Goal: Task Accomplishment & Management: Use online tool/utility

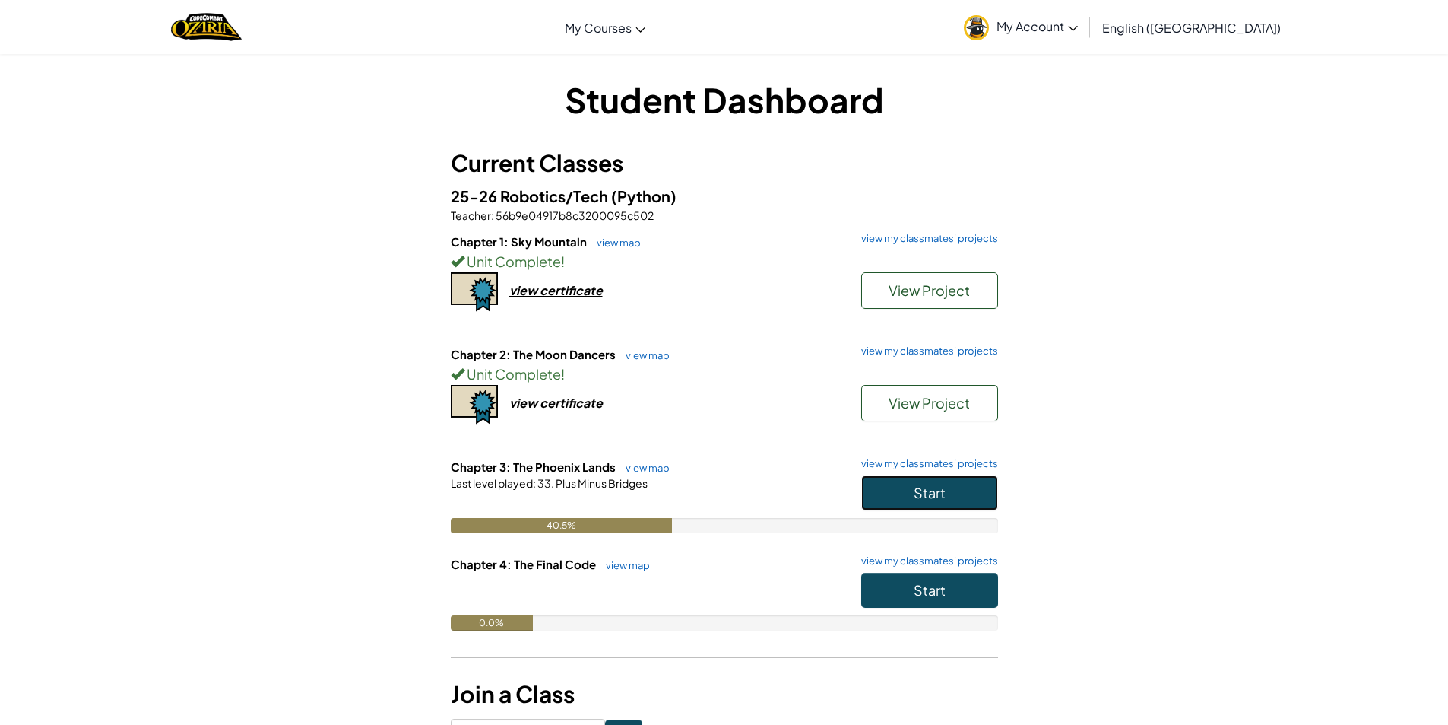
click at [990, 480] on button "Start" at bounding box center [929, 492] width 137 height 35
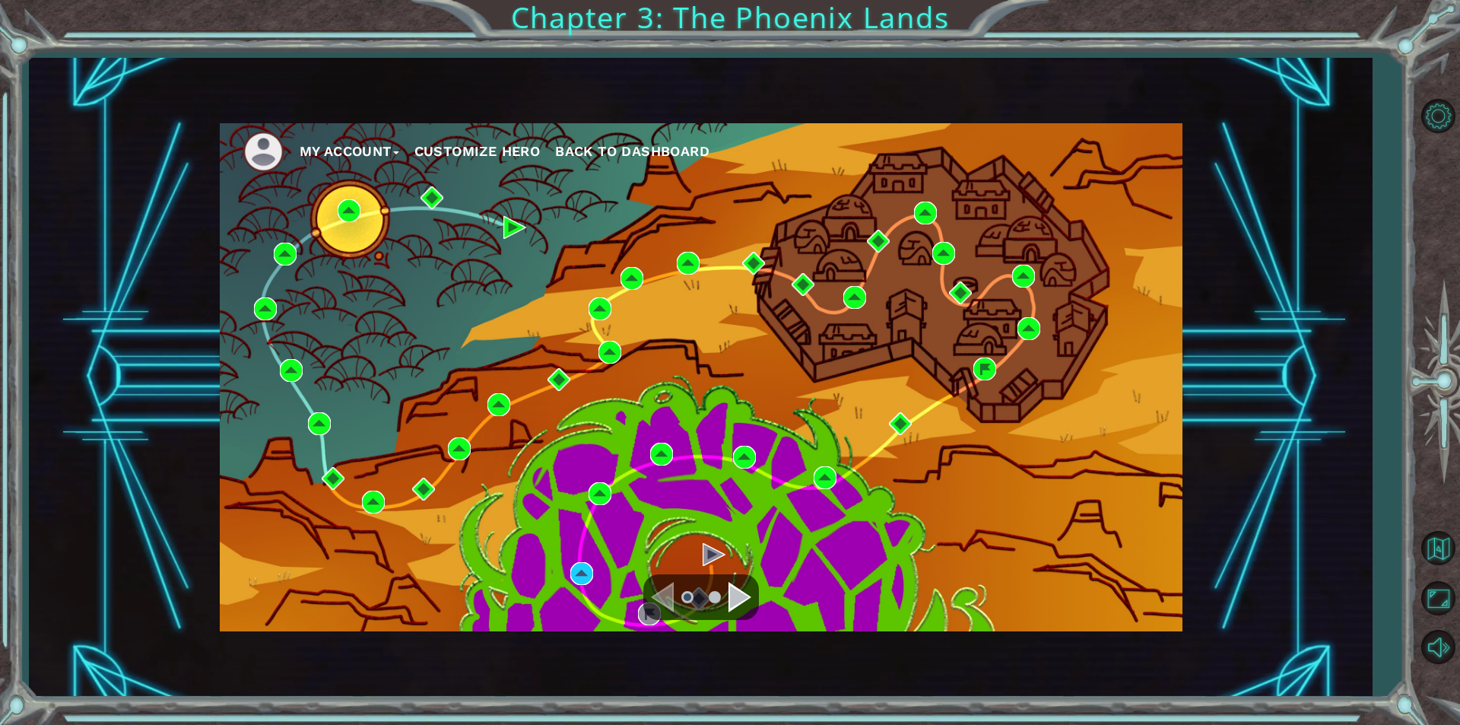
click at [569, 578] on div "My Account Customize Hero Back to Dashboard" at bounding box center [701, 377] width 963 height 508
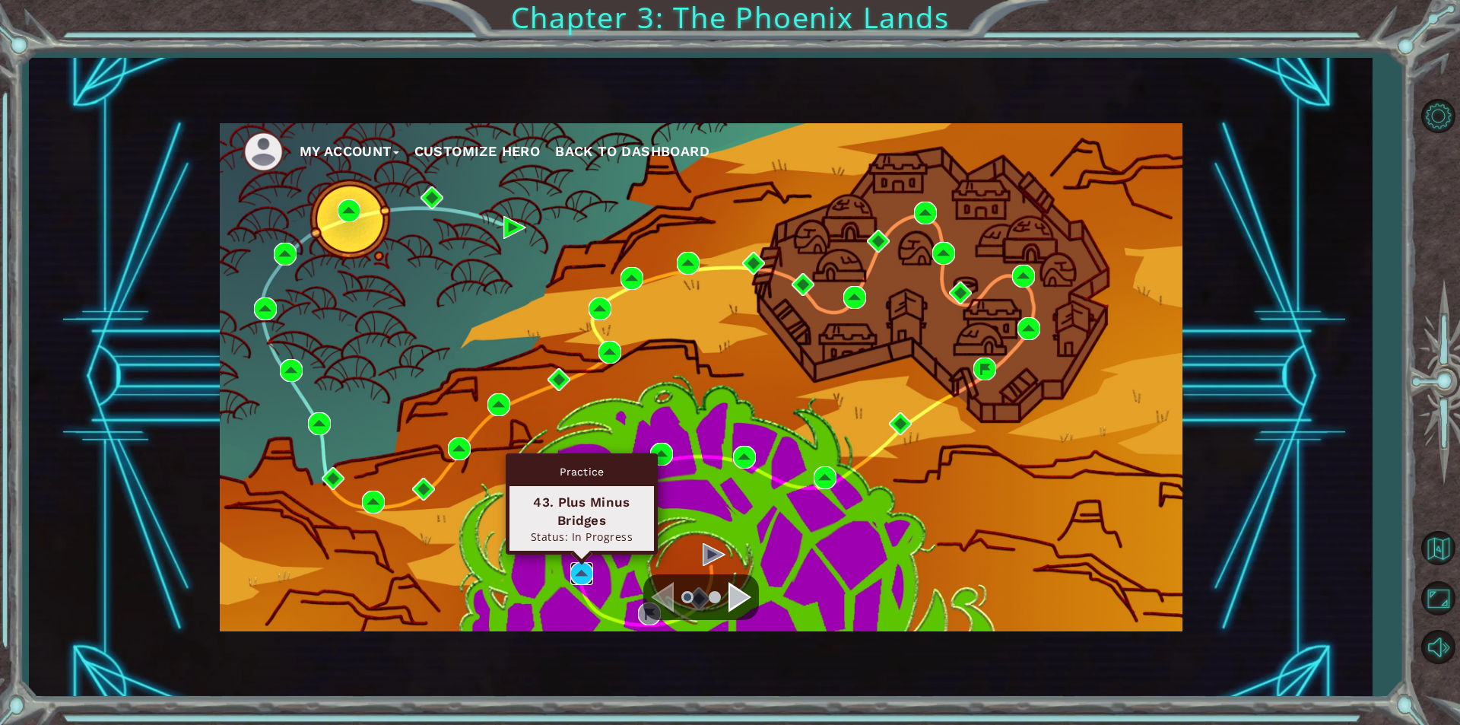
click at [580, 573] on img at bounding box center [581, 573] width 23 height 23
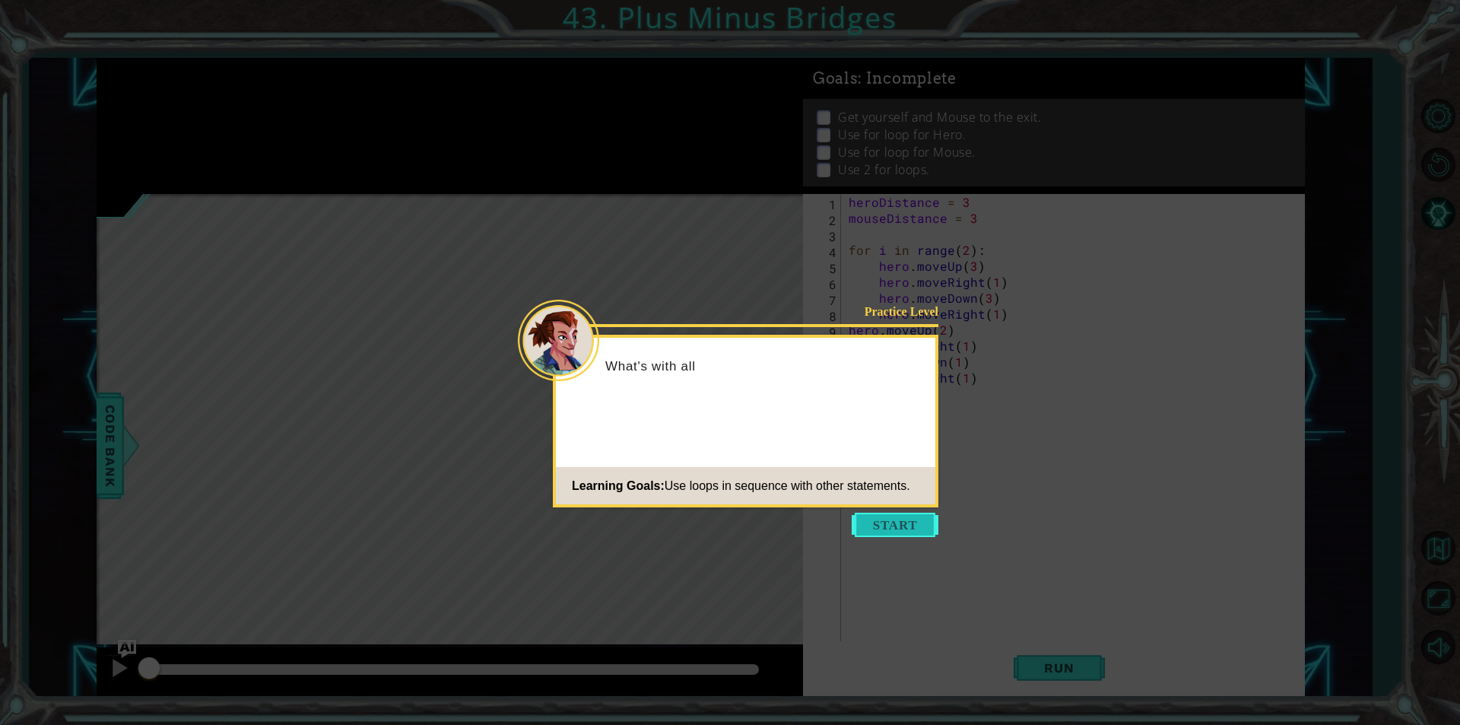
click at [899, 520] on button "Start" at bounding box center [895, 524] width 87 height 24
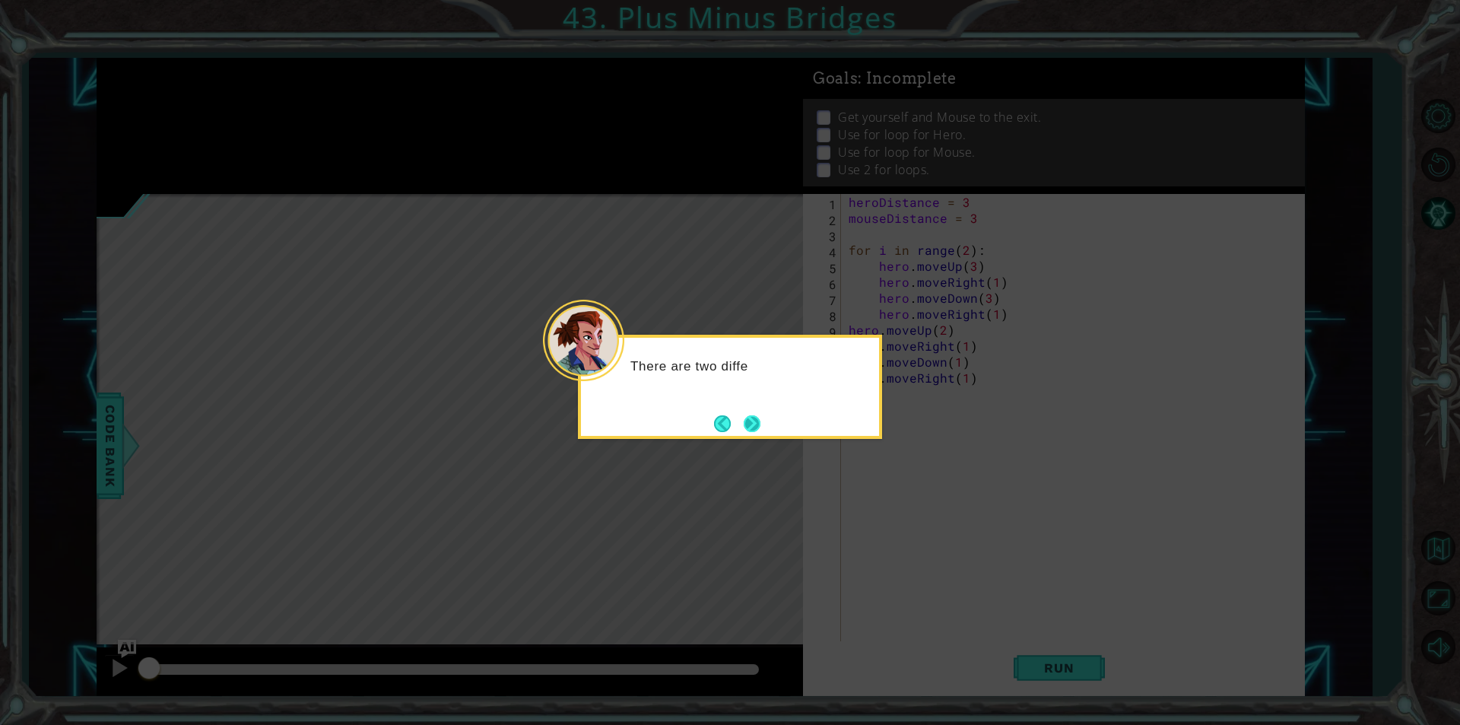
click at [741, 419] on button "Next" at bounding box center [752, 423] width 28 height 28
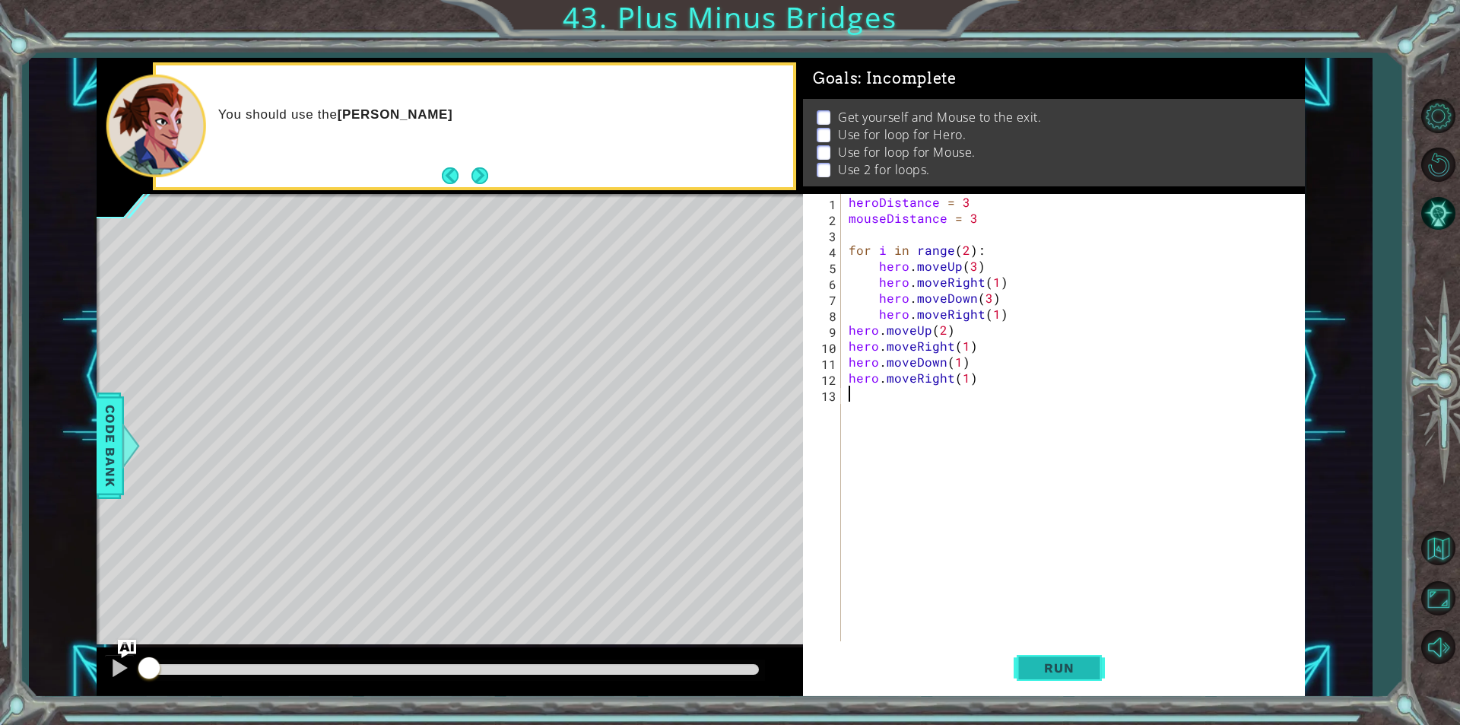
click at [1093, 671] on button "Run" at bounding box center [1059, 667] width 91 height 50
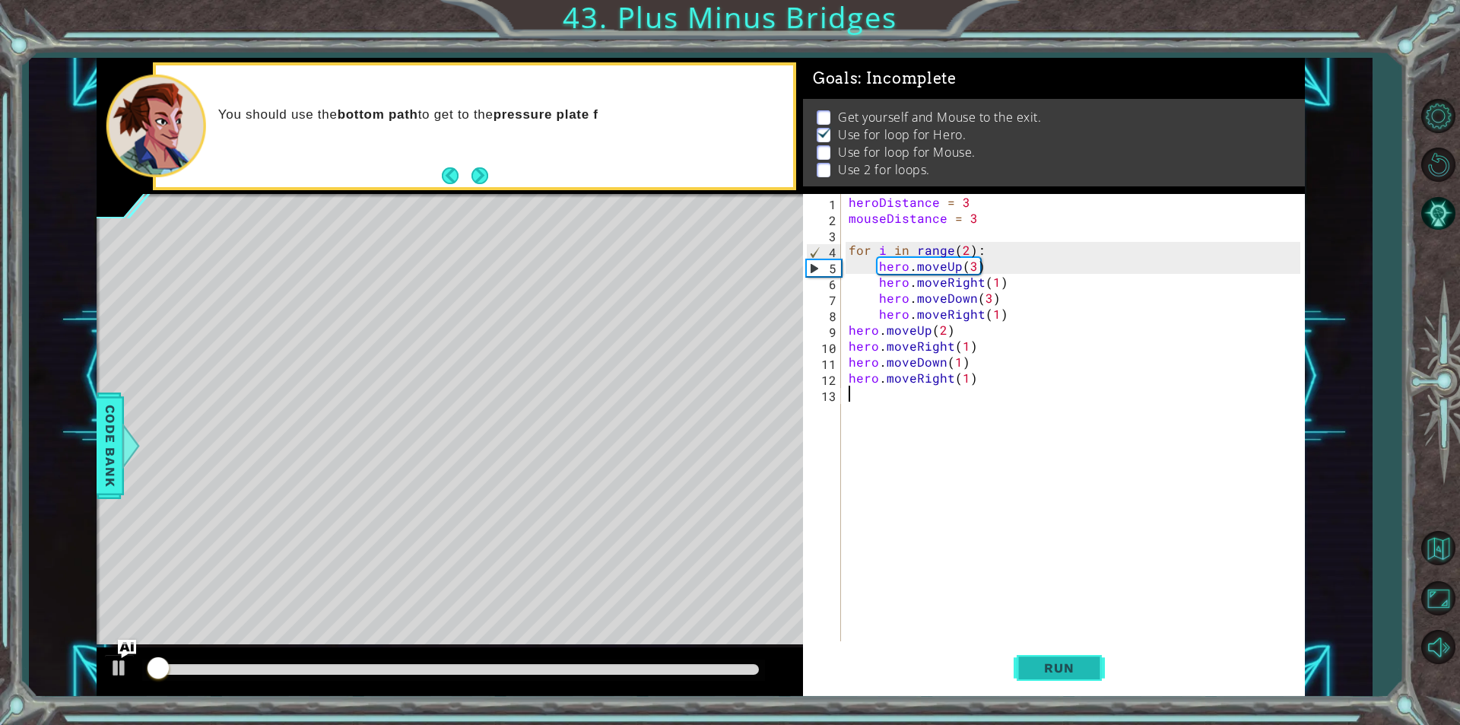
scroll to position [6, 0]
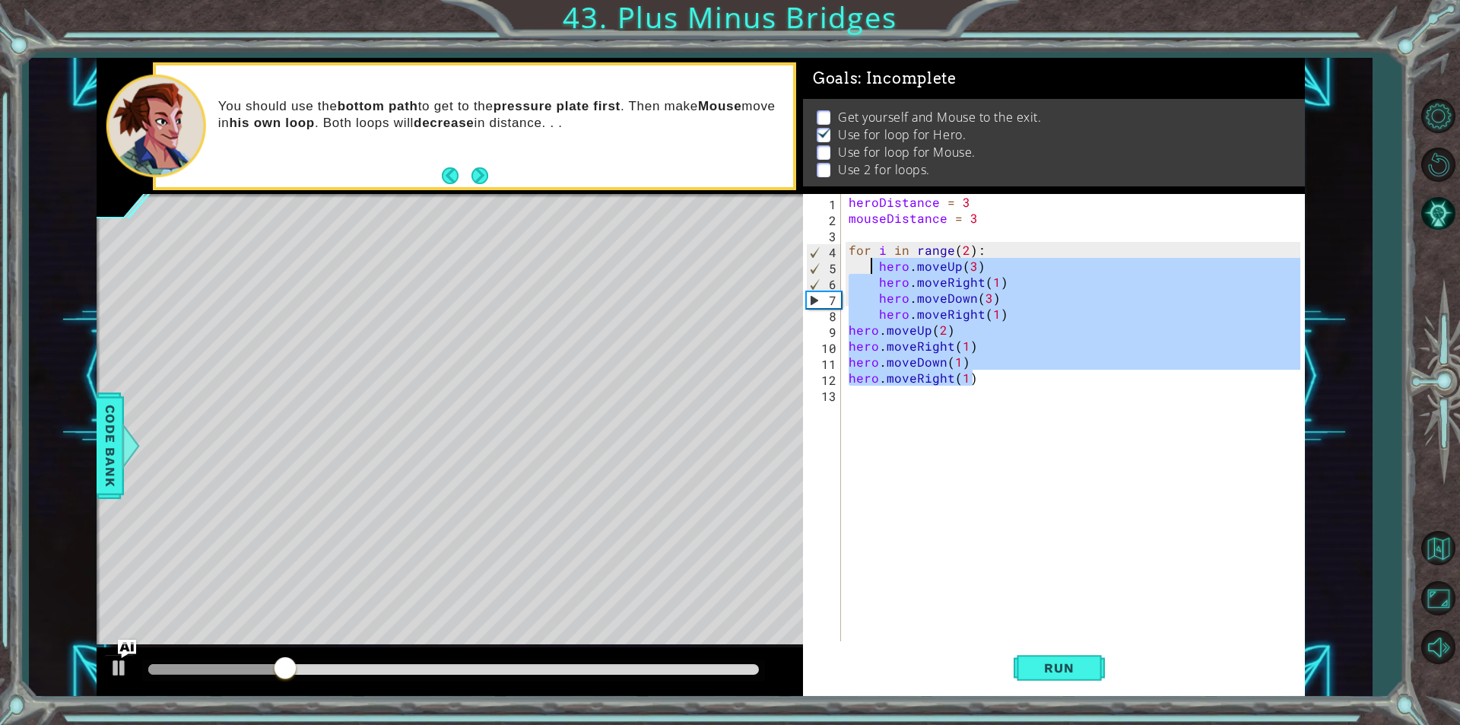
drag, startPoint x: 1011, startPoint y: 382, endPoint x: 869, endPoint y: 265, distance: 184.7
click at [869, 265] on div "heroDistance = 3 mouseDistance = 3 for i in range ( 2 ) : hero . moveUp ( 3 ) h…" at bounding box center [1076, 433] width 462 height 479
type textarea "hero.moveUp(3) hero.moveRight(1)"
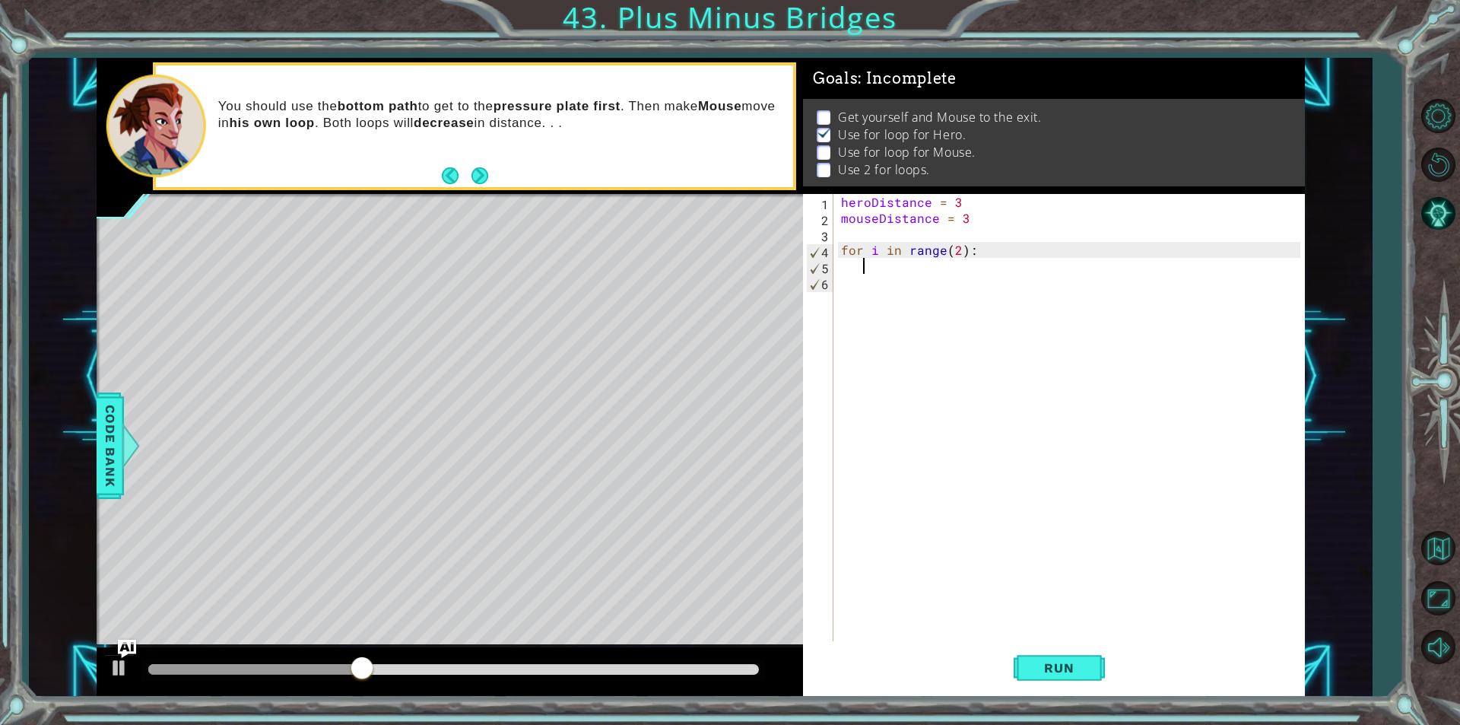
click at [955, 249] on div "heroDistance = 3 mouseDistance = 3 for i in range ( 2 ) :" at bounding box center [1073, 433] width 470 height 479
type textarea "for i in range(2):"
click at [860, 300] on div "heroDistance = 3 mouseDistance = 3 for i in range ( 2 ) :" at bounding box center [1073, 433] width 470 height 479
paste textarea "f"
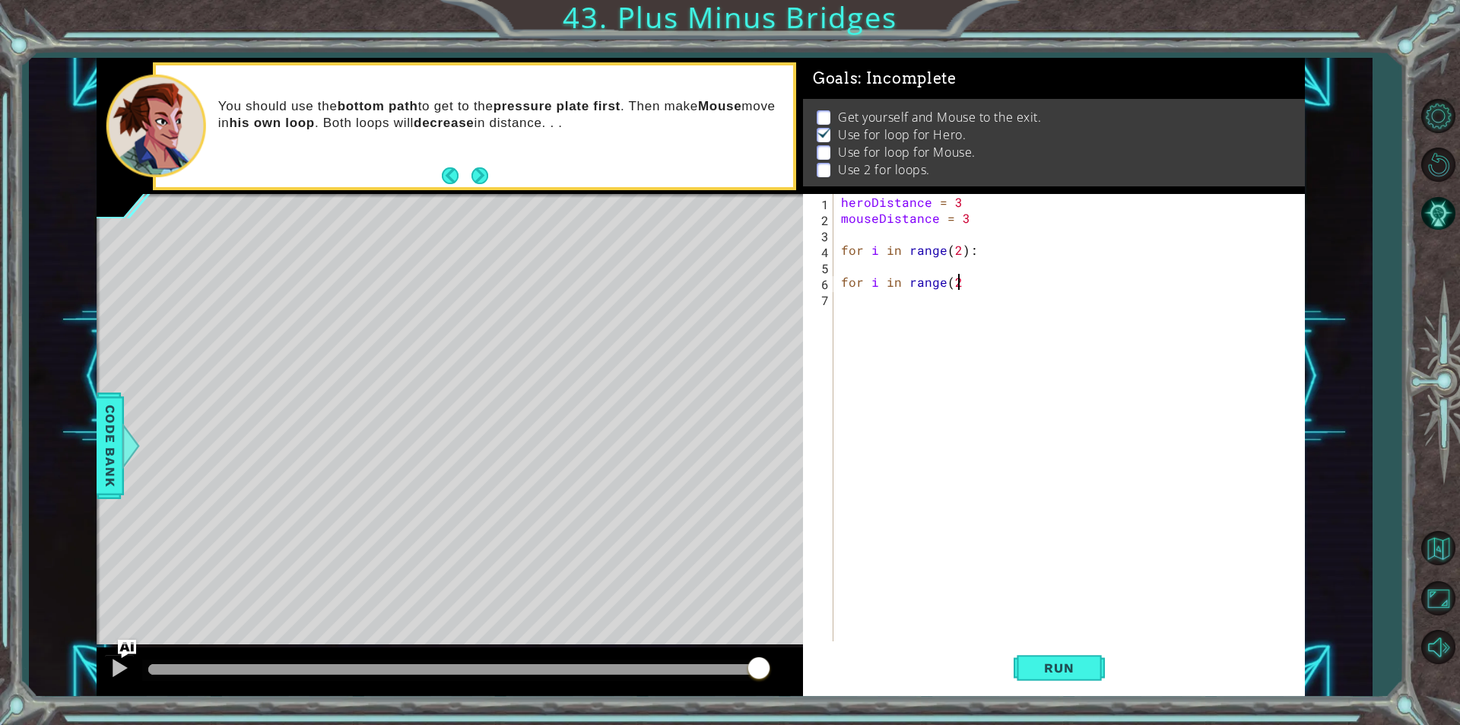
scroll to position [0, 7]
type textarea "for i in range(2):"
click at [1040, 668] on span "Run" at bounding box center [1059, 667] width 60 height 15
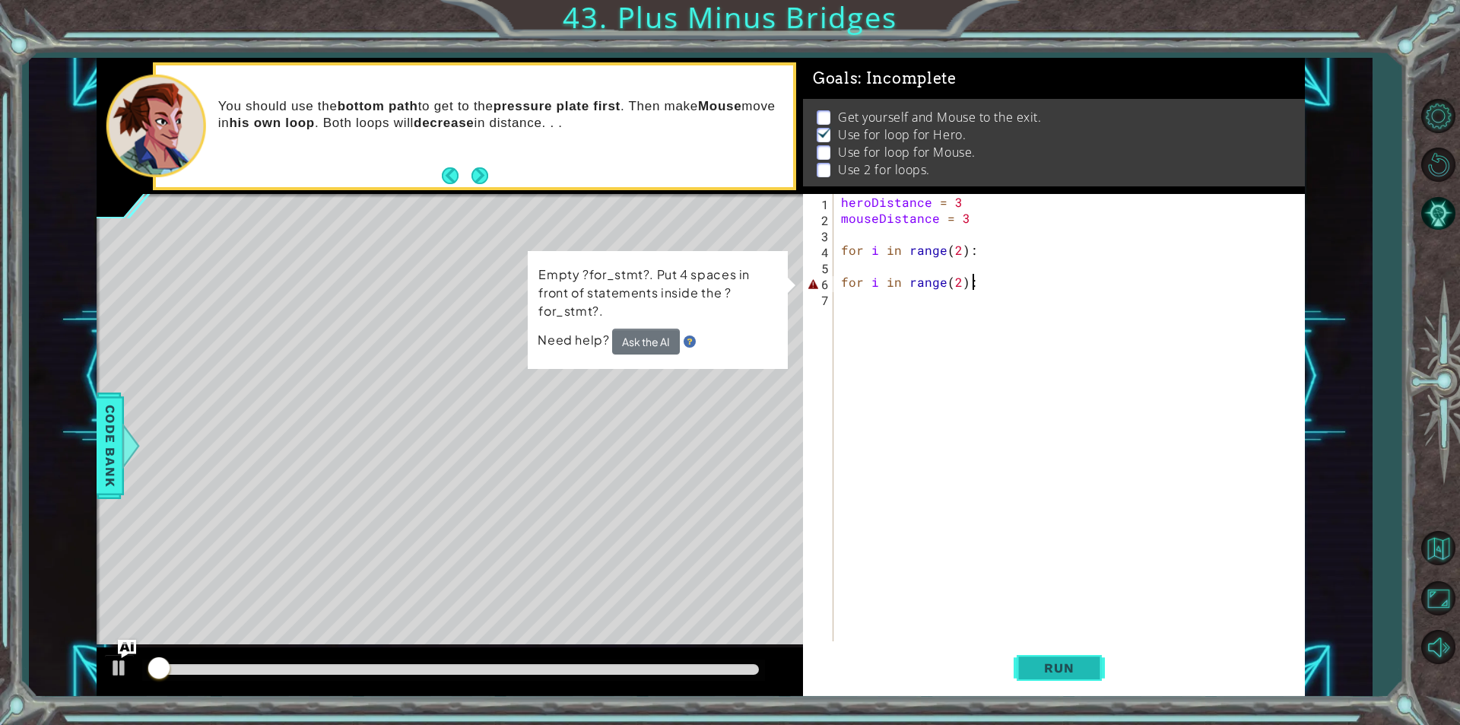
click at [1040, 666] on span "Run" at bounding box center [1059, 667] width 60 height 15
click at [865, 297] on div "heroDistance = 3 mouseDistance = 3 for i in range ( 2 ) : for i in range ( 2 ) :" at bounding box center [1073, 433] width 470 height 479
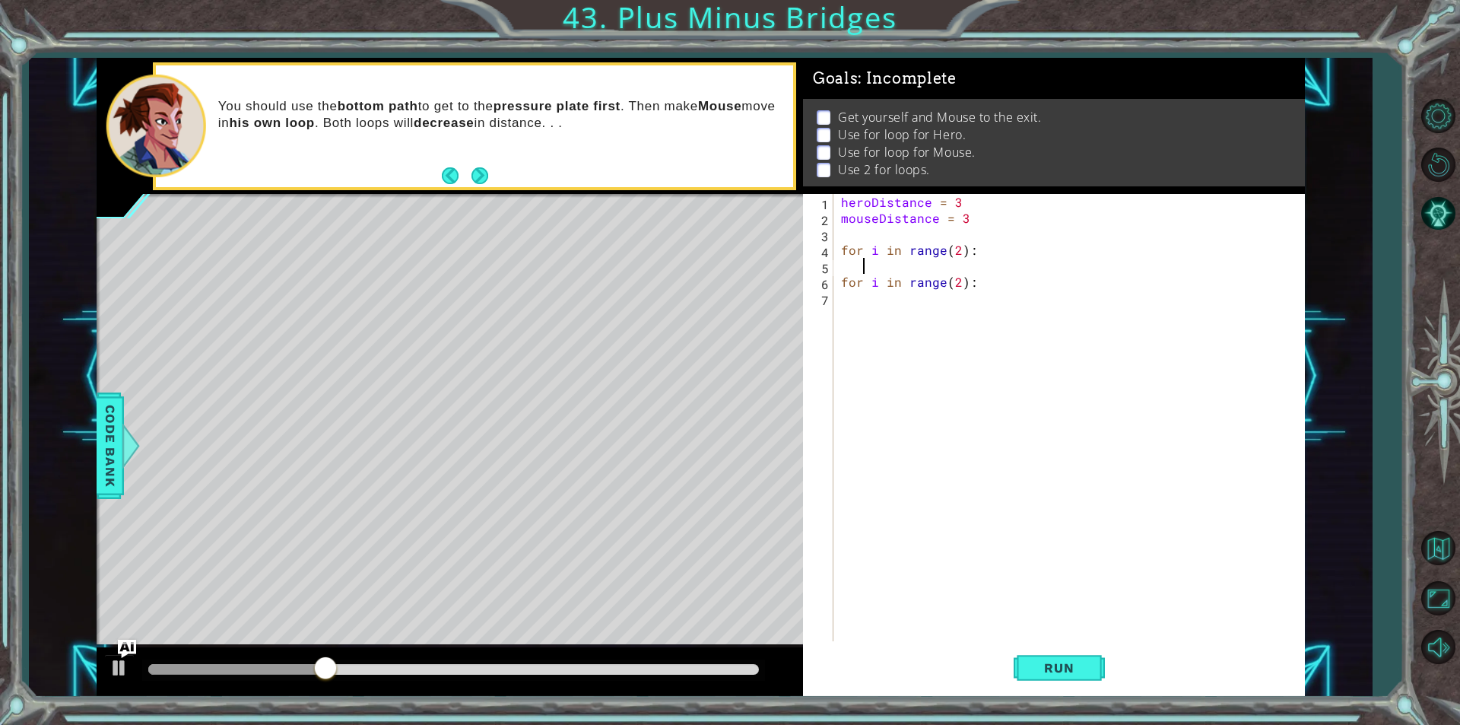
click at [884, 263] on div "heroDistance = 3 mouseDistance = 3 for i in range ( 2 ) : for i in range ( 2 ) :" at bounding box center [1073, 433] width 470 height 479
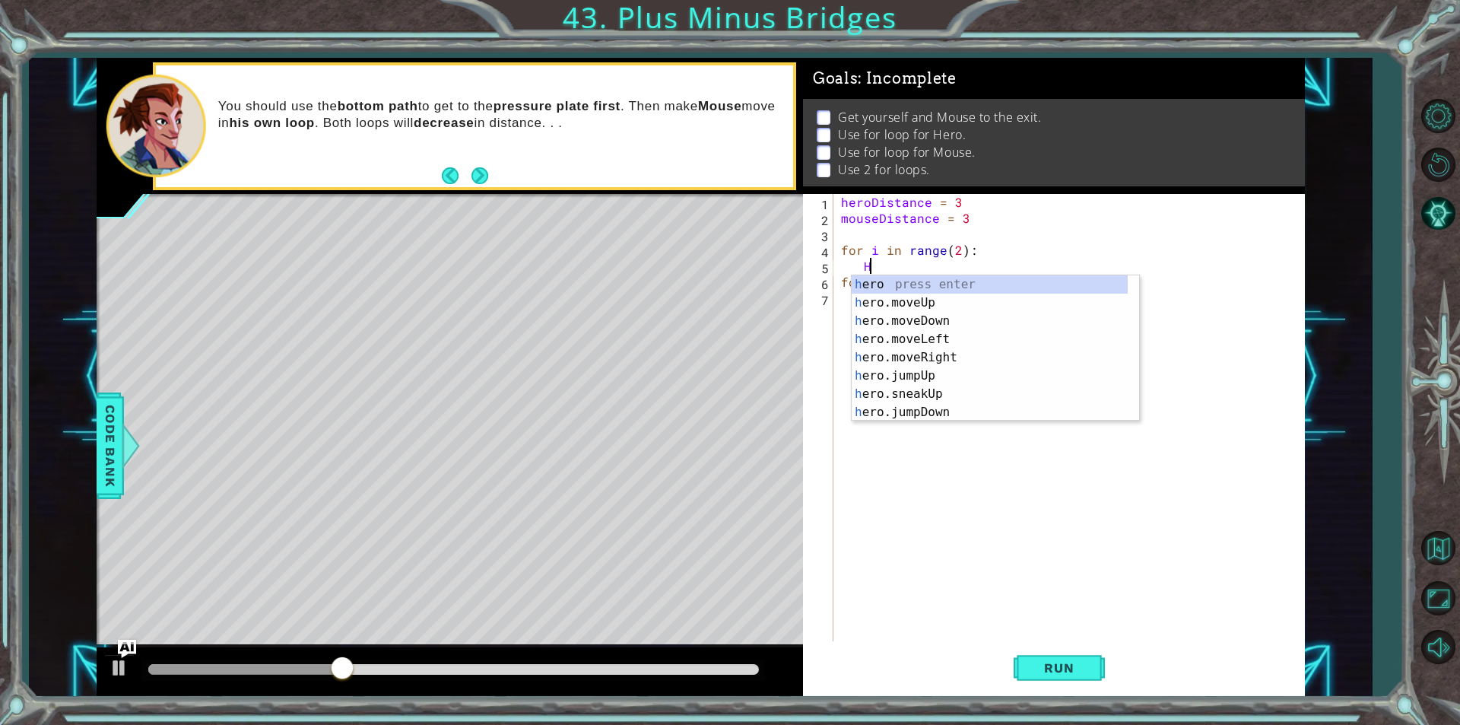
scroll to position [0, 2]
click at [923, 297] on div "her o press enter her o.moveUp press enter her o.moveDown press enter her o.mov…" at bounding box center [990, 366] width 276 height 182
type textarea "hero.moveUp(1)"
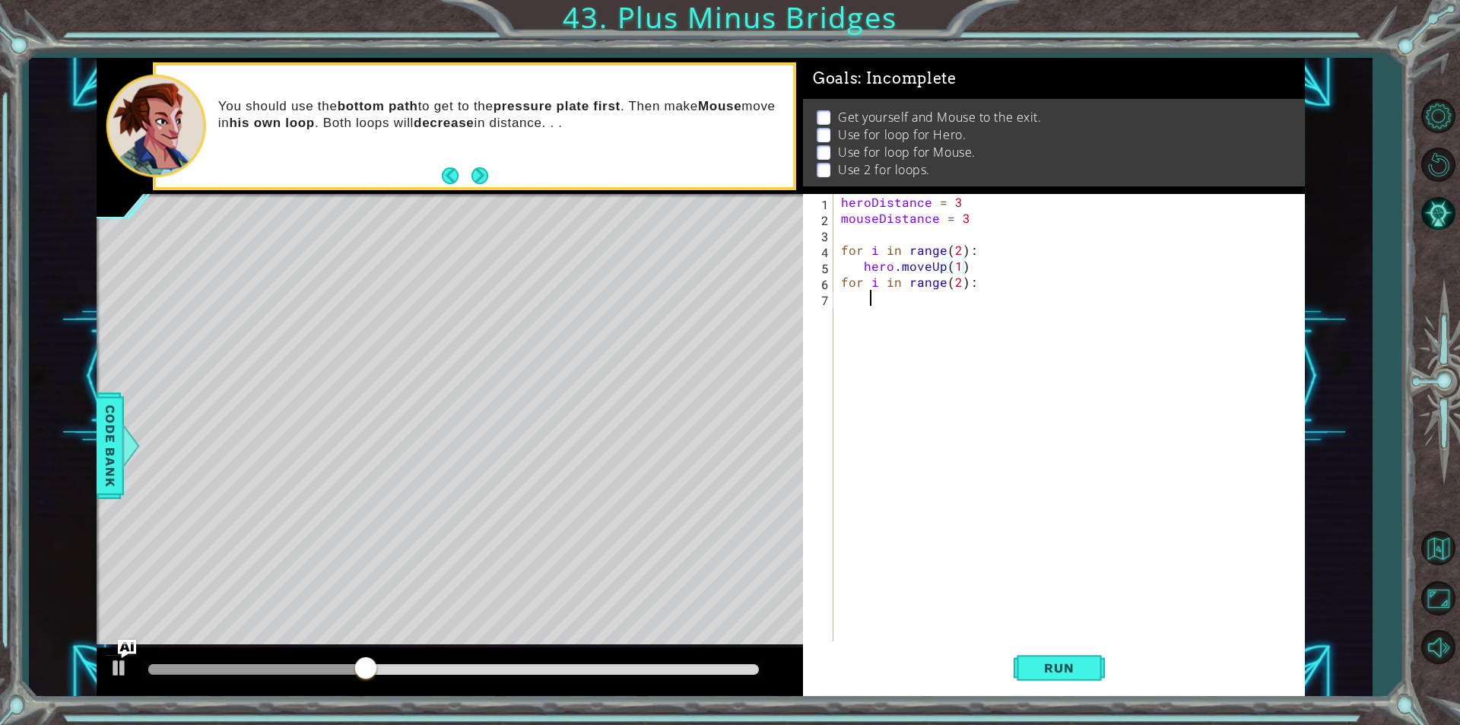
click at [906, 303] on div "heroDistance = 3 mouseDistance = 3 for i in range ( 2 ) : hero . moveUp ( 1 ) f…" at bounding box center [1073, 433] width 470 height 479
type textarea "B"
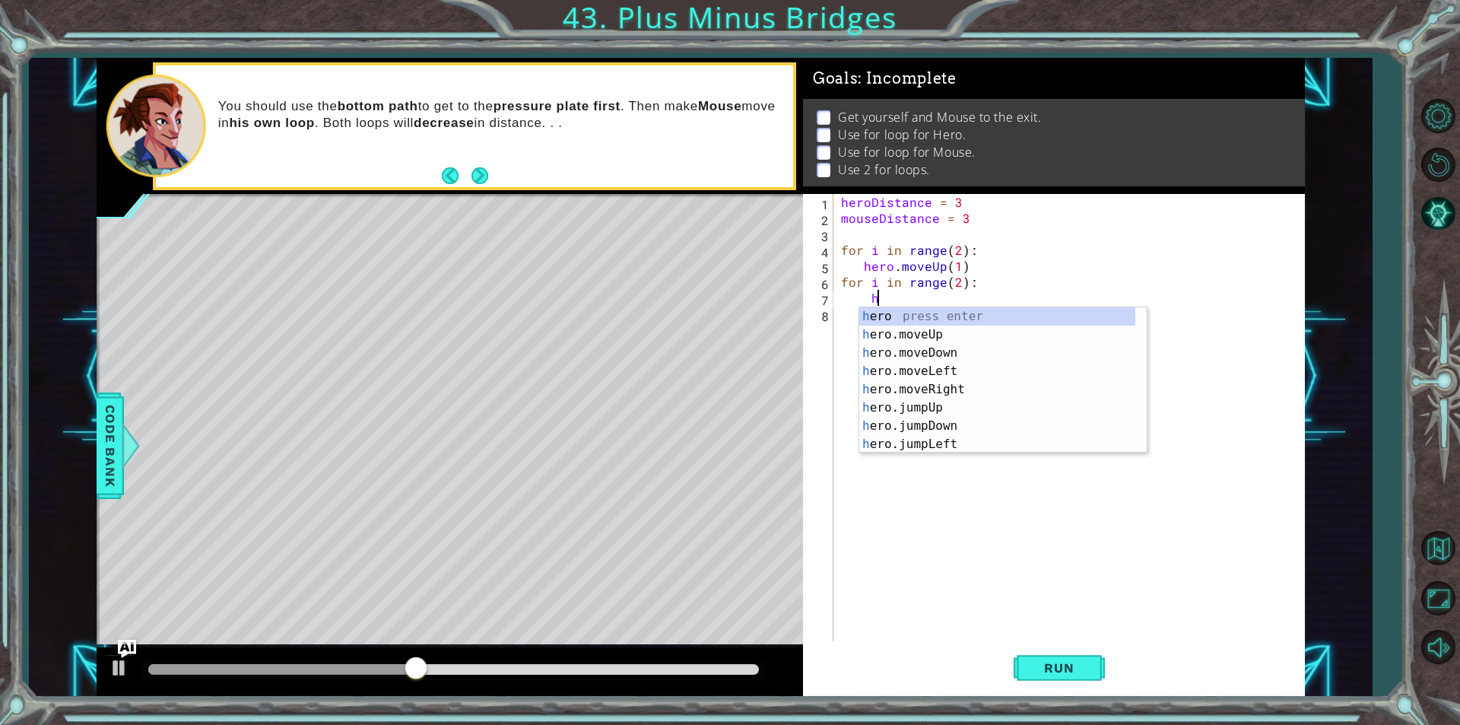
scroll to position [0, 2]
click at [946, 334] on div "her o press enter her o.moveUp press enter her o.moveDown press enter her o.mov…" at bounding box center [997, 398] width 276 height 182
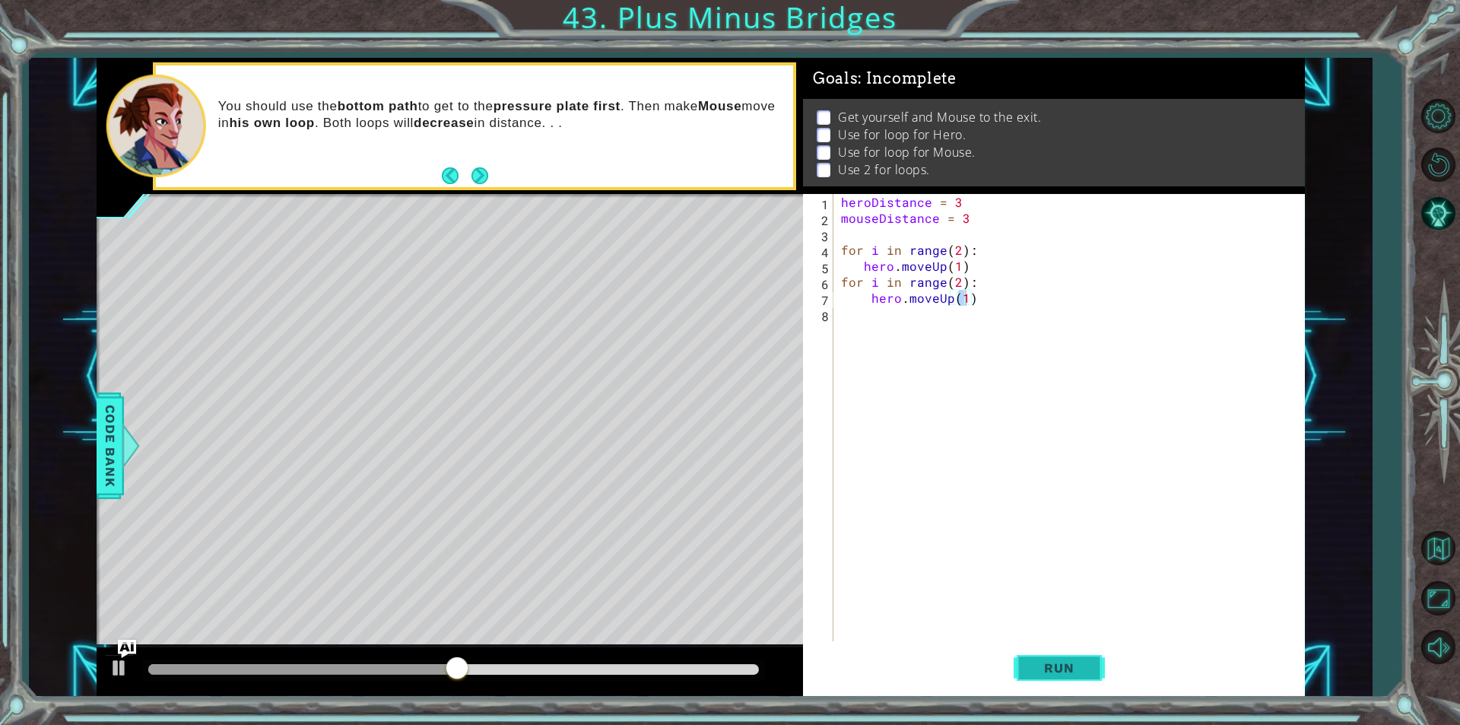
click at [1024, 657] on button "Run" at bounding box center [1059, 667] width 91 height 50
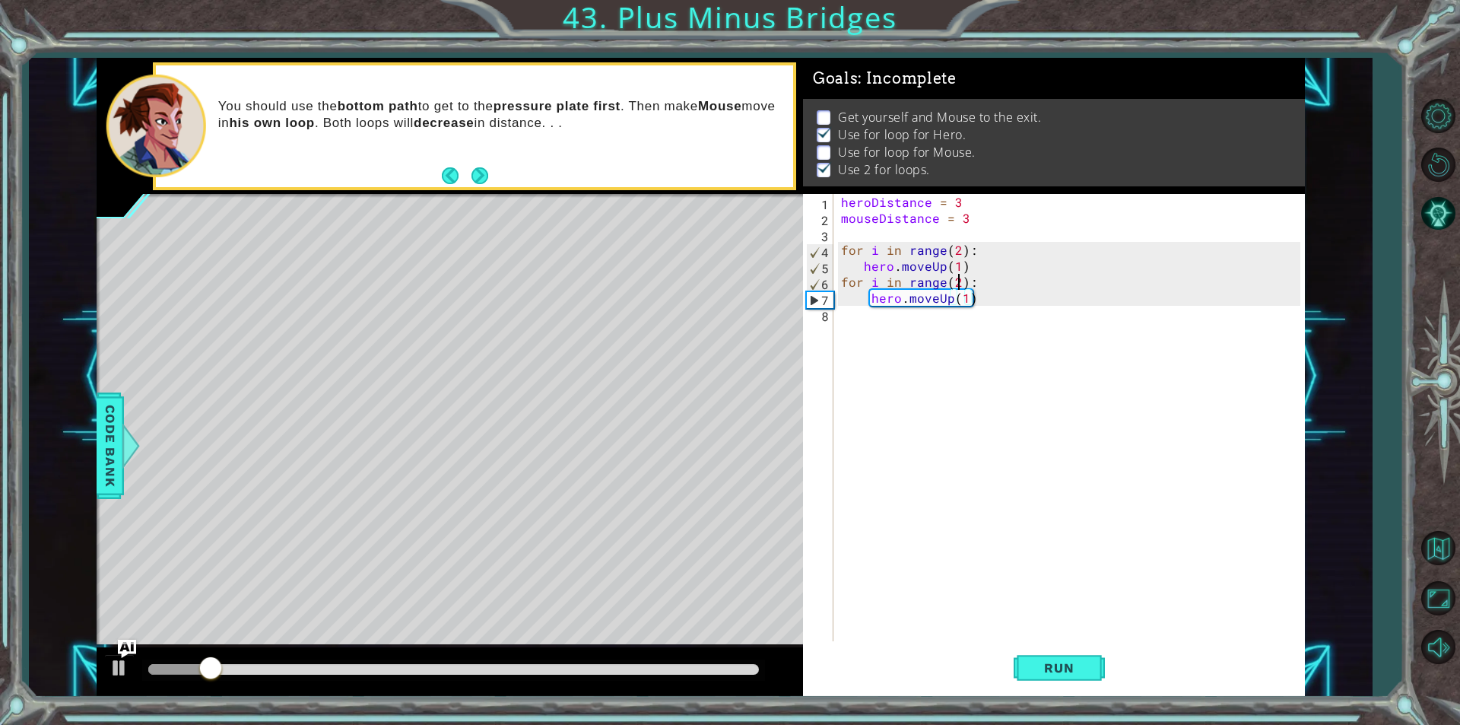
click at [955, 283] on div "heroDistance = 3 mouseDistance = 3 for i in range ( 2 ) : hero . moveUp ( 1 ) f…" at bounding box center [1073, 433] width 470 height 479
click at [1037, 667] on span "Run" at bounding box center [1059, 667] width 60 height 15
click at [957, 255] on div "heroDistance = 3 mouseDistance = 3 for i in range ( 2 ) : hero . moveUp ( 1 ) f…" at bounding box center [1073, 433] width 470 height 479
click at [1055, 666] on span "Run" at bounding box center [1059, 667] width 60 height 15
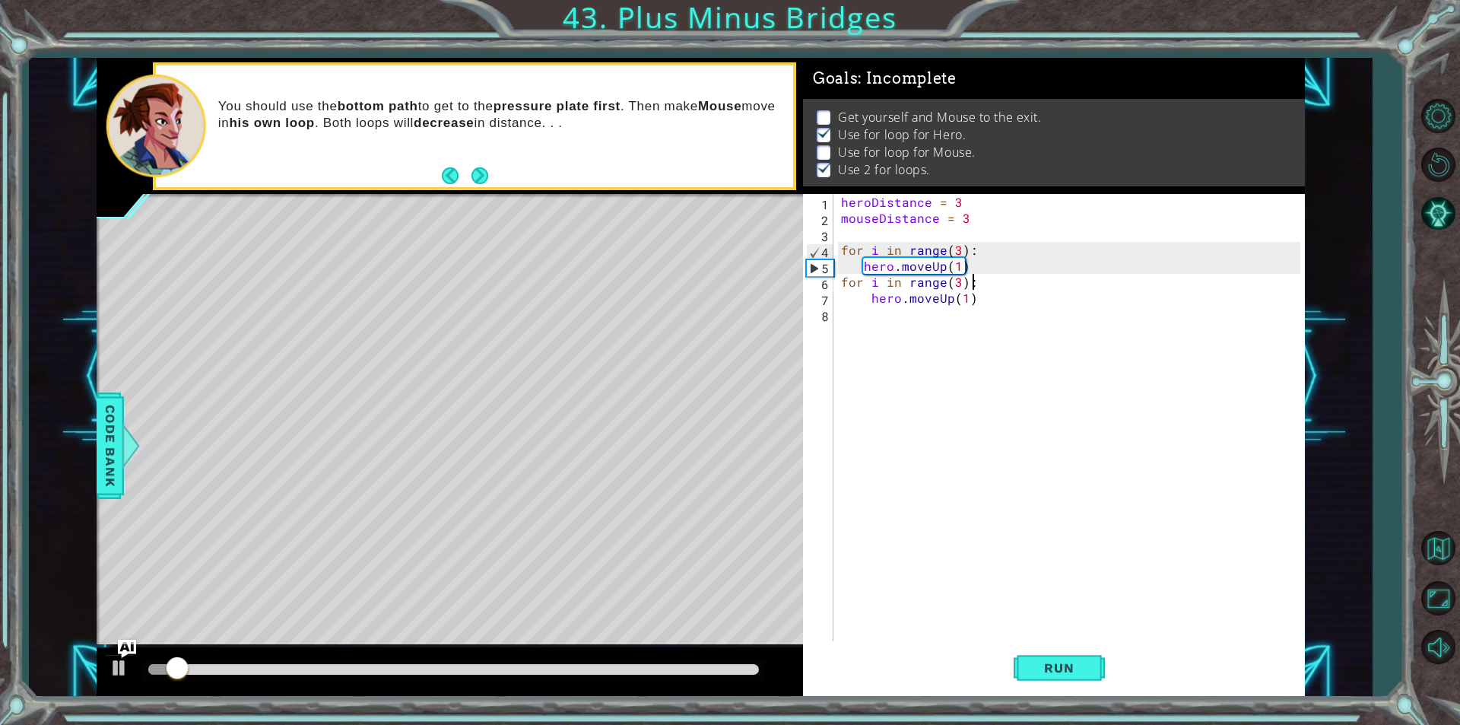
click at [973, 276] on div "heroDistance = 3 mouseDistance = 3 for i in range ( 3 ) : hero . moveUp ( 1 ) f…" at bounding box center [1073, 433] width 470 height 479
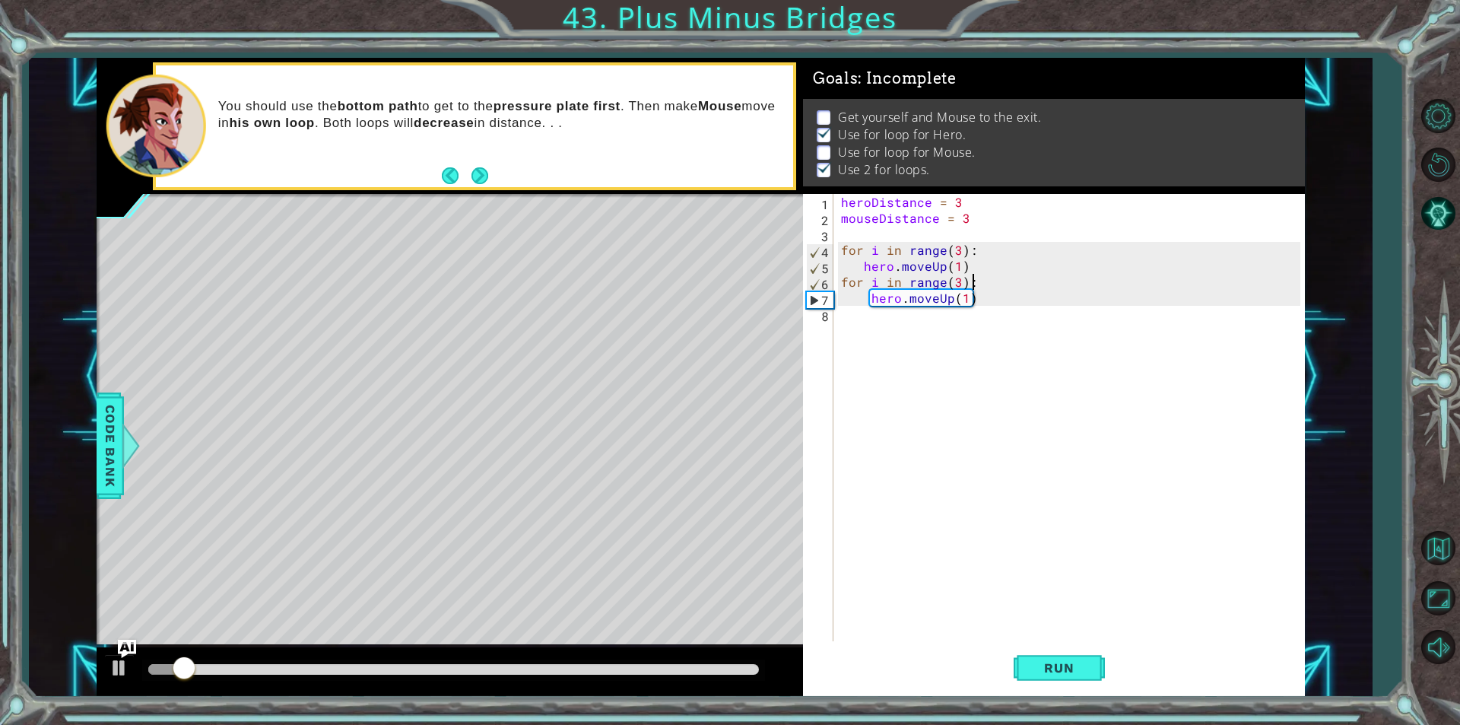
click at [978, 257] on div "heroDistance = 3 mouseDistance = 3 for i in range ( 3 ) : hero . moveUp ( 1 ) f…" at bounding box center [1073, 433] width 470 height 479
click at [832, 287] on div "6" at bounding box center [820, 284] width 27 height 16
click at [838, 283] on div "heroDistance = 3 mouseDistance = 3 for i in range ( 3 ) : hero . moveUp ( 1 ) f…" at bounding box center [1073, 433] width 470 height 479
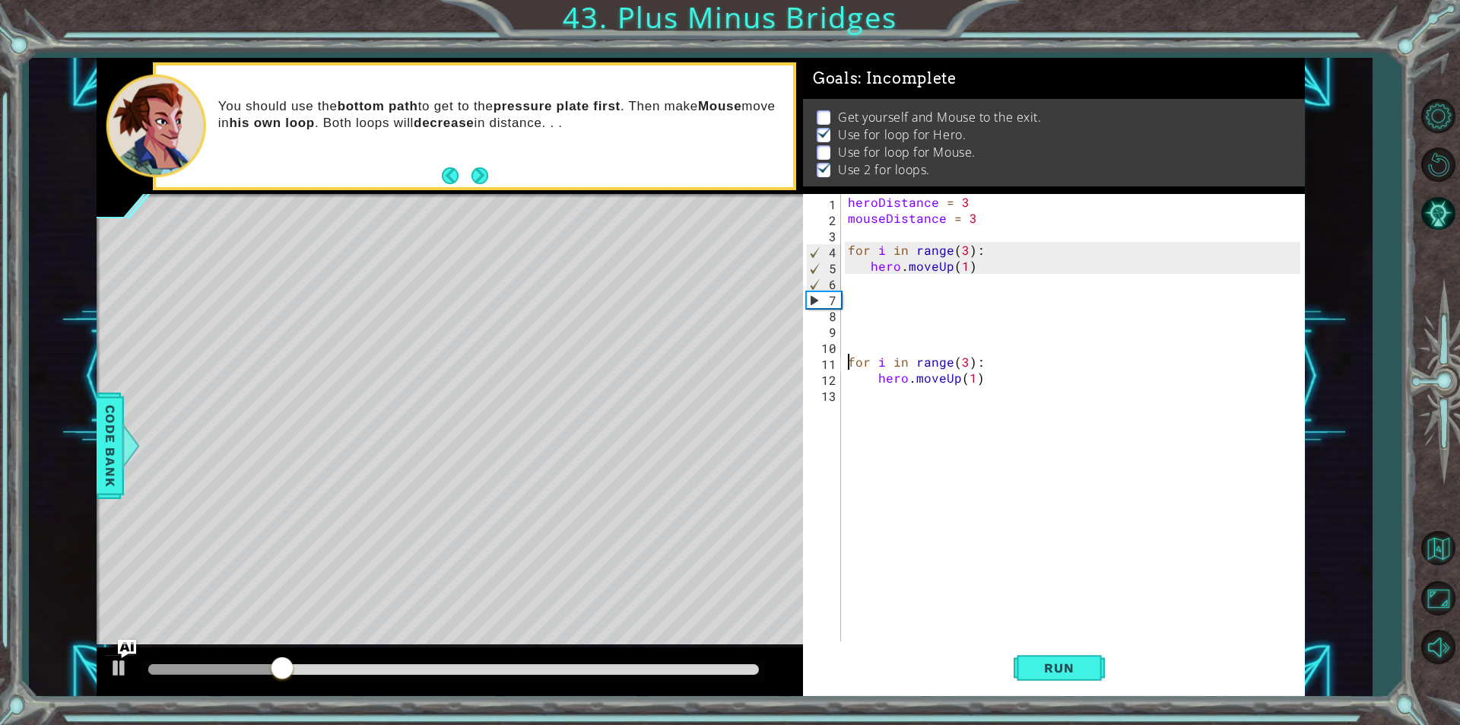
click at [905, 385] on div "heroDistance = 3 mouseDistance = 3 for i in range ( 3 ) : hero . moveUp ( 1 ) f…" at bounding box center [1076, 433] width 463 height 479
click at [1055, 678] on button "Run" at bounding box center [1059, 667] width 91 height 50
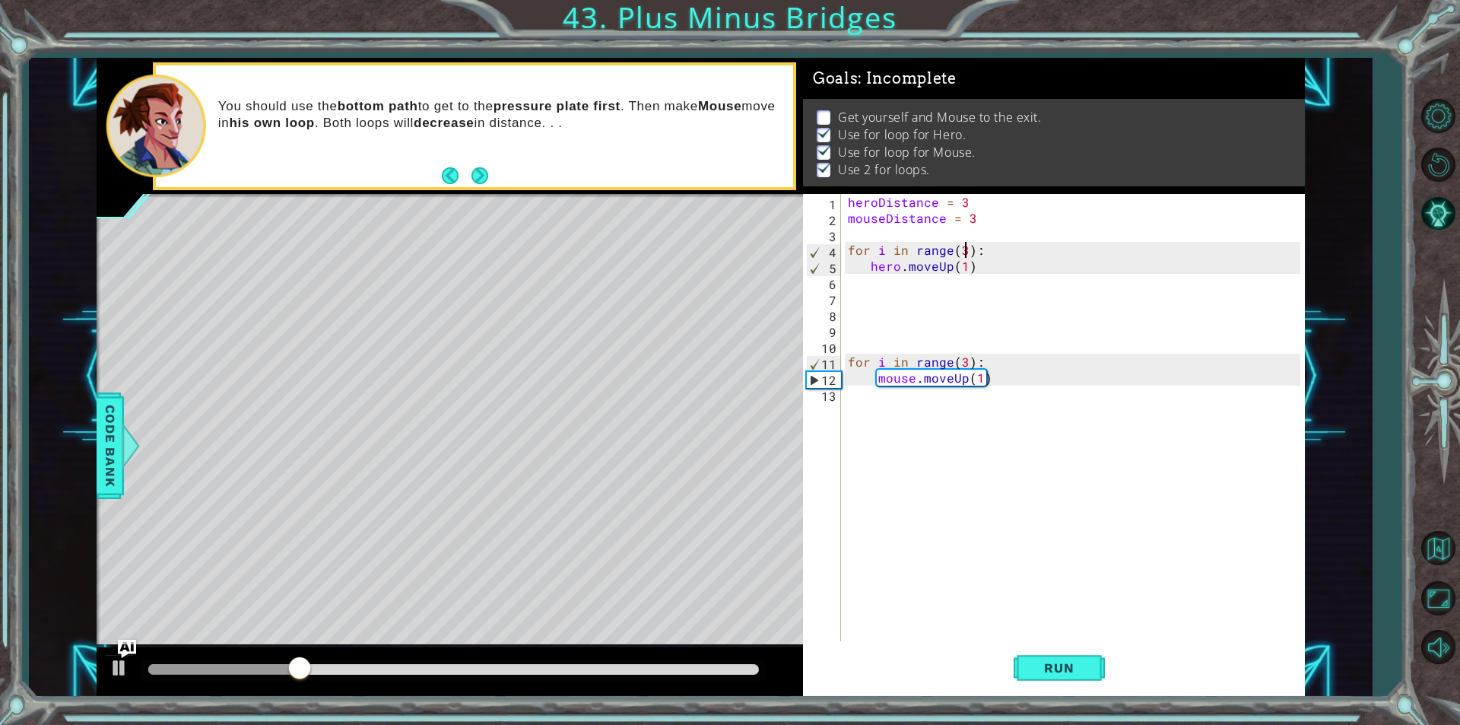
click at [962, 249] on div "heroDistance = 3 mouseDistance = 3 for i in range ( 3 ) : hero . moveUp ( 1 ) f…" at bounding box center [1076, 433] width 463 height 479
click at [964, 269] on div "heroDistance = 3 mouseDistance = 3 for i in range ( 3 ) : hero . moveUp ( 1 ) f…" at bounding box center [1076, 433] width 463 height 479
click at [947, 266] on div "heroDistance = 3 mouseDistance = 3 for i in range ( 3 ) : hero . moveUp ( 1 ) f…" at bounding box center [1076, 433] width 463 height 479
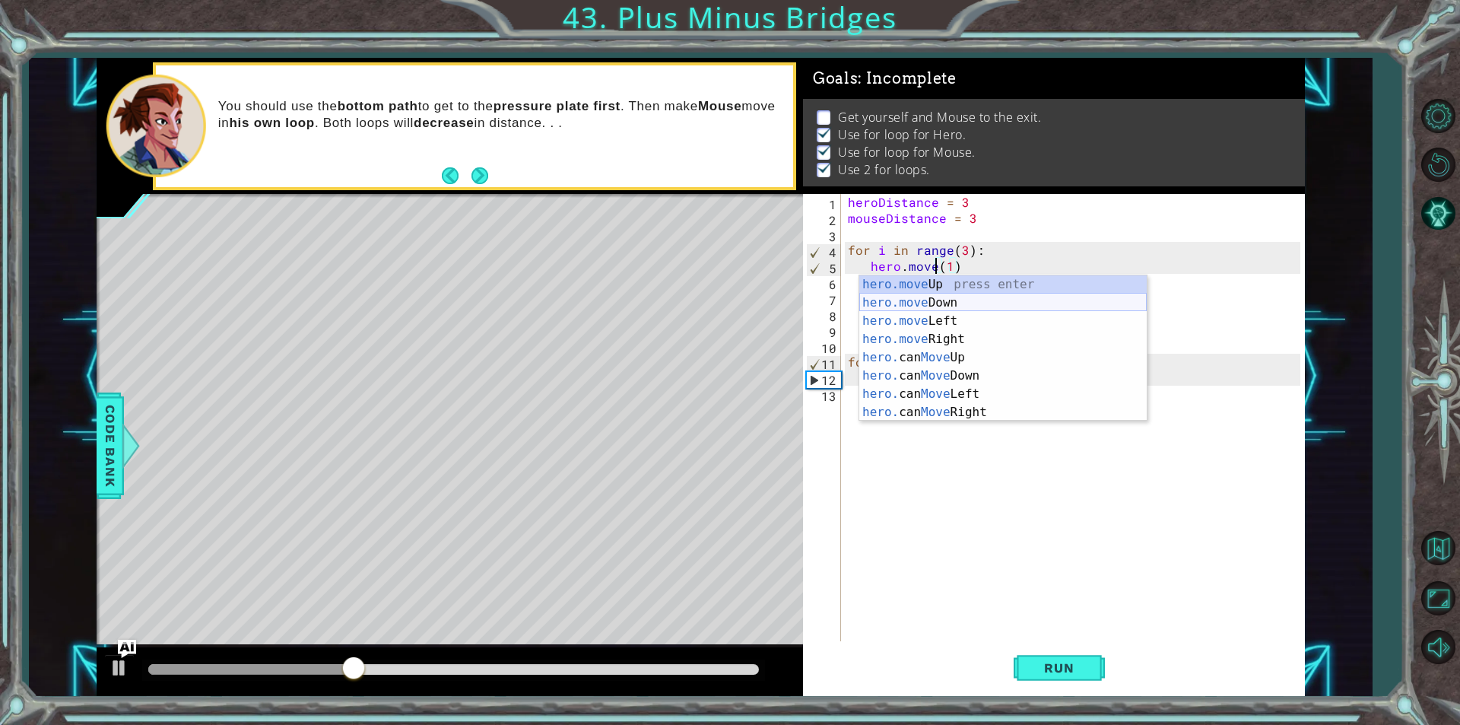
click at [933, 300] on div "hero.move Up press enter hero.move Down press enter hero.move Left press enter …" at bounding box center [1002, 366] width 287 height 182
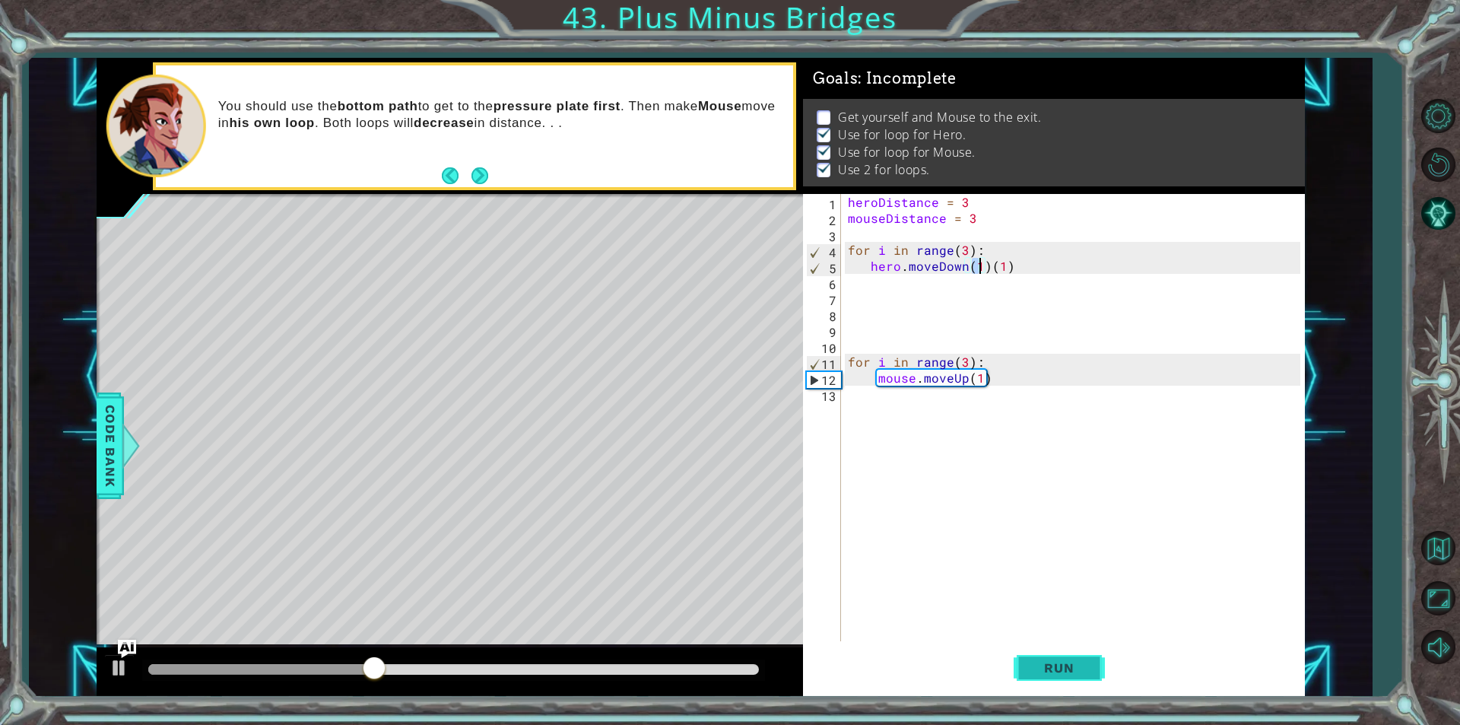
drag, startPoint x: 1058, startPoint y: 672, endPoint x: 1056, endPoint y: 663, distance: 9.4
click at [1058, 668] on span "Run" at bounding box center [1059, 667] width 60 height 15
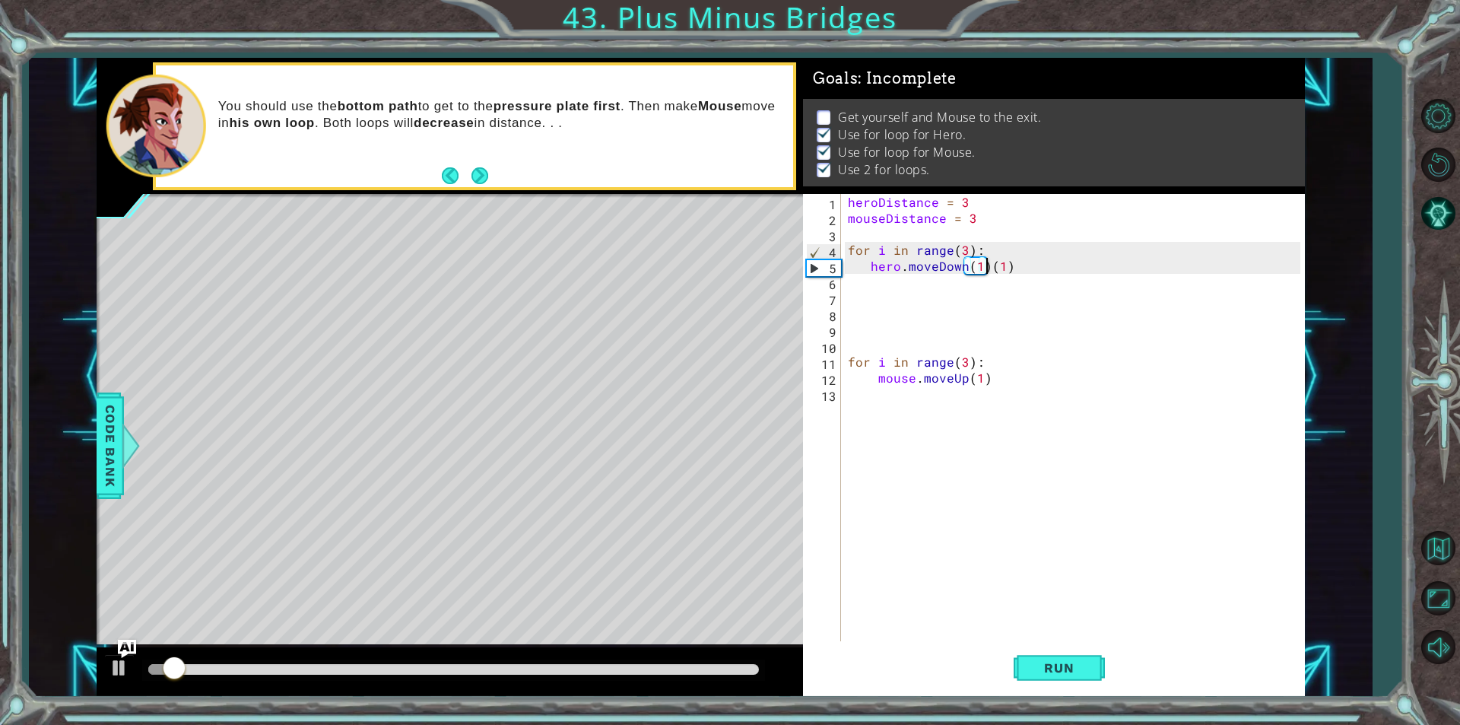
click at [985, 263] on div "heroDistance = 3 mouseDistance = 3 for i in range ( 3 ) : hero . moveDown ( 1 )…" at bounding box center [1076, 433] width 463 height 479
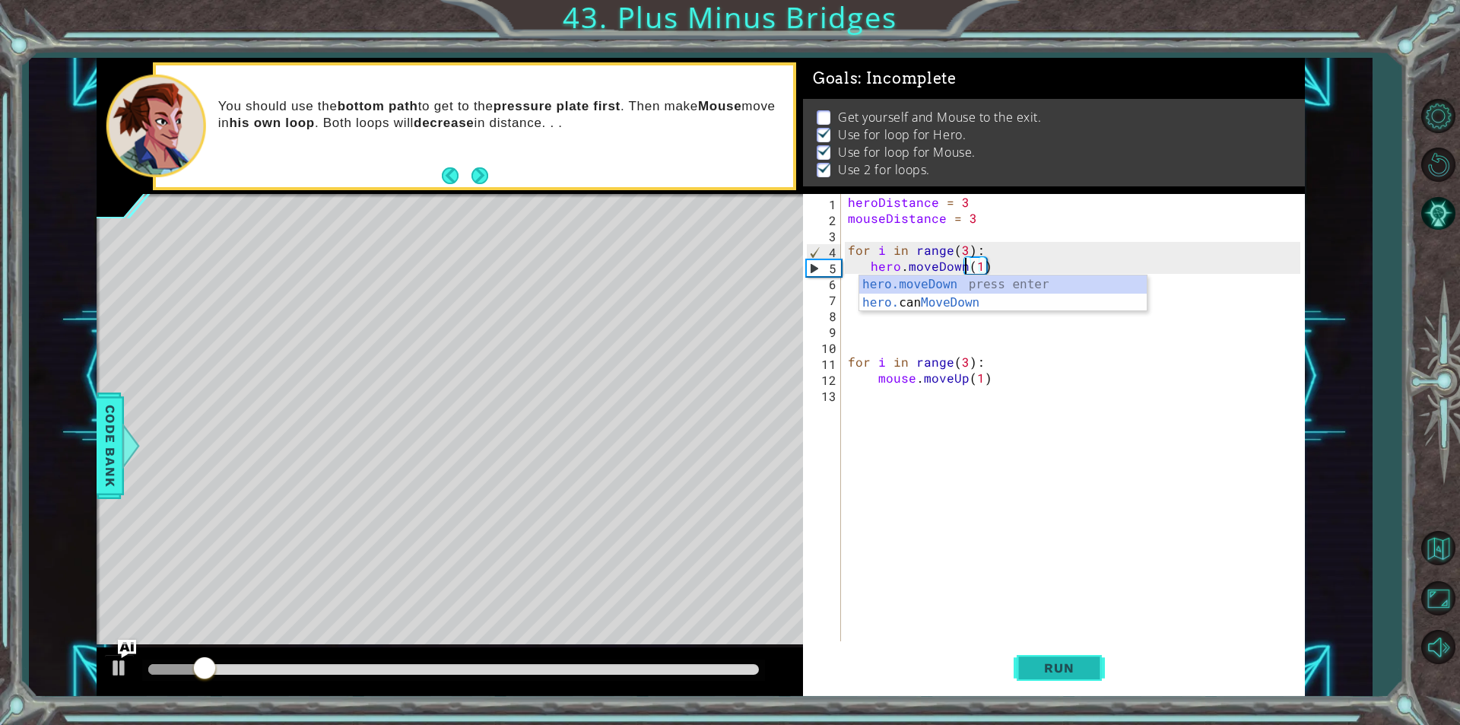
click at [1054, 658] on button "Run" at bounding box center [1059, 667] width 91 height 50
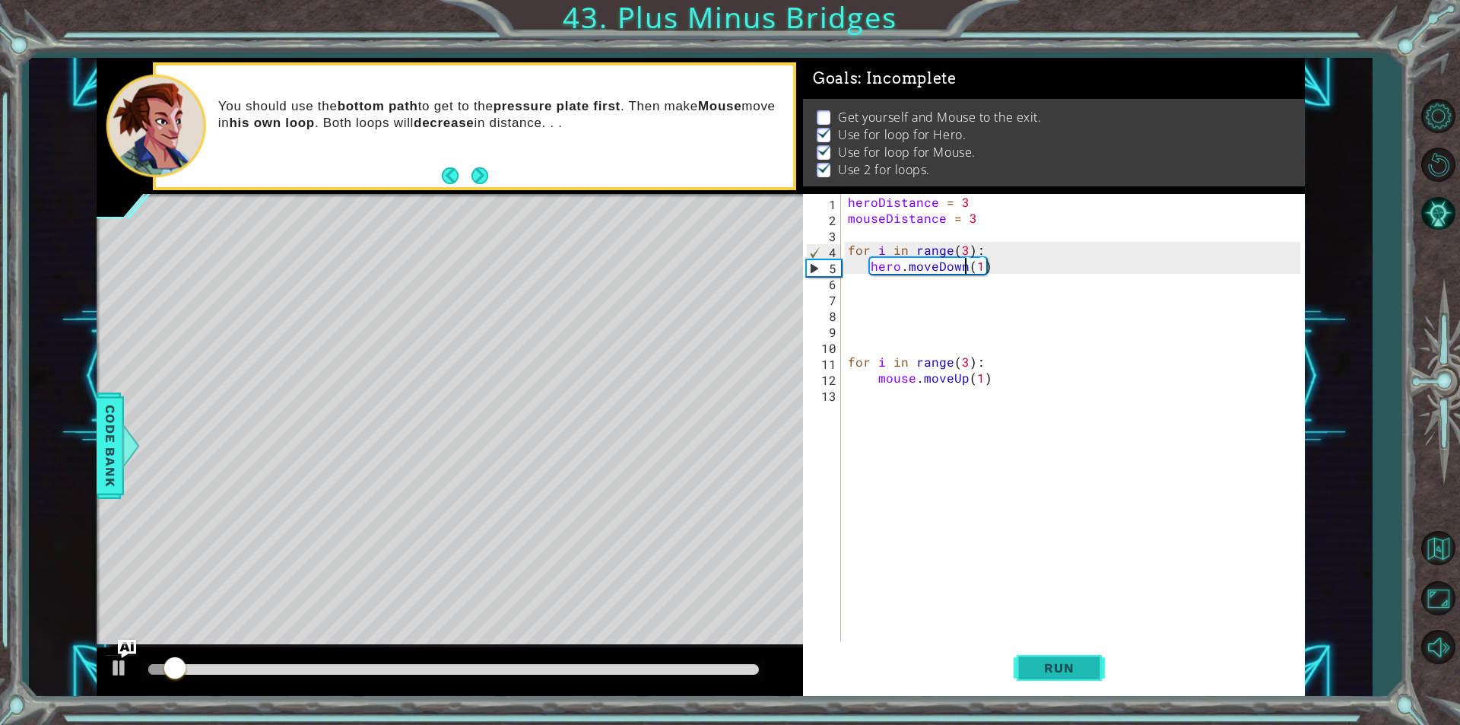
click at [1061, 681] on button "Run" at bounding box center [1059, 667] width 91 height 50
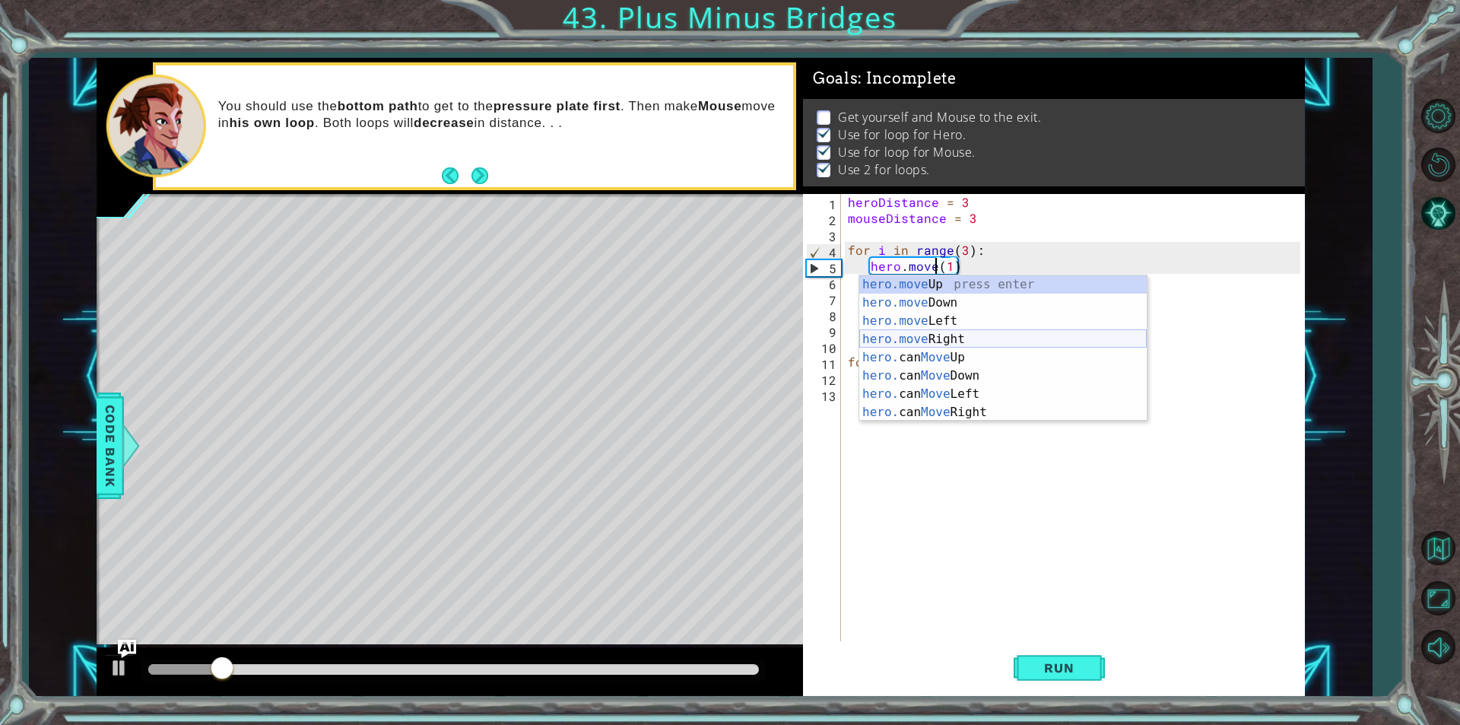
click at [993, 342] on div "hero.move Up press enter hero.move Down press enter hero.move Left press enter …" at bounding box center [1002, 366] width 287 height 182
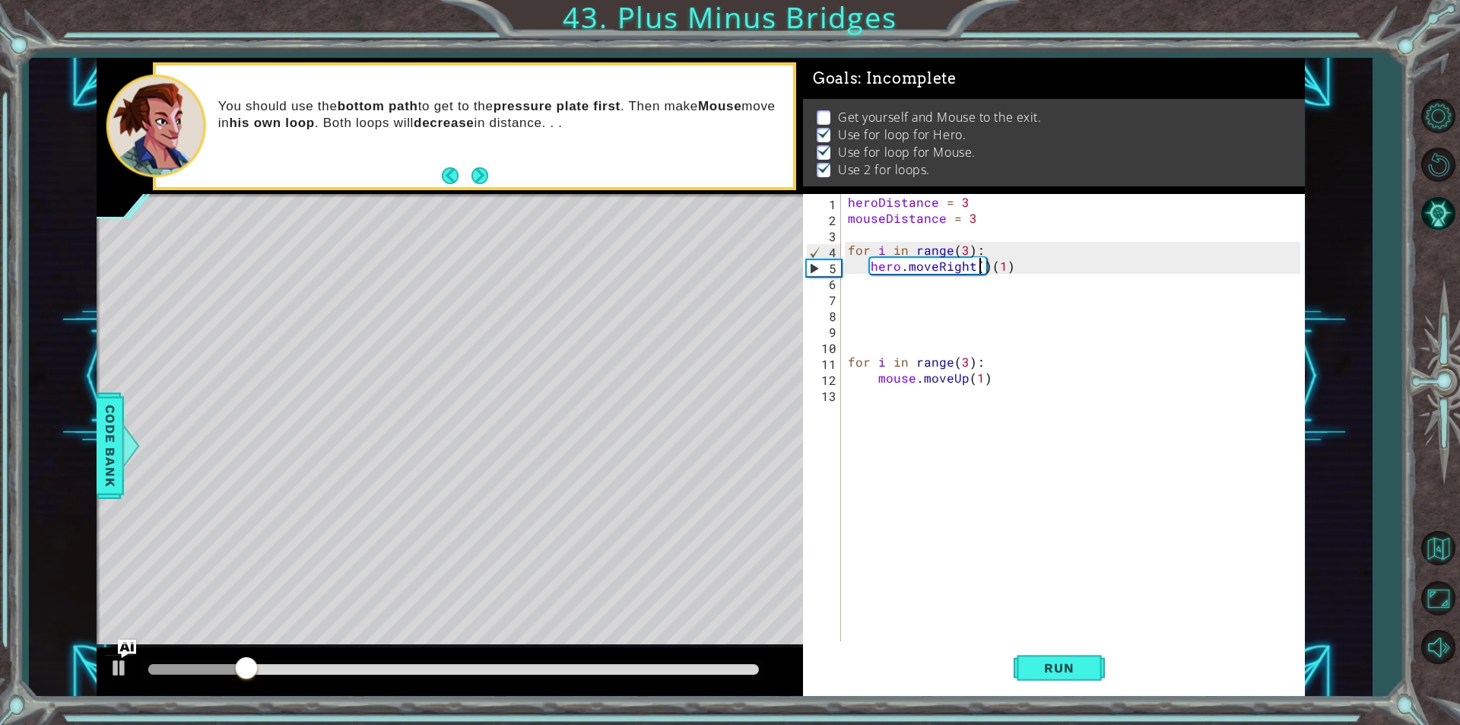
click at [985, 266] on div "heroDistance = 3 mouseDistance = 3 for i in range ( 3 ) : hero . moveRight ( ) …" at bounding box center [1076, 433] width 463 height 479
type textarea "hero.moveRight(1)"
click at [1082, 655] on button "Run" at bounding box center [1059, 667] width 91 height 50
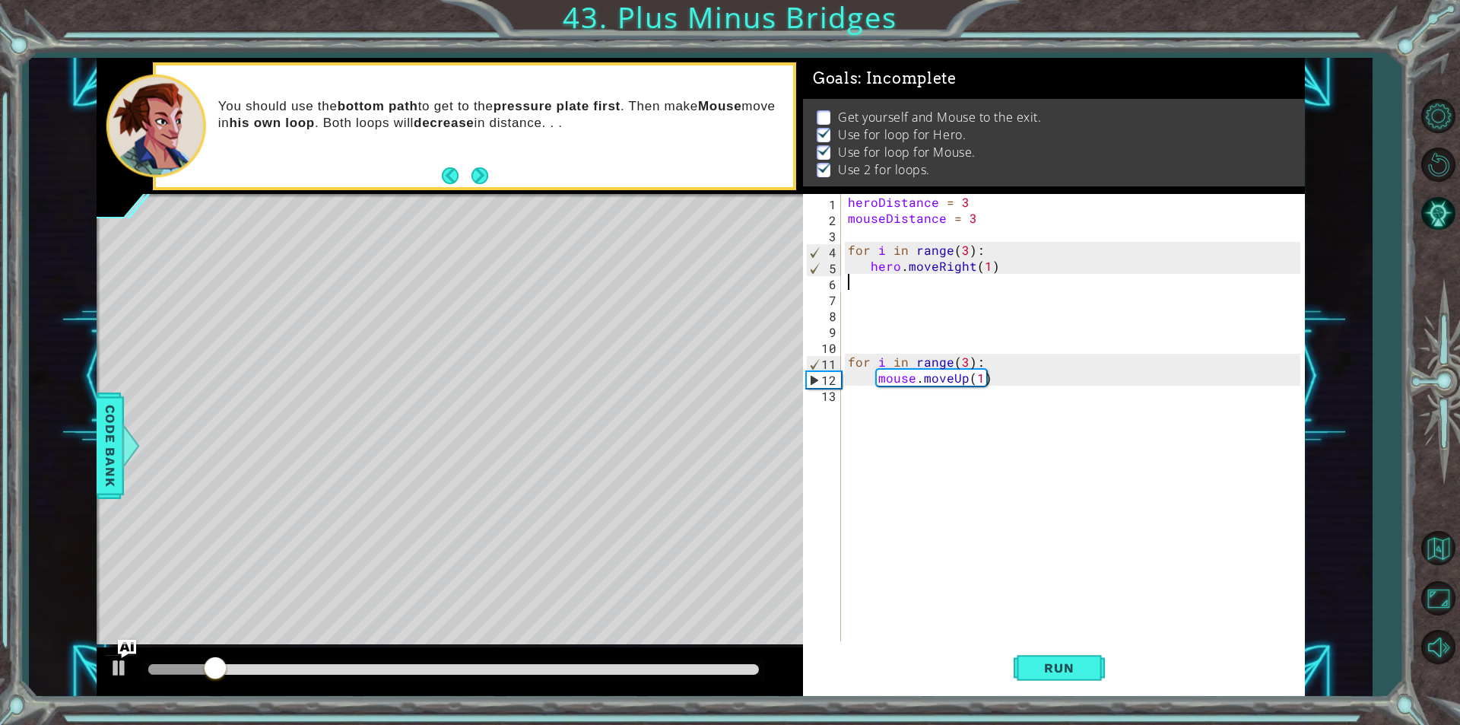
click at [893, 286] on div "heroDistance = 3 mouseDistance = 3 for i in range ( 3 ) : hero . moveRight ( 1 …" at bounding box center [1076, 433] width 463 height 479
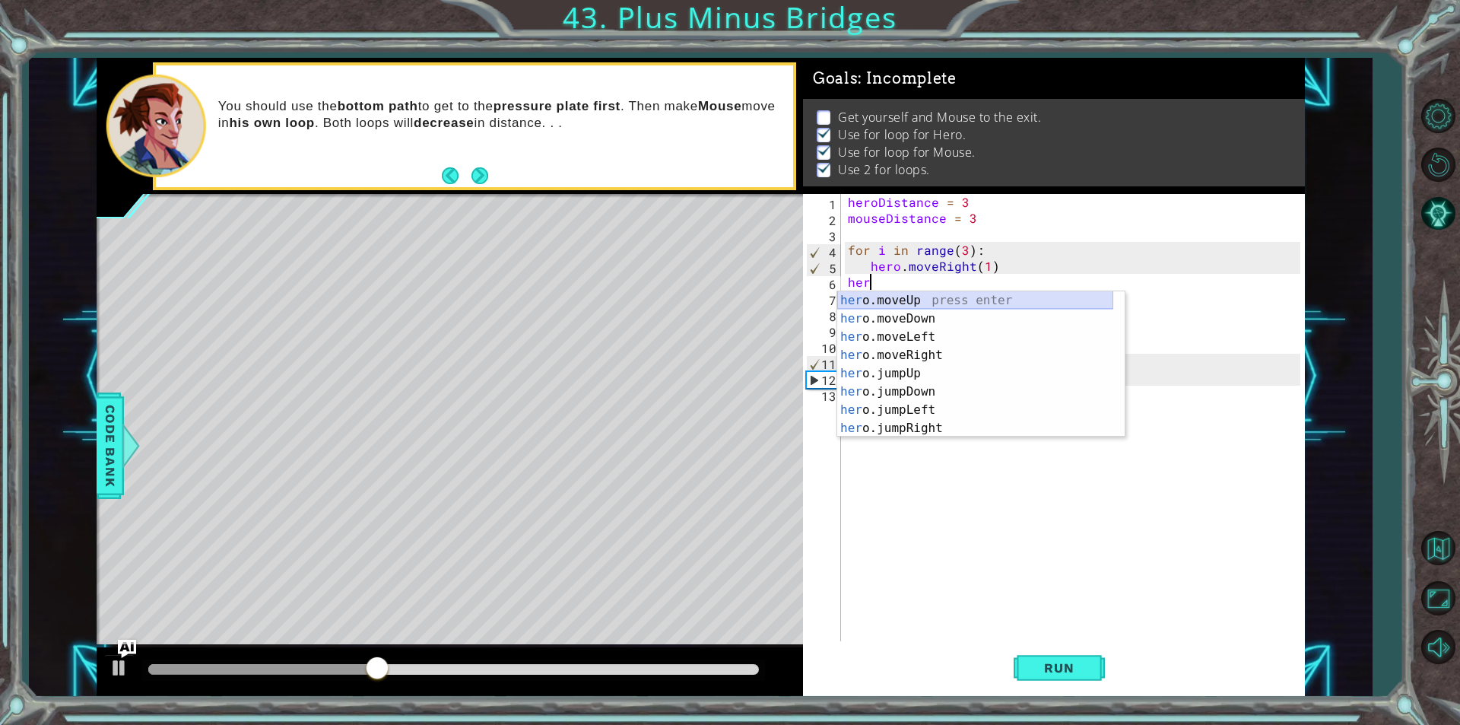
click at [952, 299] on div "her o.moveUp press enter her o.moveDown press enter her o.moveLeft press enter …" at bounding box center [975, 382] width 276 height 182
type textarea "hero.moveUp(1)"
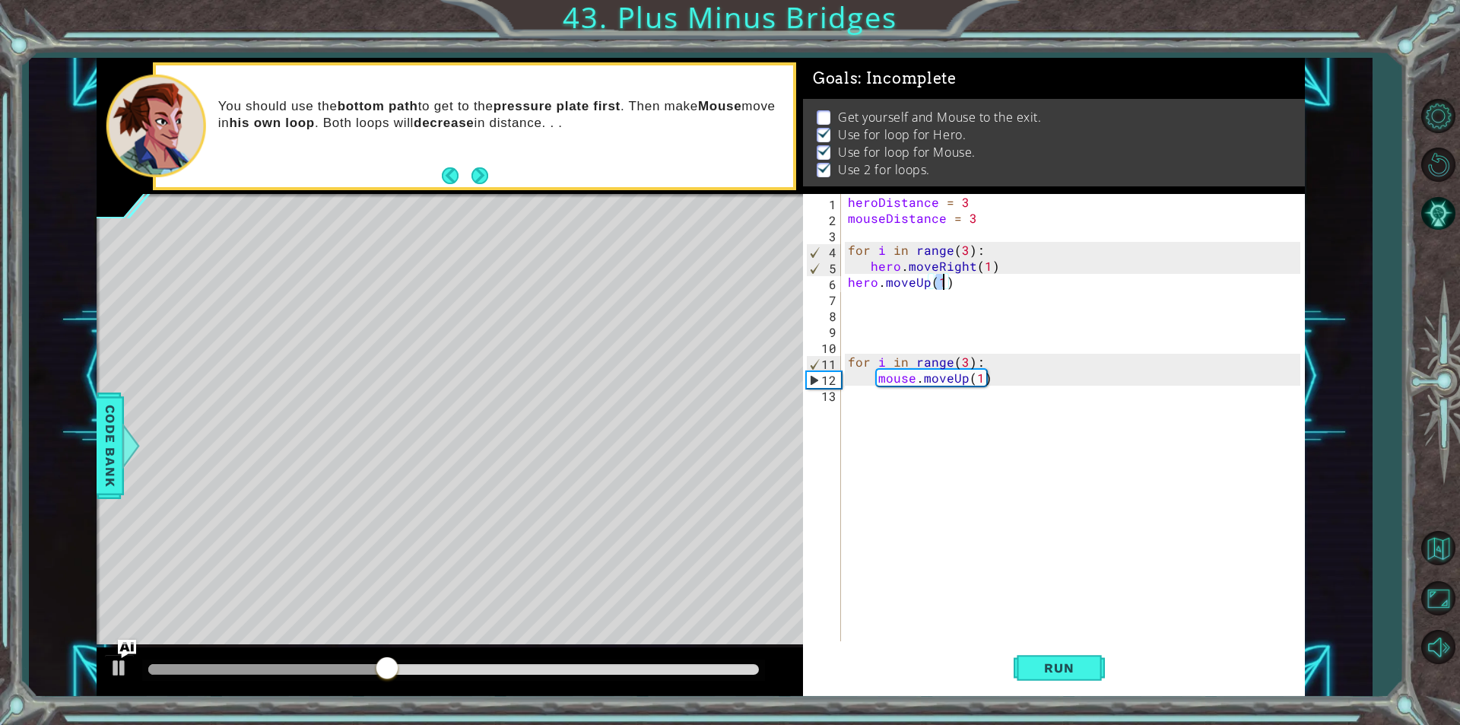
click at [918, 299] on div "heroDistance = 3 mouseDistance = 3 for i in range ( 3 ) : hero . moveRight ( 1 …" at bounding box center [1076, 433] width 463 height 479
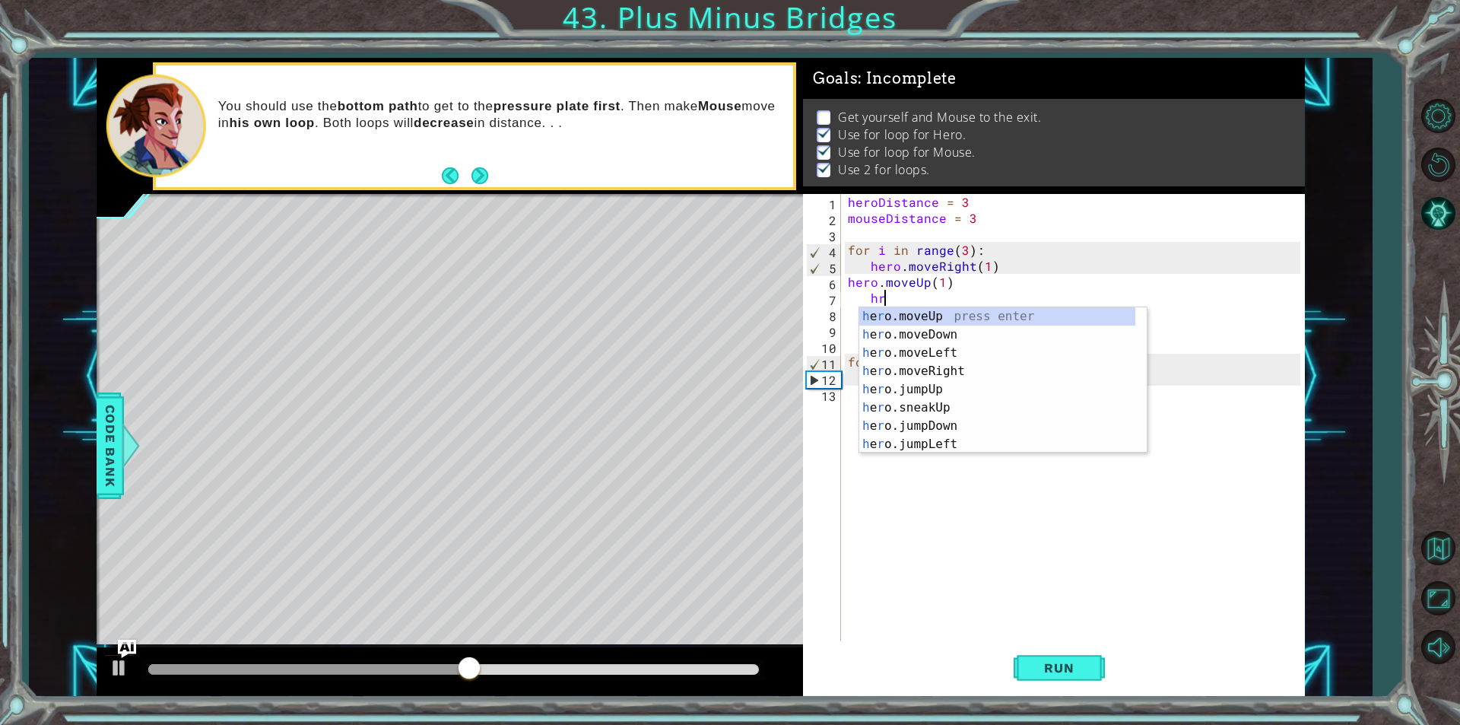
scroll to position [0, 2]
click at [945, 334] on div "h e r o.moveLef t press enter h e r o.moveRigh t press enter h e r [PERSON_NAME…" at bounding box center [997, 398] width 276 height 182
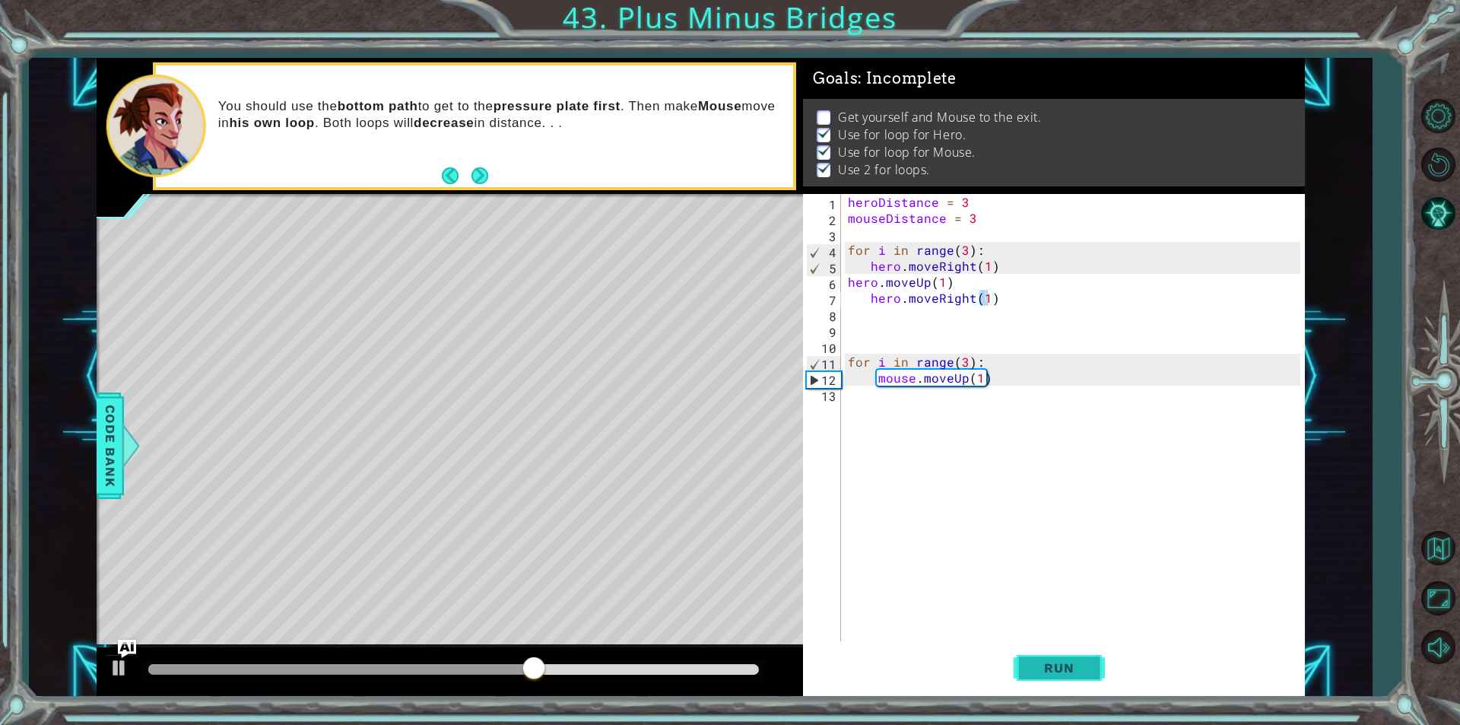
click at [1075, 672] on span "Run" at bounding box center [1059, 667] width 60 height 15
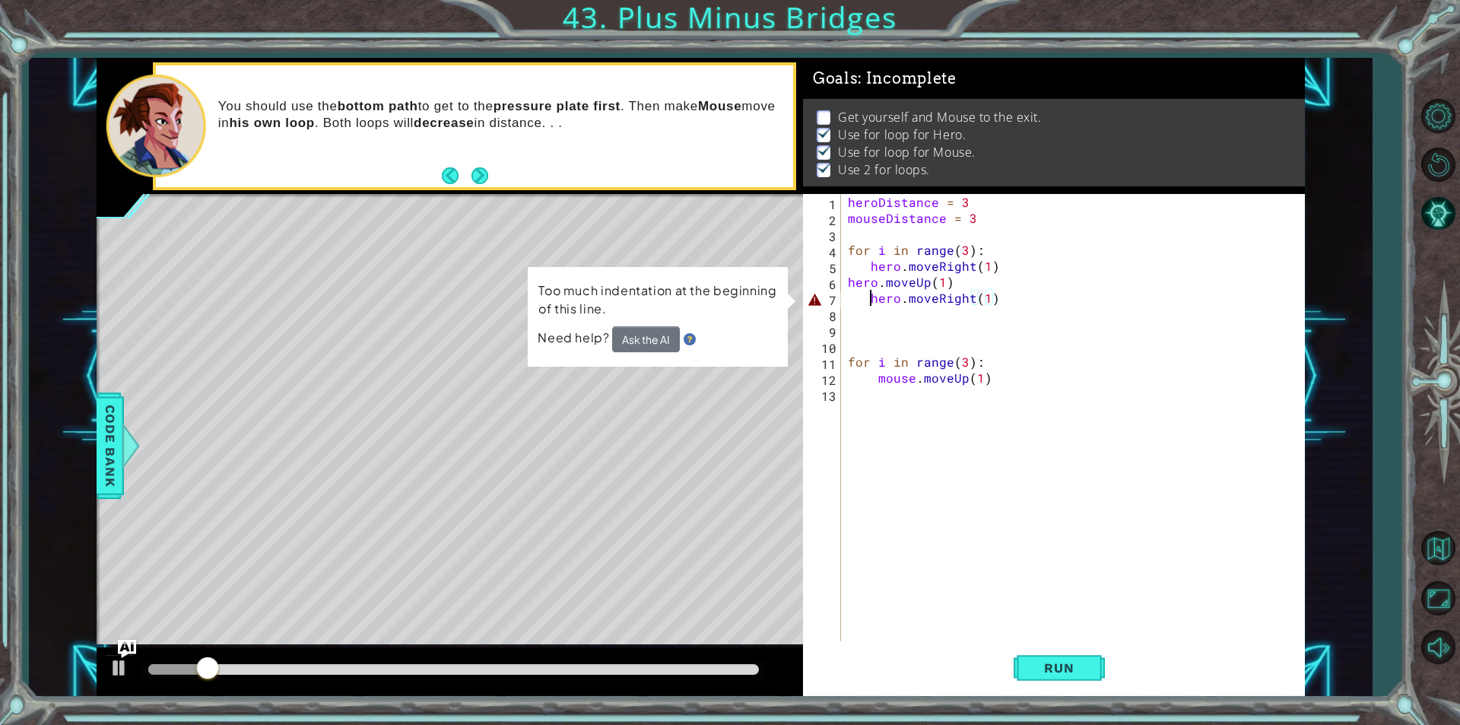
click at [871, 297] on div "heroDistance = 3 mouseDistance = 3 for i in range ( 3 ) : hero . moveRight ( 1 …" at bounding box center [1076, 433] width 463 height 479
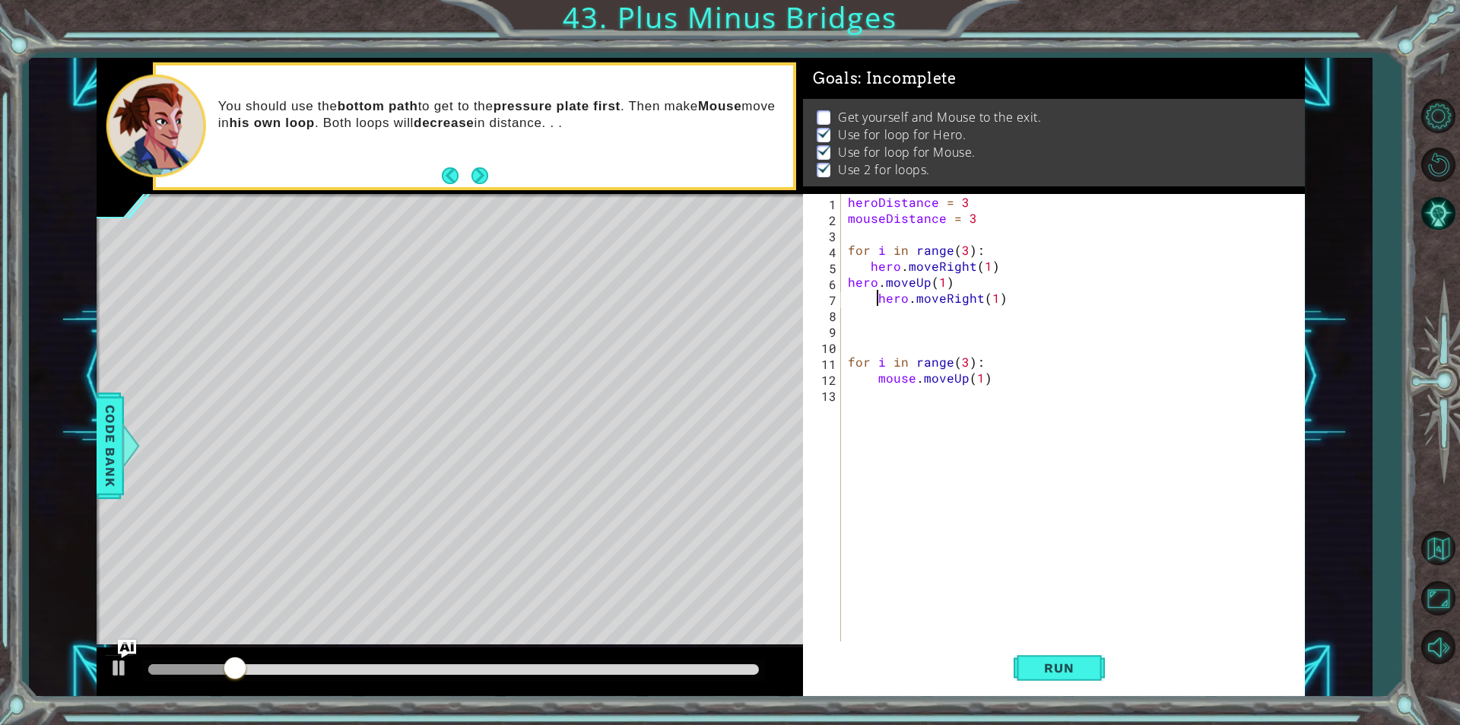
click at [865, 264] on div "heroDistance = 3 mouseDistance = 3 for i in range ( 3 ) : hero . moveRight ( 1 …" at bounding box center [1076, 433] width 463 height 479
type textarea "hero.moveRight(1)"
drag, startPoint x: 1073, startPoint y: 635, endPoint x: 1082, endPoint y: 647, distance: 15.2
click at [1072, 637] on div "heroDistance = 3 mouseDistance = 3 for i in range ( 3 ) : hero . moveRight ( 1 …" at bounding box center [1076, 433] width 463 height 479
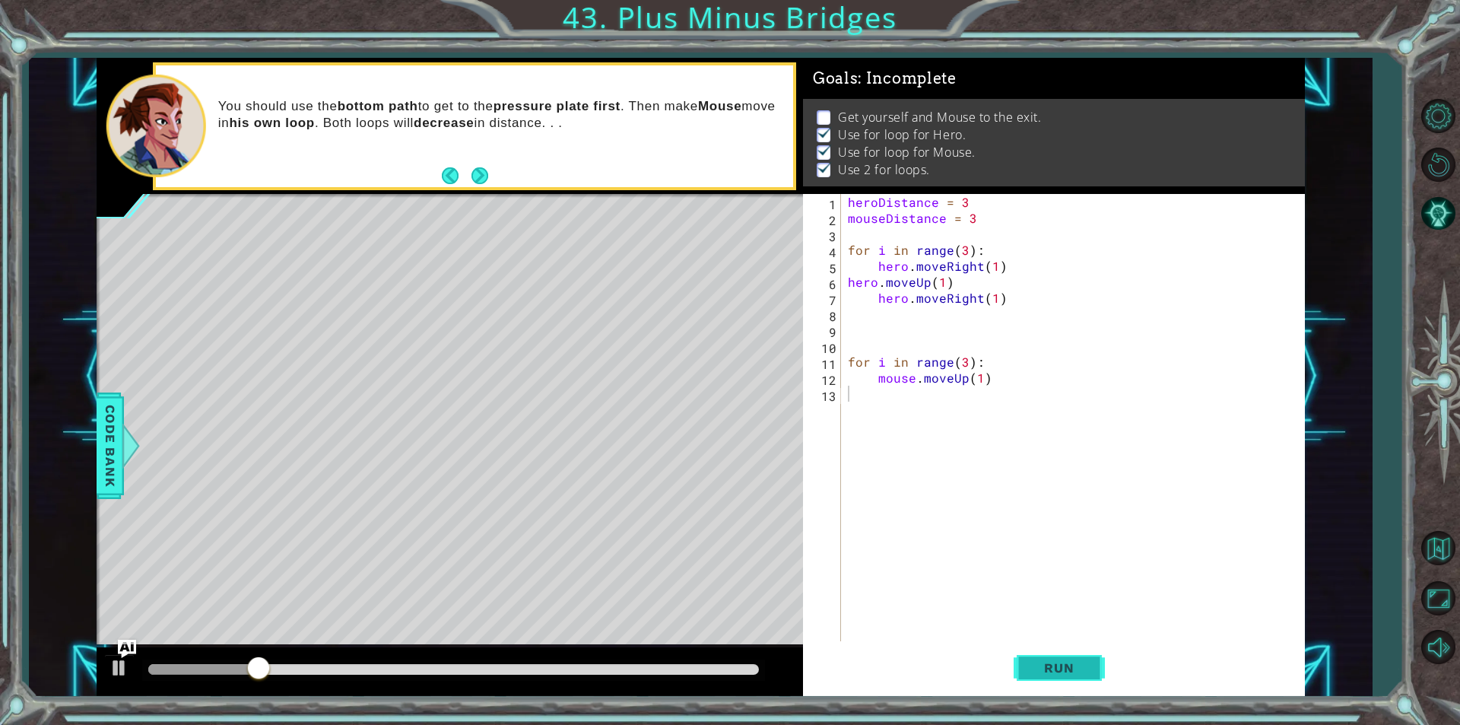
click at [1080, 661] on span "Run" at bounding box center [1059, 667] width 60 height 15
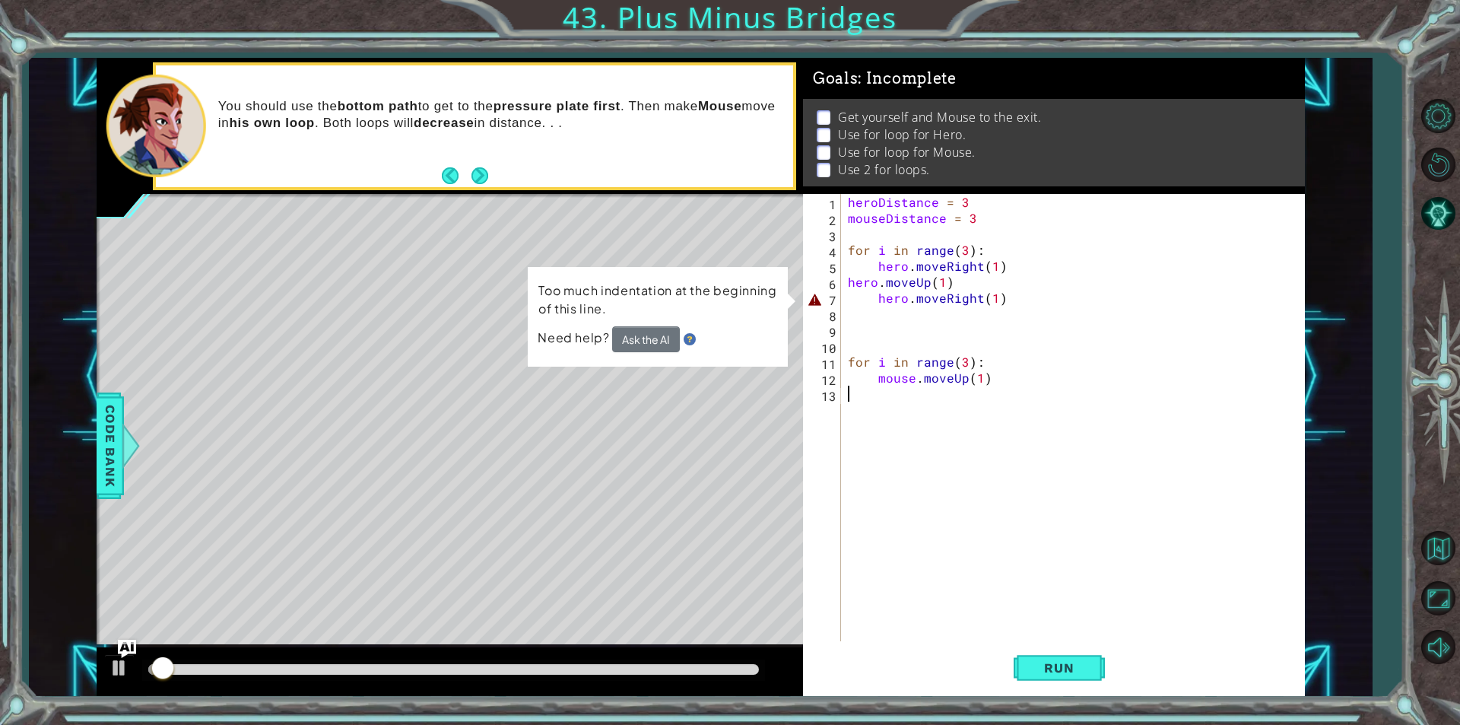
click at [870, 301] on div "heroDistance = 3 mouseDistance = 3 for i in range ( 3 ) : hero . moveRight ( 1 …" at bounding box center [1076, 433] width 463 height 479
click at [950, 281] on div "heroDistance = 3 mouseDistance = 3 for i in range ( 3 ) : hero . moveRight ( 1 …" at bounding box center [1076, 433] width 463 height 479
click at [1101, 665] on button "Run" at bounding box center [1059, 667] width 91 height 50
click at [877, 298] on div "heroDistance = 3 mouseDistance = 3 for i in range ( 3 ) : hero . moveRight ( 1 …" at bounding box center [1076, 433] width 463 height 479
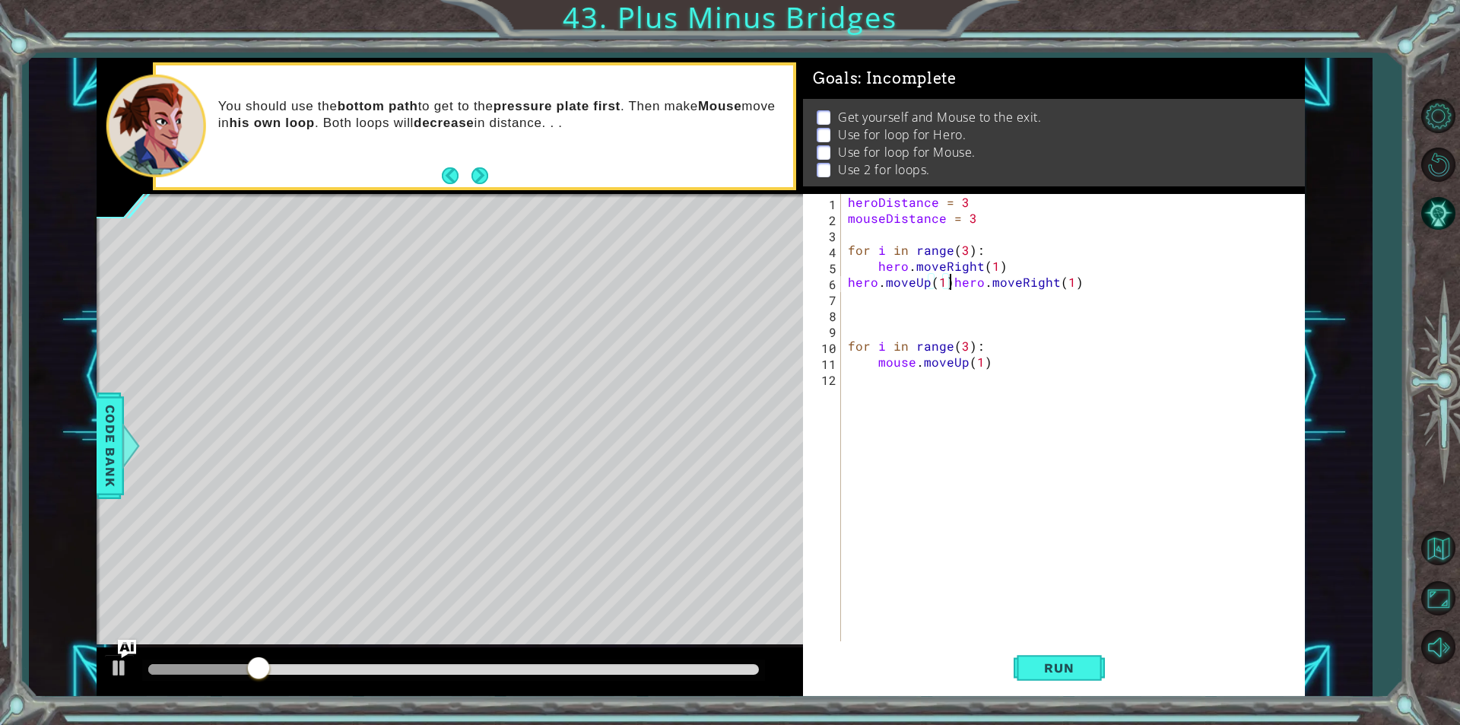
type textarea "hero.moveRight(1)"
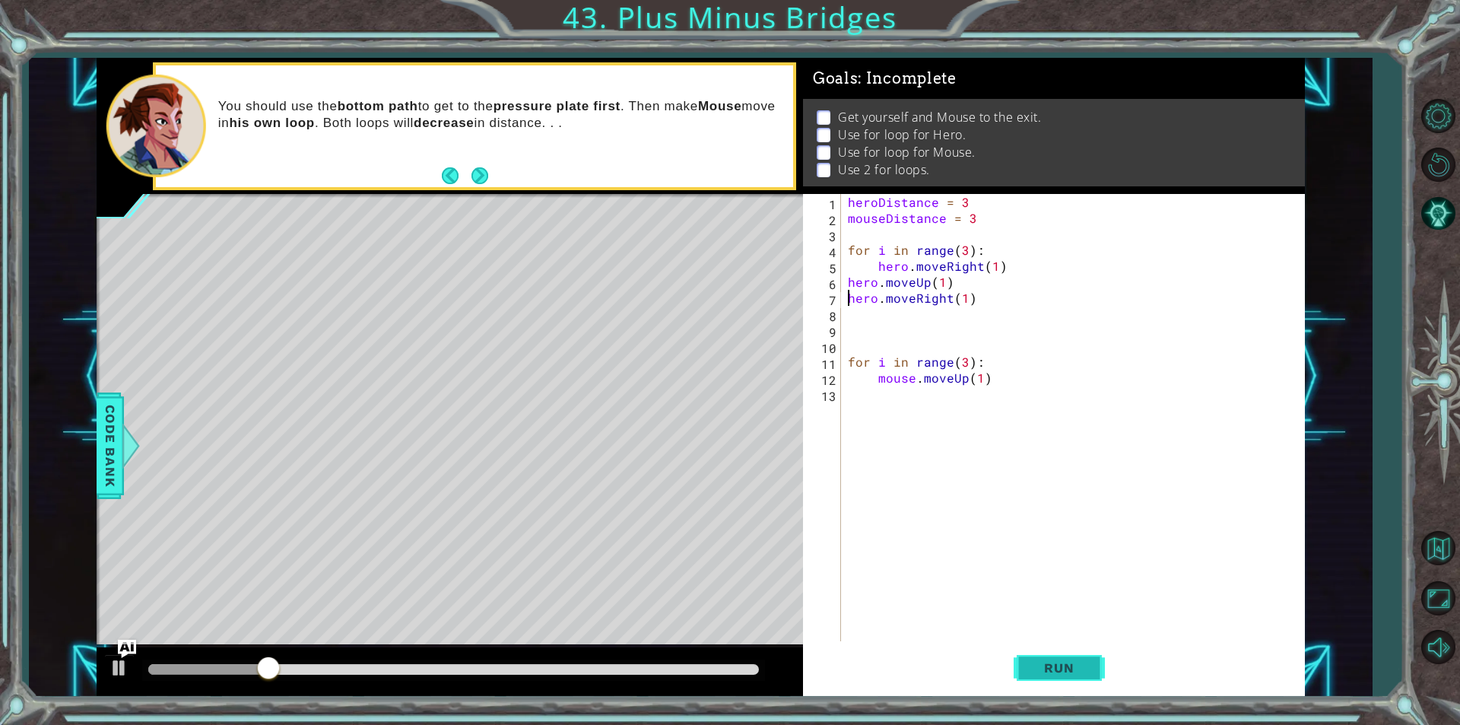
click at [1022, 642] on button "Run" at bounding box center [1059, 667] width 91 height 50
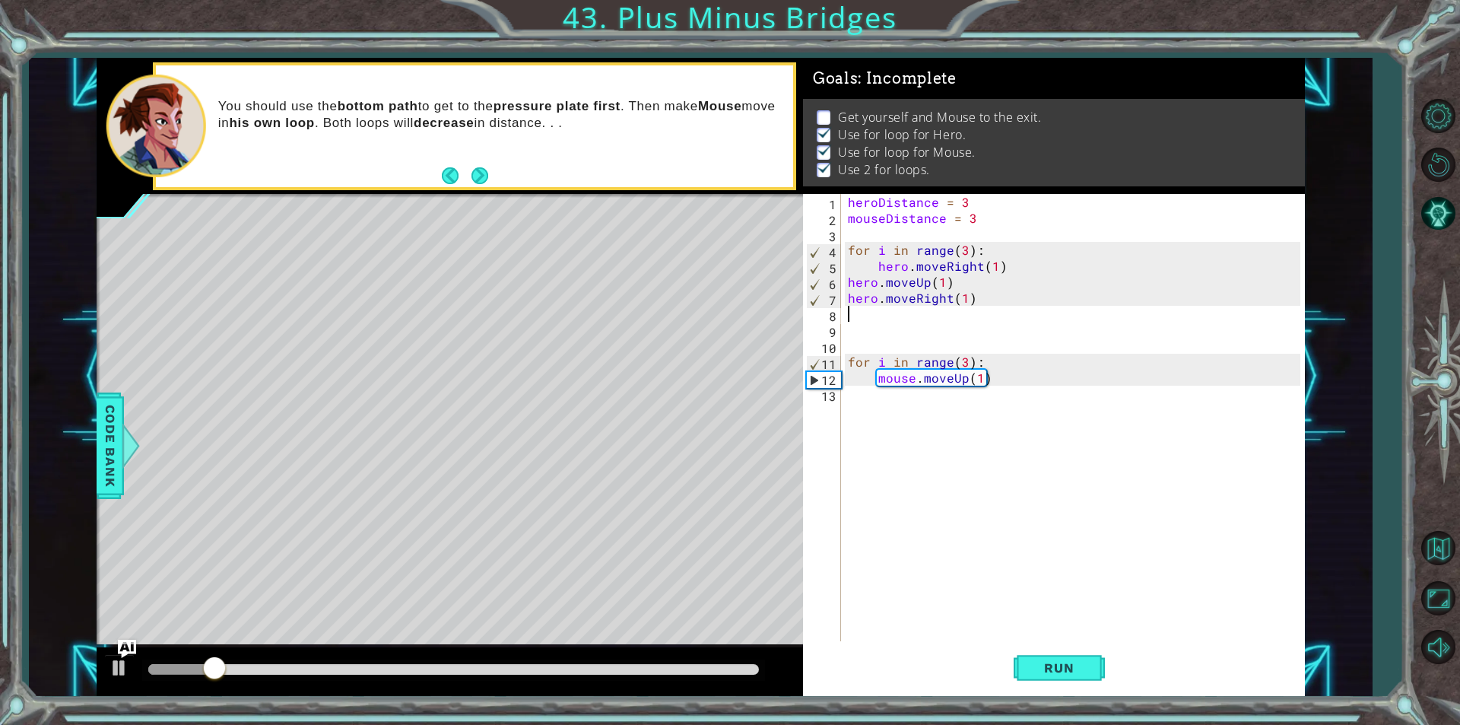
click at [956, 319] on div "heroDistance = 3 mouseDistance = 3 for i in range ( 3 ) : hero . moveRight ( 1 …" at bounding box center [1076, 433] width 463 height 479
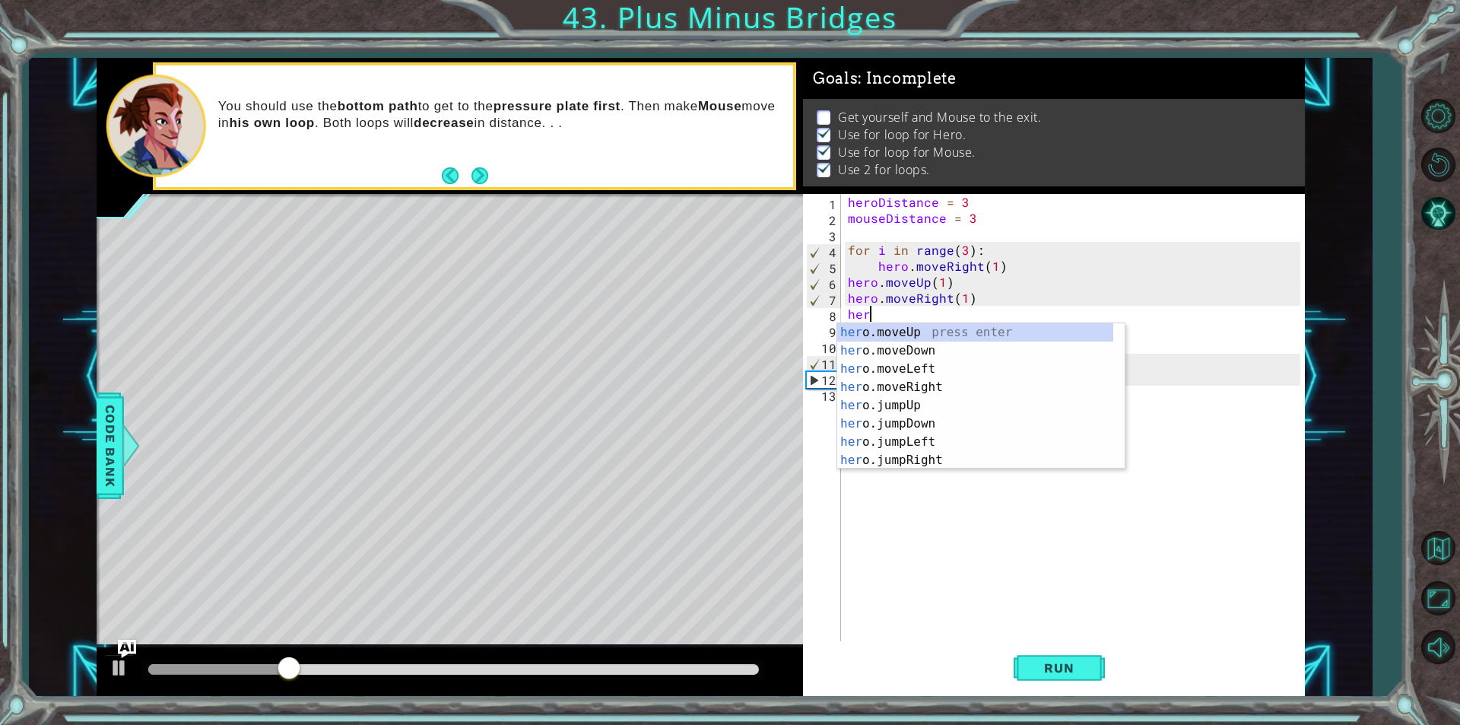
click at [963, 299] on div "heroDistance = 3 mouseDistance = 3 for i in range ( 3 ) : hero . moveRight ( 1 …" at bounding box center [1076, 433] width 463 height 479
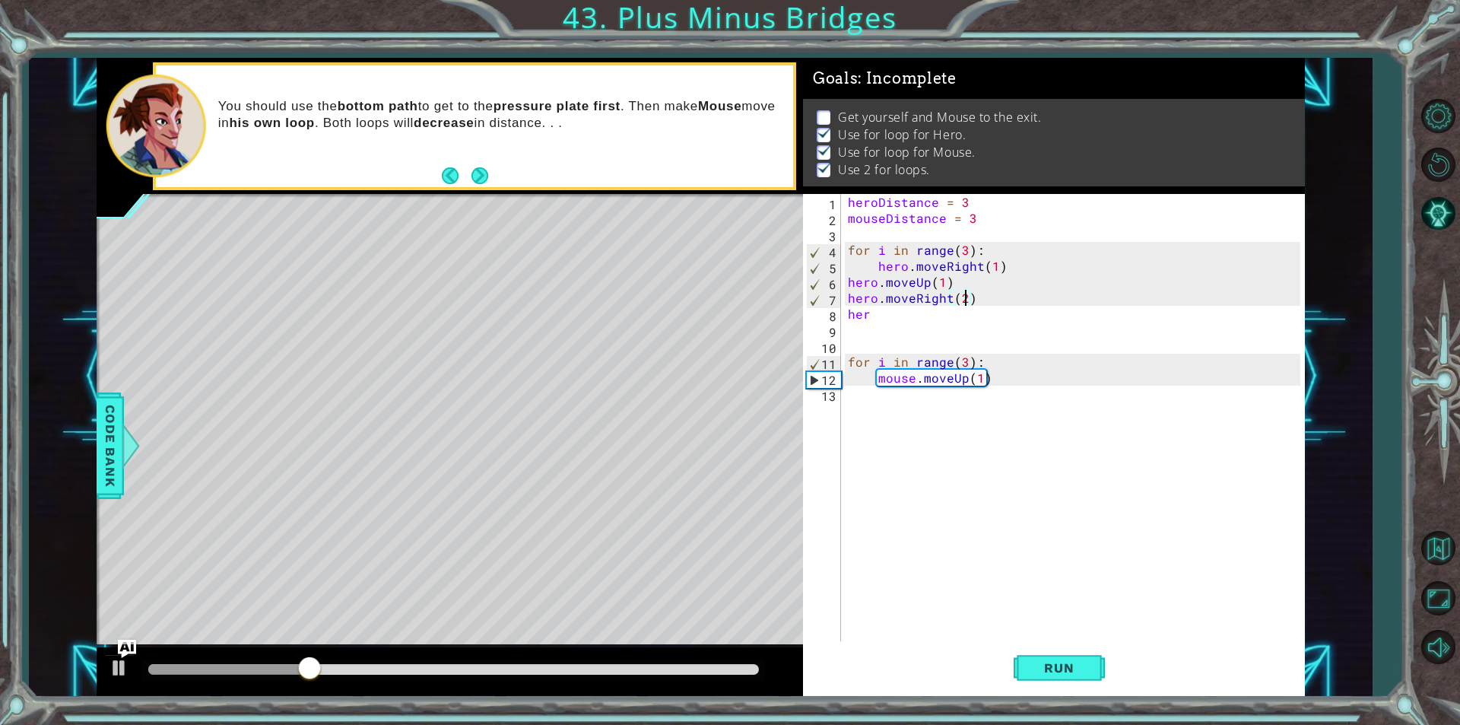
scroll to position [0, 7]
click at [868, 316] on div "heroDistance = 3 mouseDistance = 3 for i in range ( 3 ) : hero . moveRight ( 1 …" at bounding box center [1076, 433] width 463 height 479
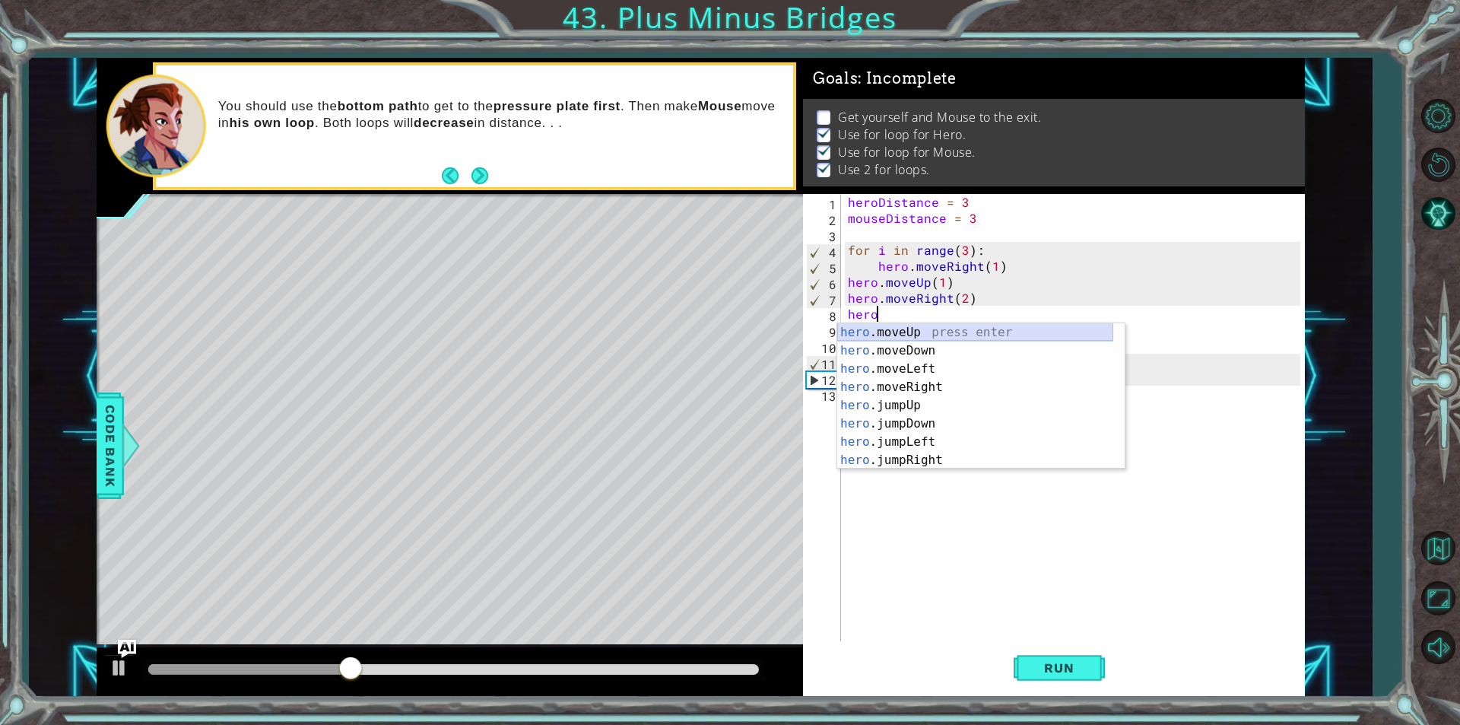
click at [904, 327] on div "hero .moveUp press enter hero .moveDown press enter hero .moveLeft press enter …" at bounding box center [975, 414] width 276 height 182
type textarea "hero.moveUp(1)"
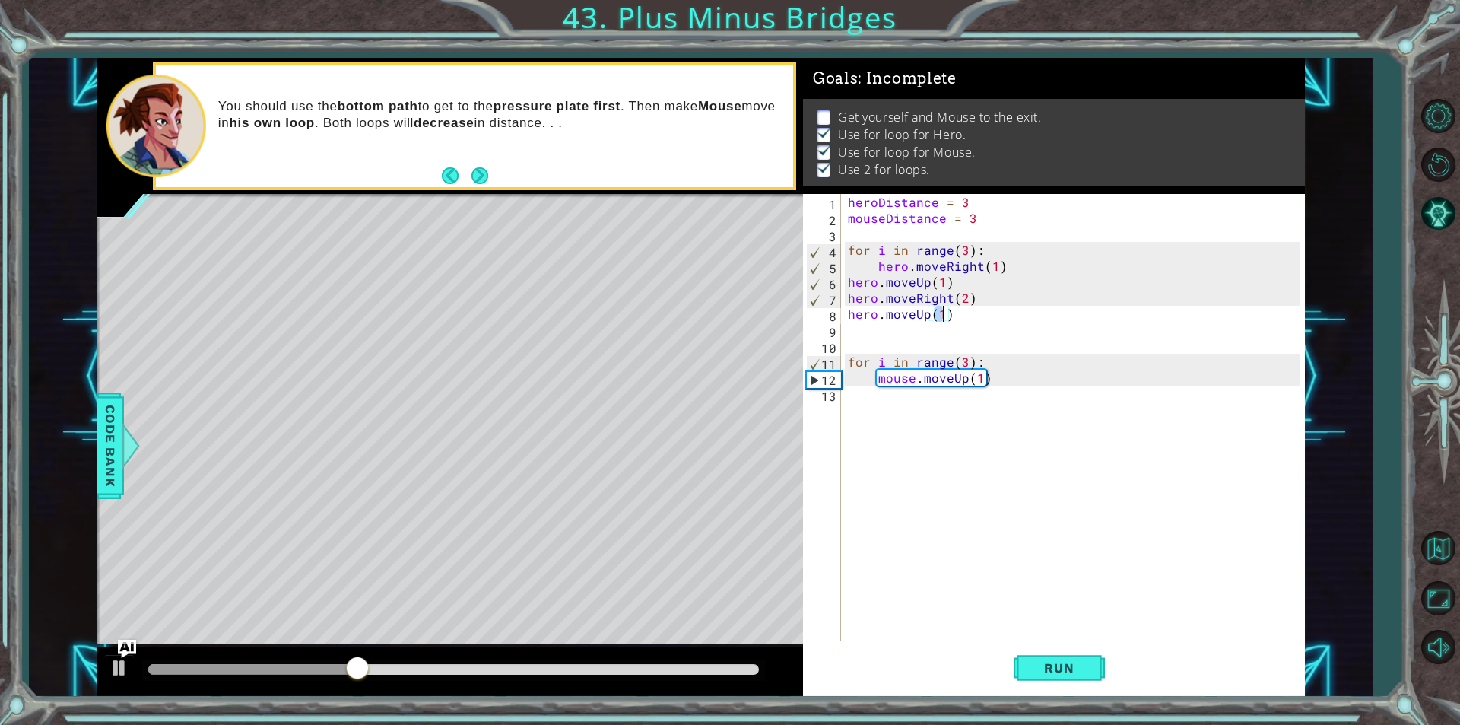
click at [887, 336] on div "heroDistance = 3 mouseDistance = 3 for i in range ( 3 ) : hero . moveRight ( 1 …" at bounding box center [1076, 433] width 463 height 479
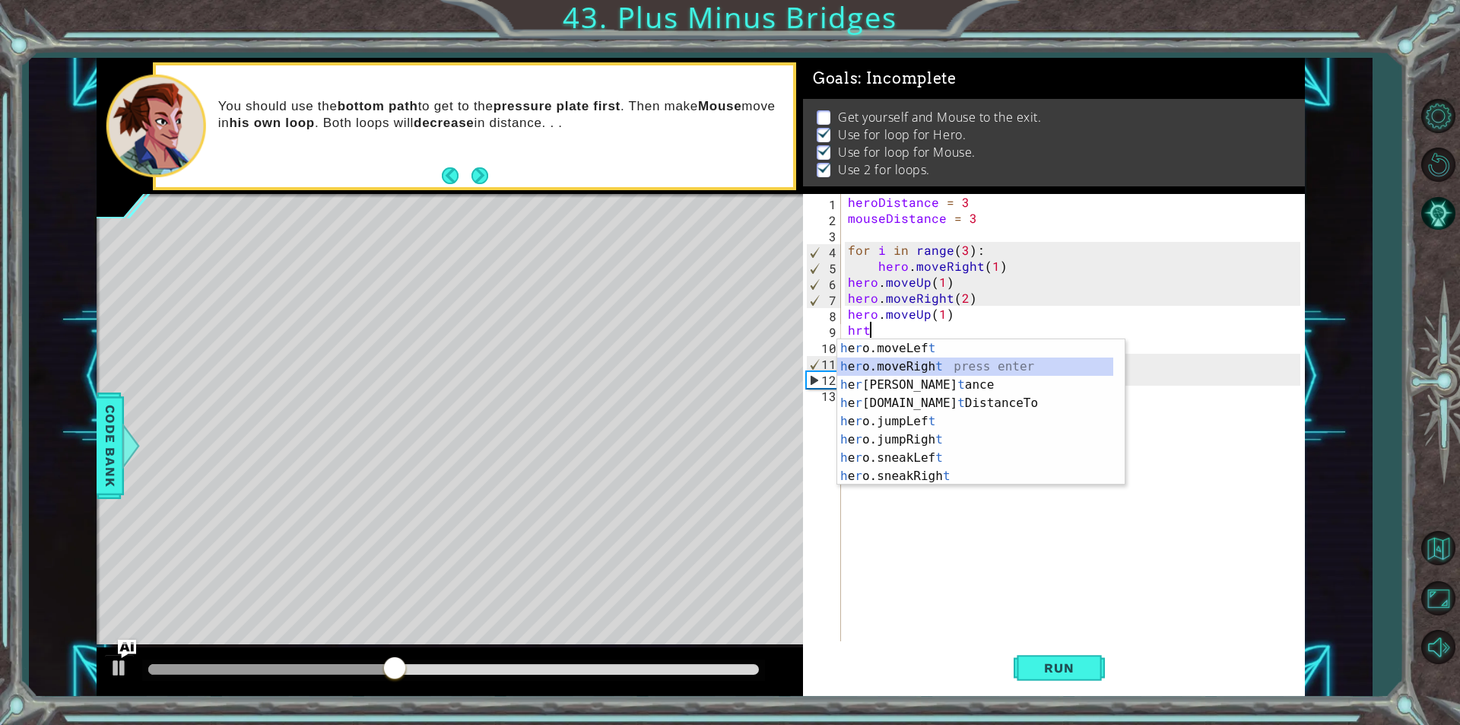
click at [900, 362] on div "h e r o.moveLef t press enter h e r o.moveRigh t press enter h e r [PERSON_NAME…" at bounding box center [975, 430] width 276 height 182
type textarea "hero.moveRight(1)"
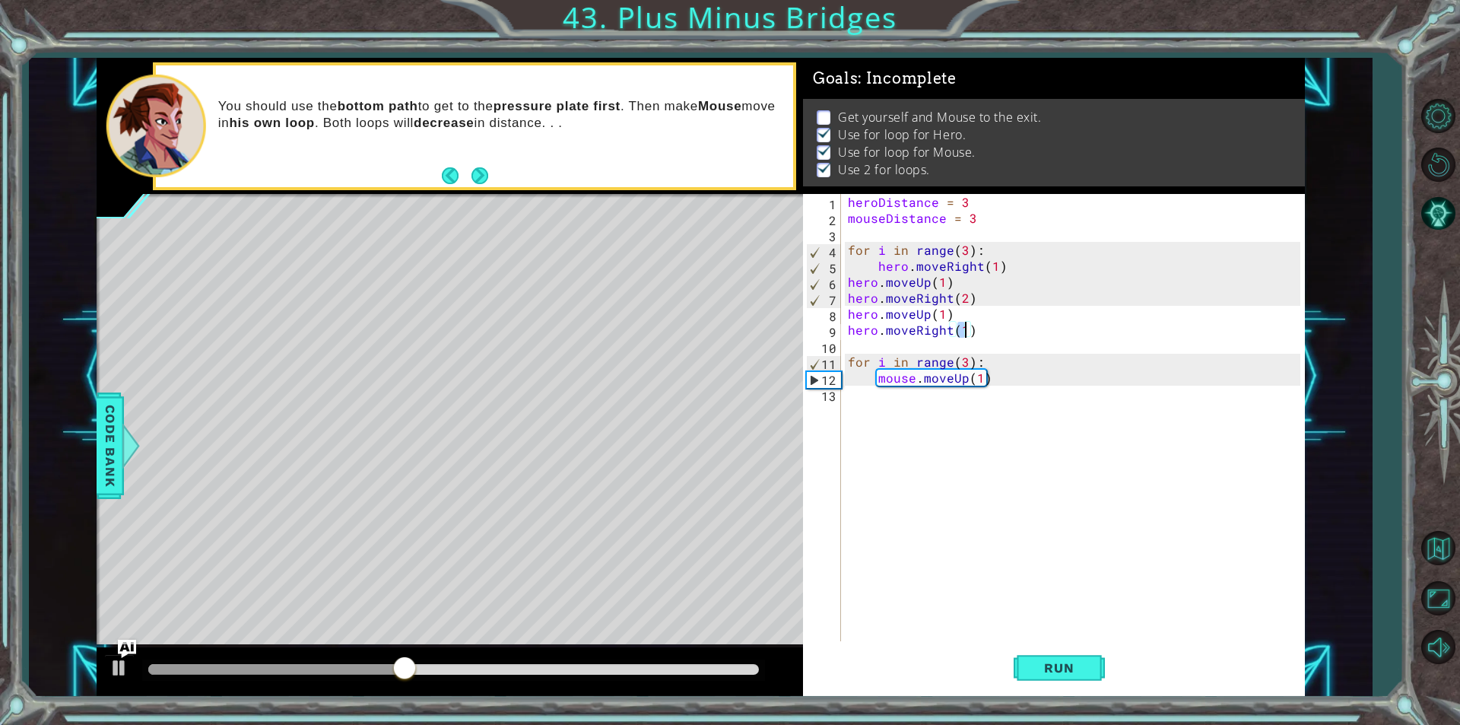
click at [884, 342] on div "heroDistance = 3 mouseDistance = 3 for i in range ( 3 ) : hero . moveRight ( 1 …" at bounding box center [1076, 433] width 463 height 479
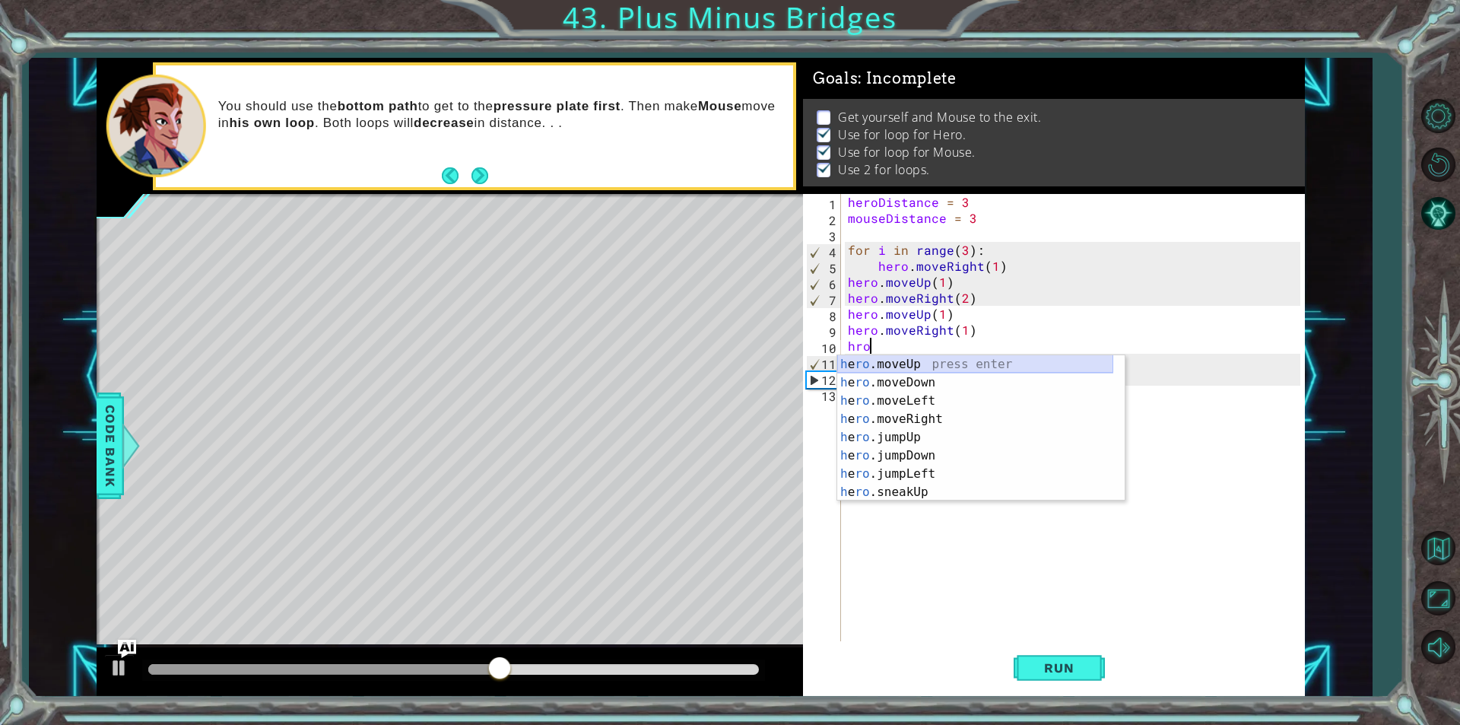
click at [969, 368] on div "h e ro .moveUp press enter h e ro .moveDown press enter h e ro .moveLeft press …" at bounding box center [975, 446] width 276 height 182
type textarea "hero.moveUp(1)"
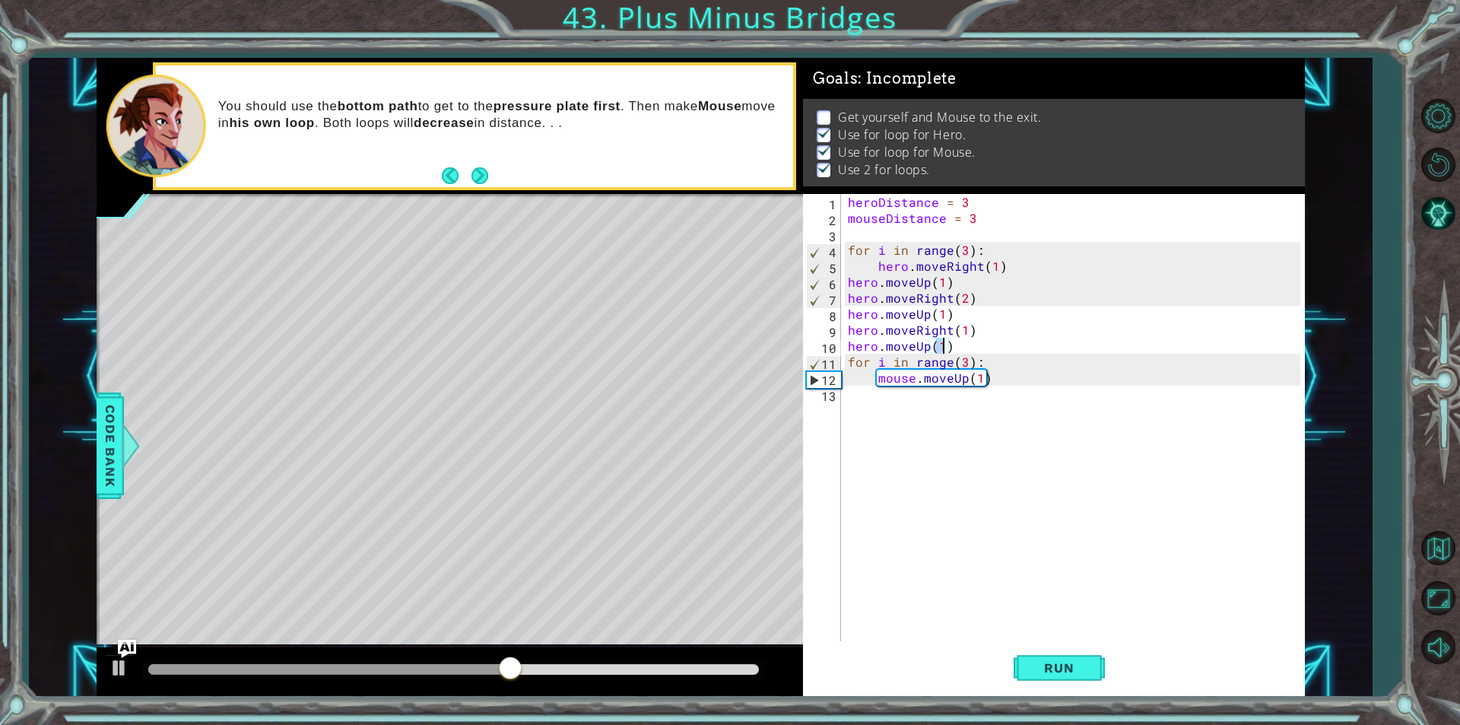
click at [957, 343] on div "heroDistance = 3 mouseDistance = 3 for i in range ( 3 ) : hero . moveRight ( 1 …" at bounding box center [1076, 433] width 463 height 479
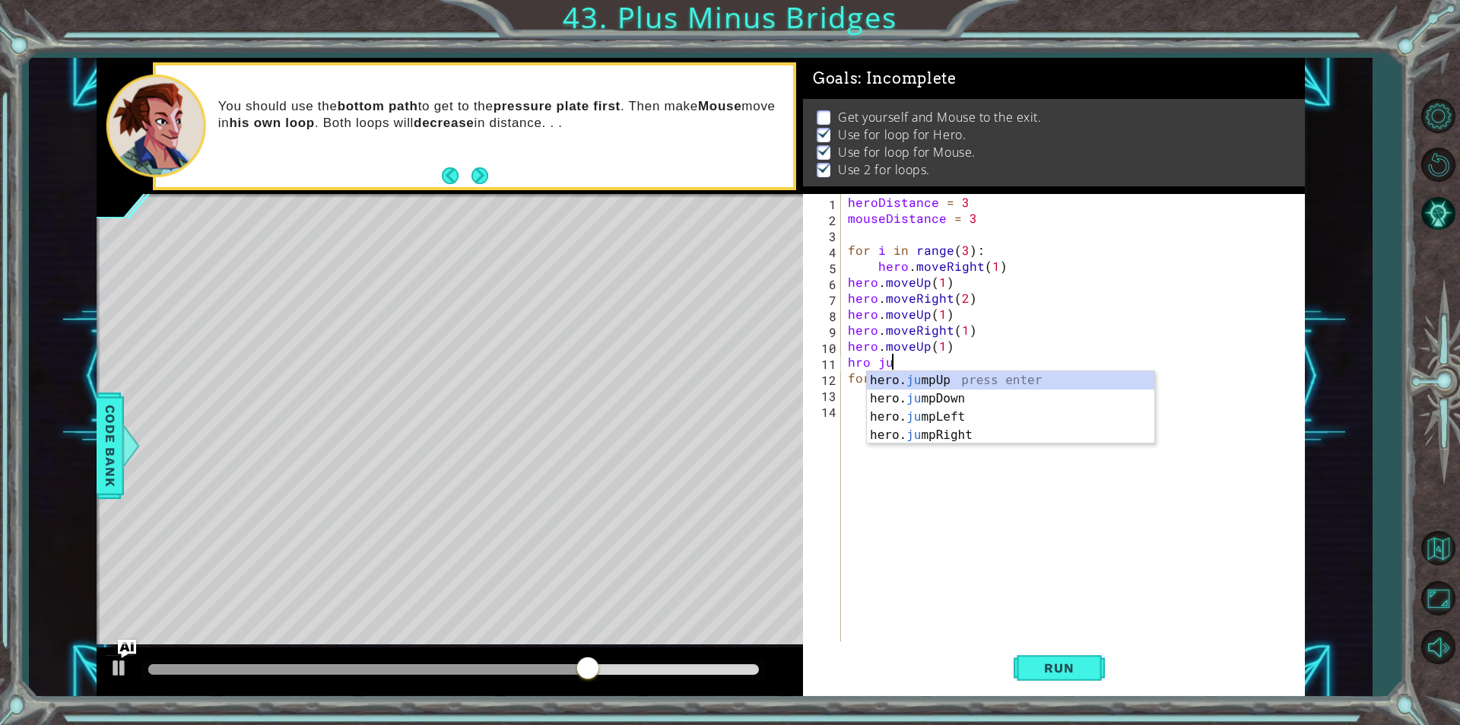
type textarea "hro jum"
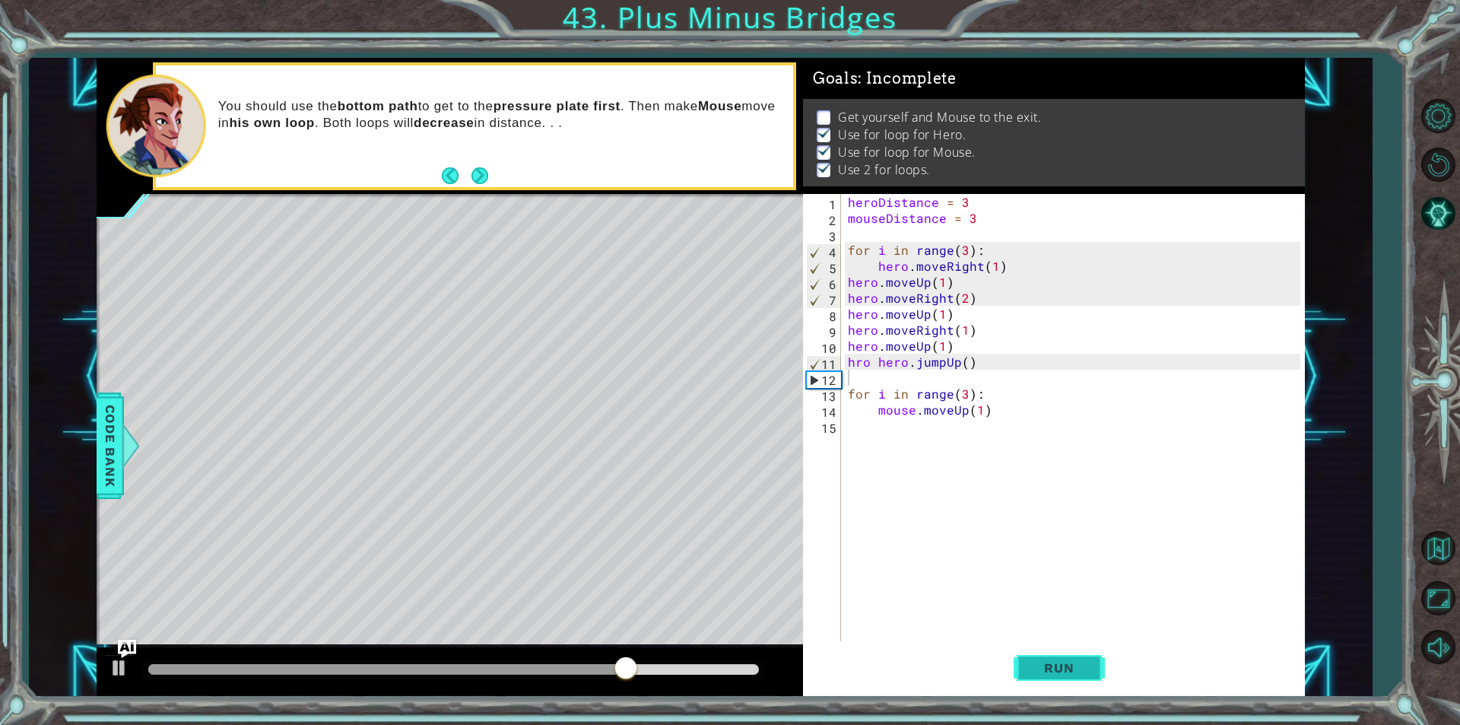
click at [1067, 677] on button "Run" at bounding box center [1059, 667] width 91 height 50
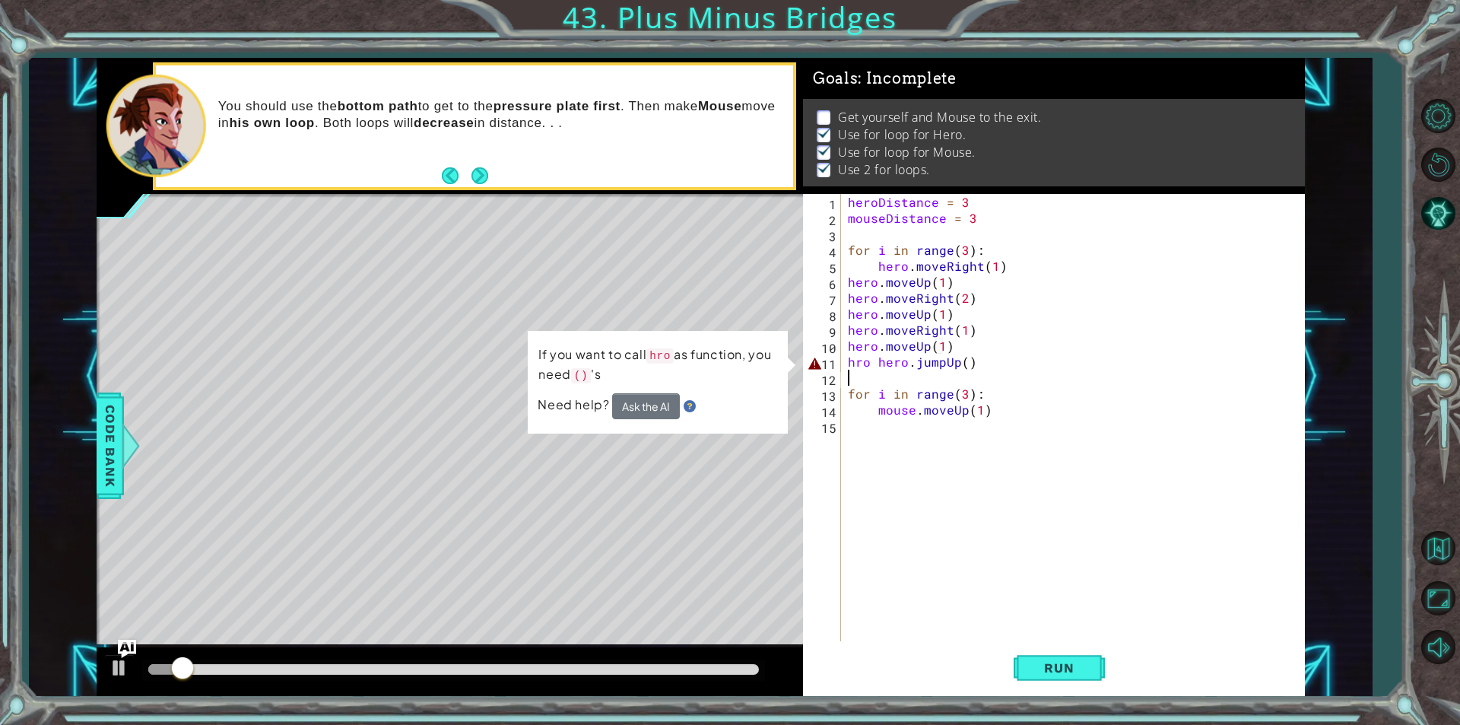
click at [964, 364] on div "heroDistance = 3 mouseDistance = 3 for i in range ( 3 ) : hero . moveRight ( 1 …" at bounding box center [1076, 433] width 463 height 479
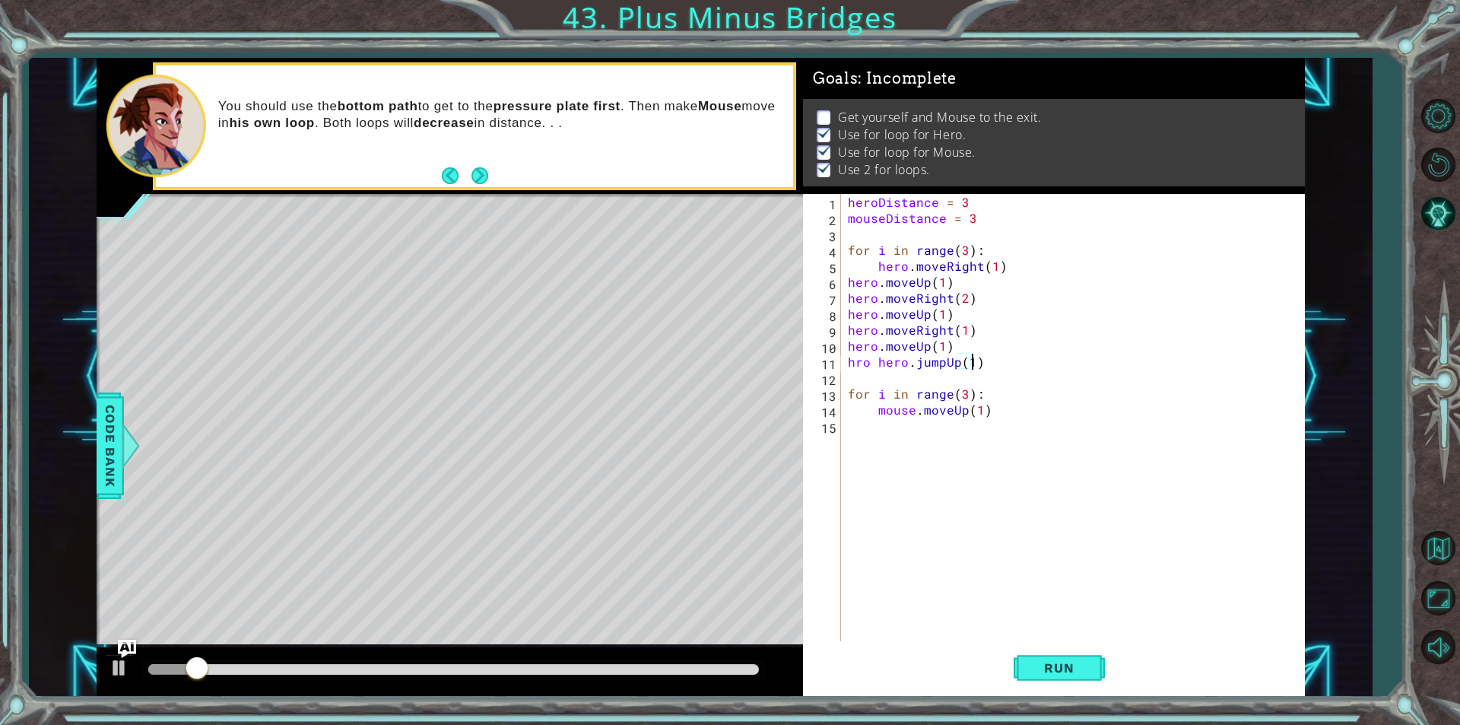
scroll to position [0, 7]
click at [871, 362] on div "heroDistance = 3 mouseDistance = 3 for i in range ( 3 ) : hero . moveRight ( 1 …" at bounding box center [1076, 433] width 463 height 479
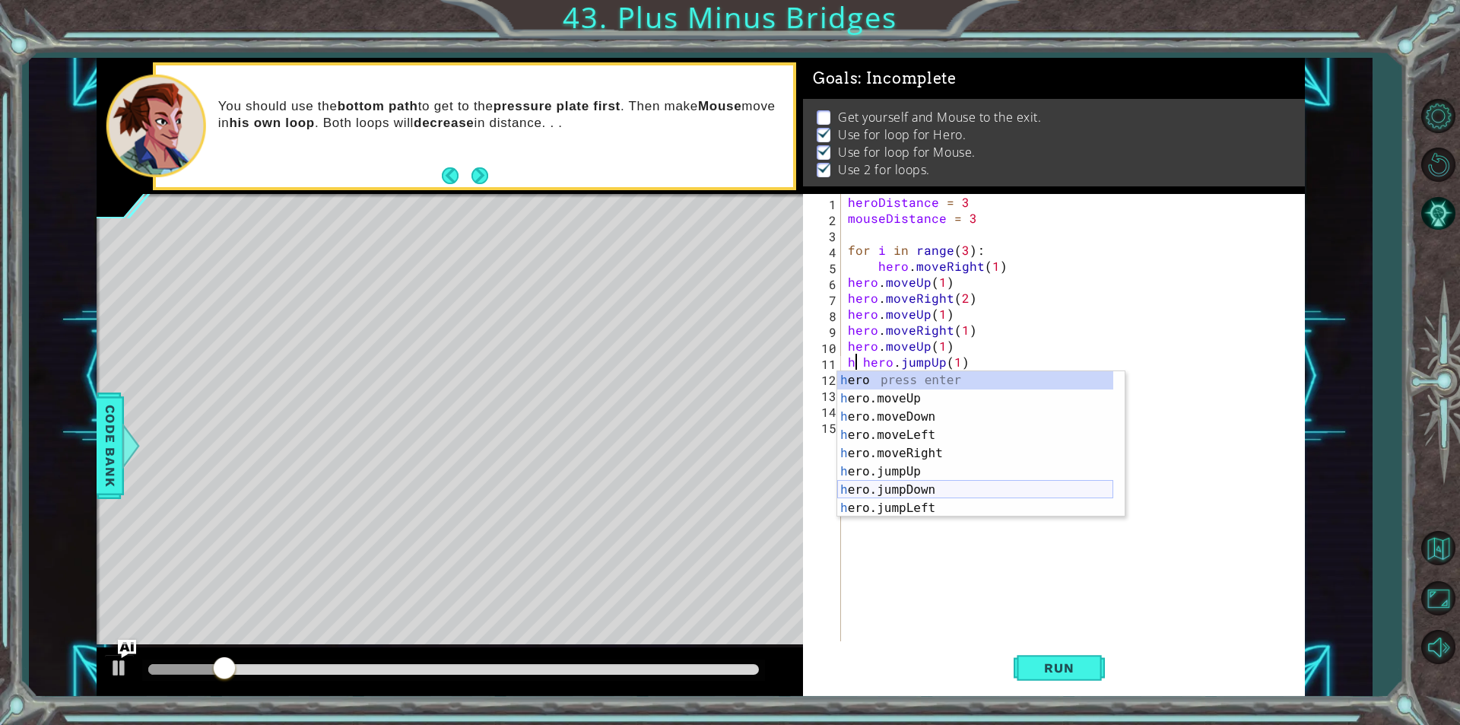
scroll to position [0, 6]
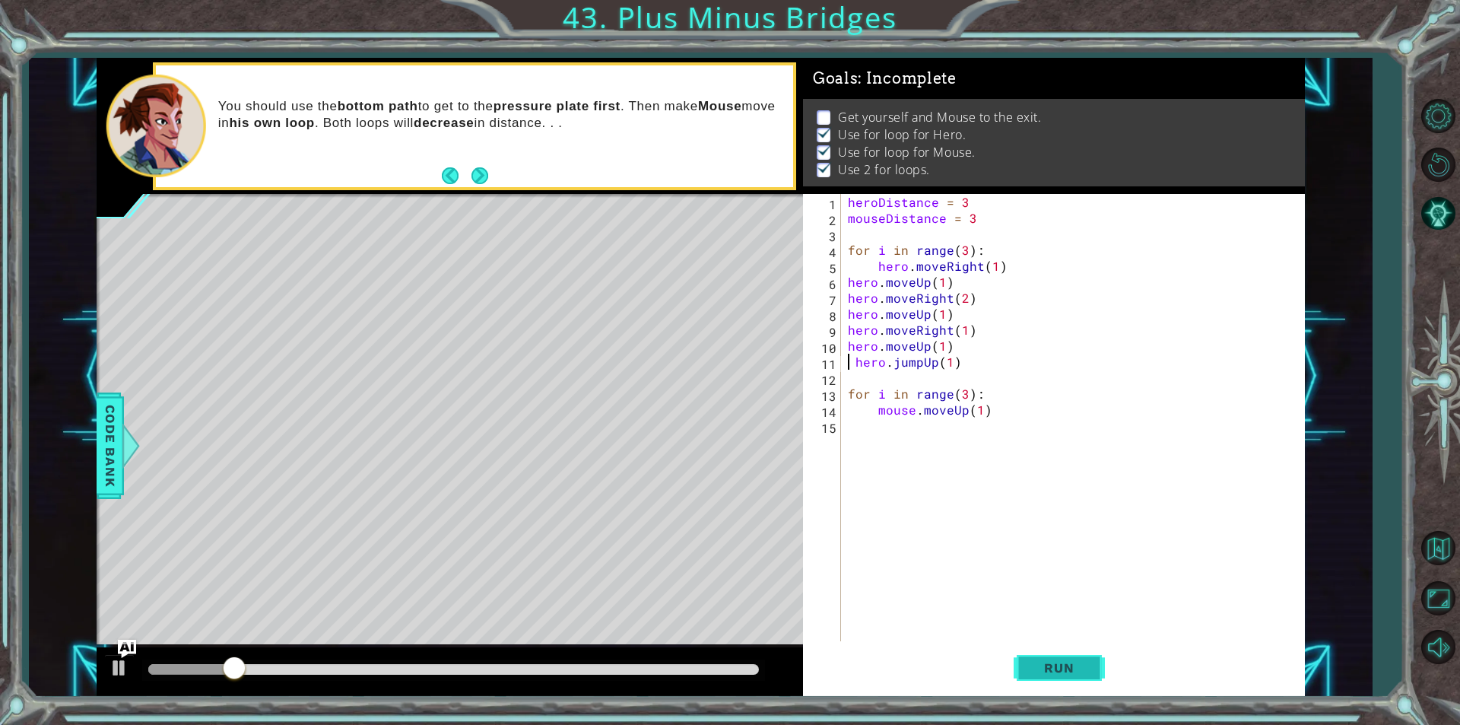
click at [1023, 655] on button "Run" at bounding box center [1059, 667] width 91 height 50
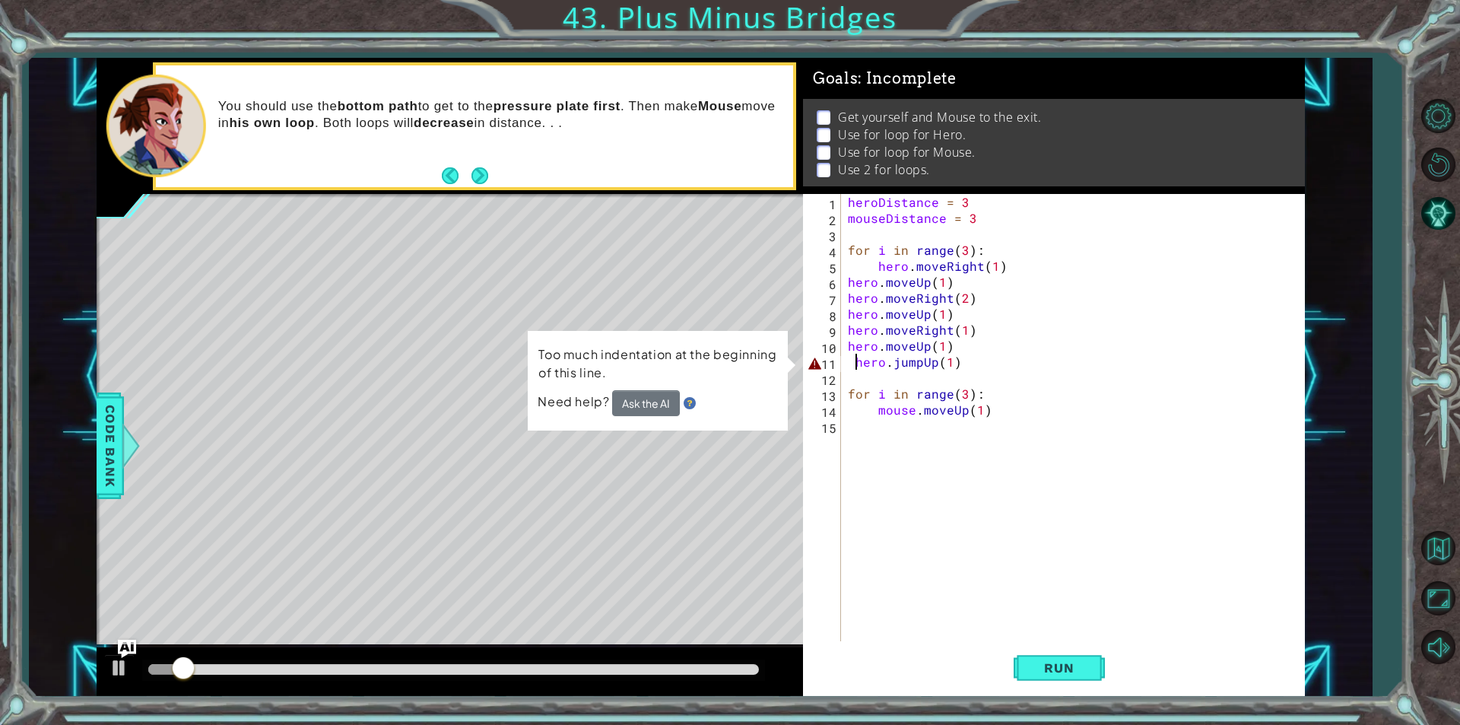
click at [853, 359] on div "heroDistance = 3 mouseDistance = 3 for i in range ( 3 ) : hero . moveRight ( 1 …" at bounding box center [1076, 433] width 463 height 479
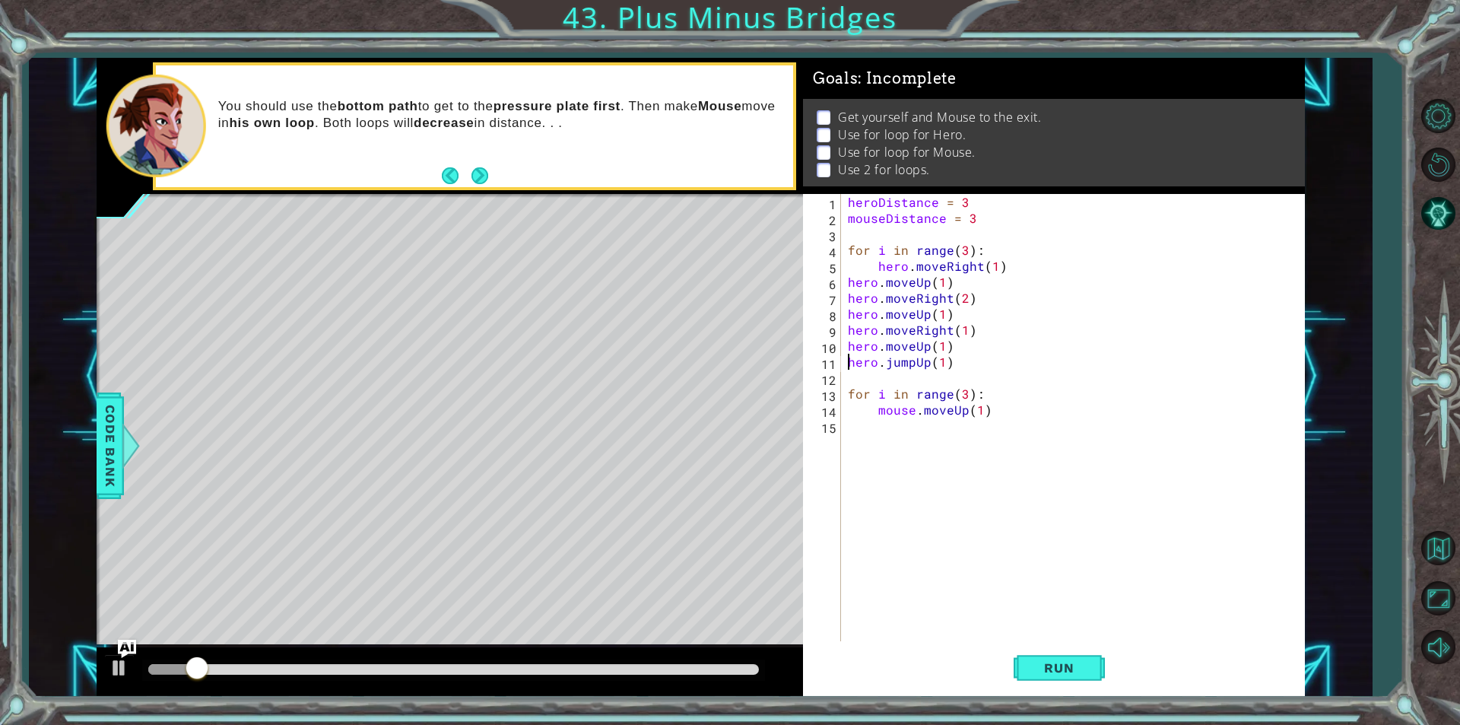
scroll to position [0, 5]
click at [1048, 649] on button "Run" at bounding box center [1059, 667] width 91 height 50
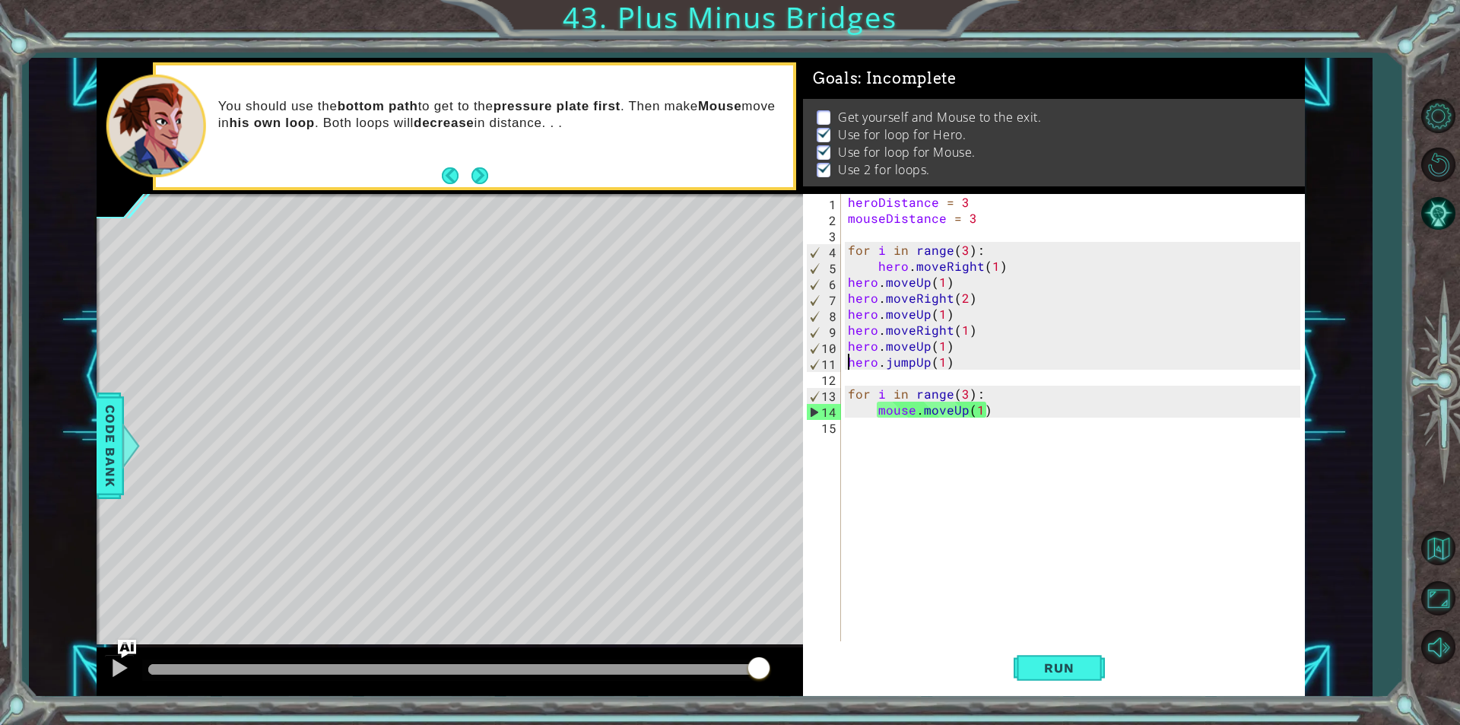
click at [963, 410] on div "heroDistance = 3 mouseDistance = 3 for i in range ( 3 ) : hero . moveRight ( 1 …" at bounding box center [1076, 433] width 463 height 479
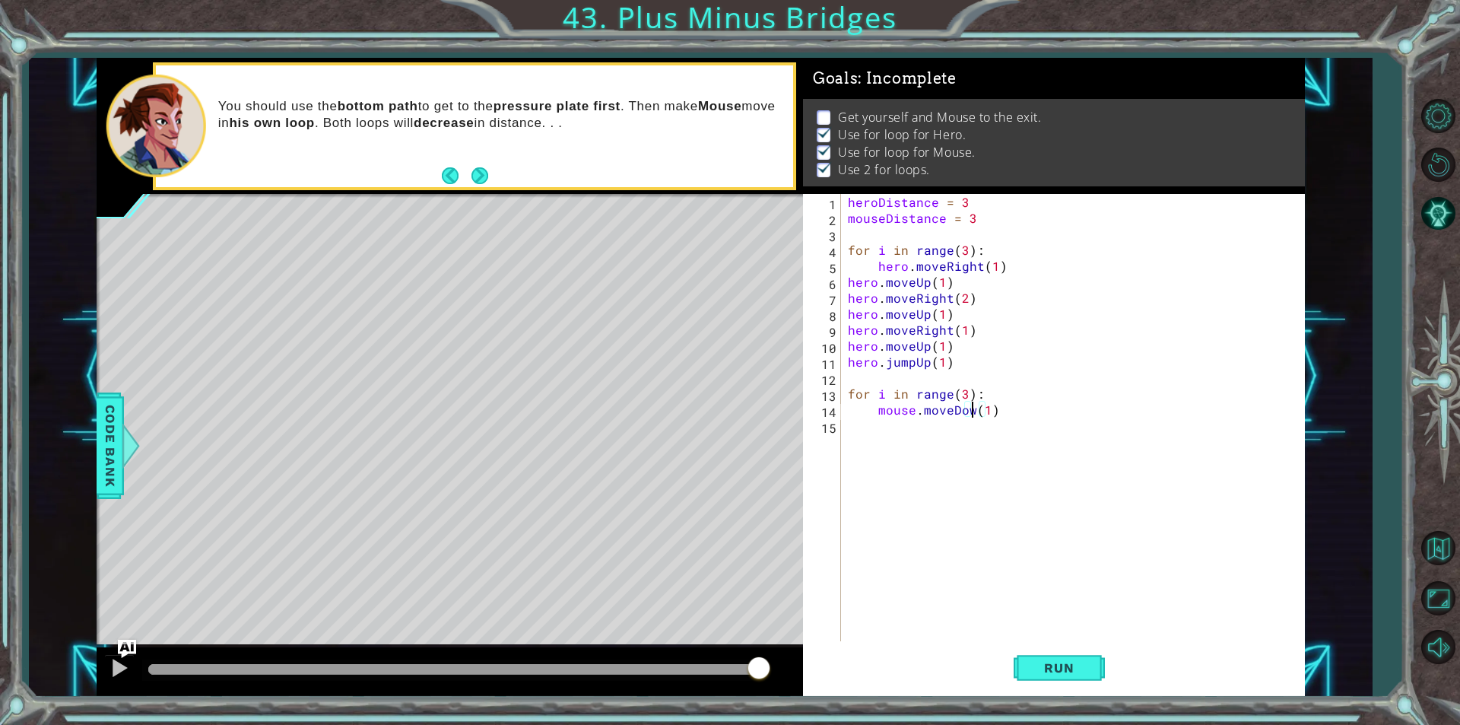
scroll to position [0, 8]
type textarea "mouse.moveDown(1)"
click at [1033, 671] on span "Run" at bounding box center [1059, 667] width 60 height 15
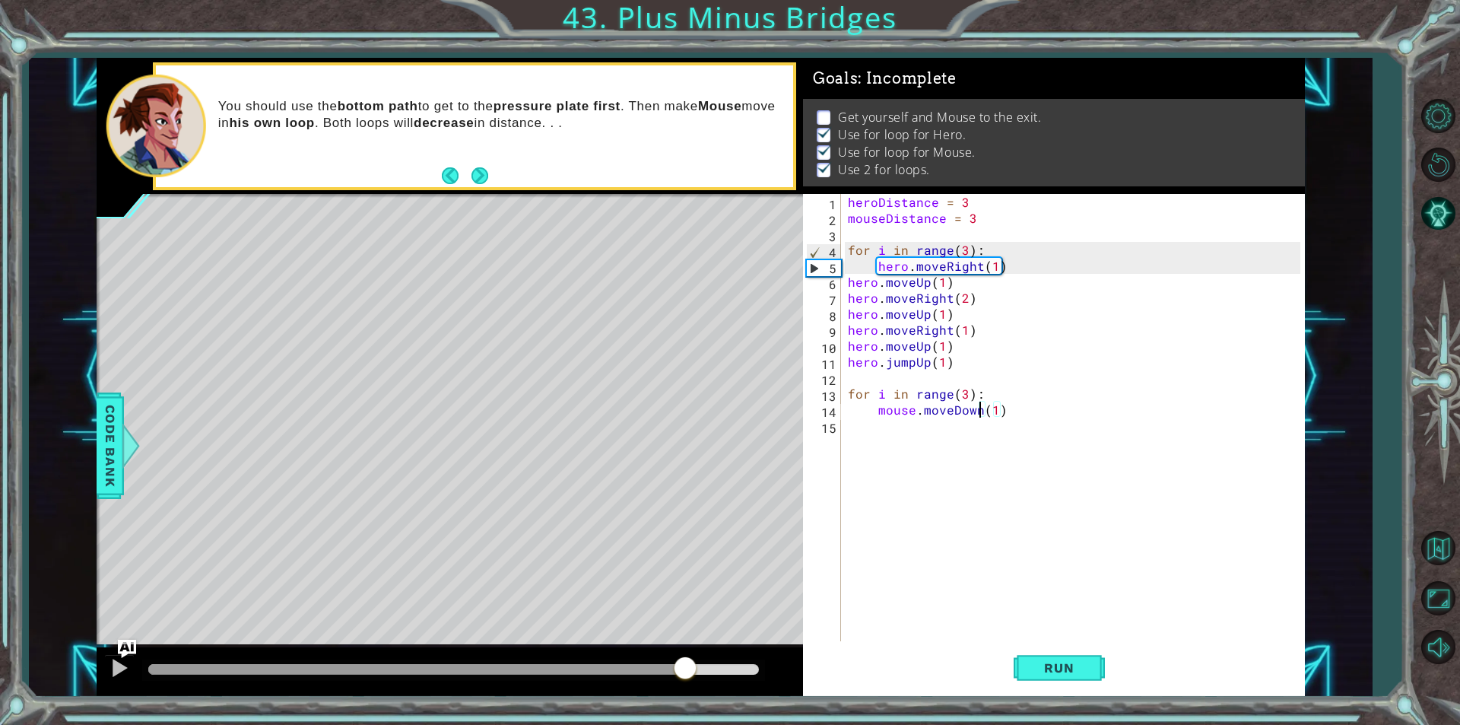
click at [685, 666] on div at bounding box center [453, 669] width 611 height 11
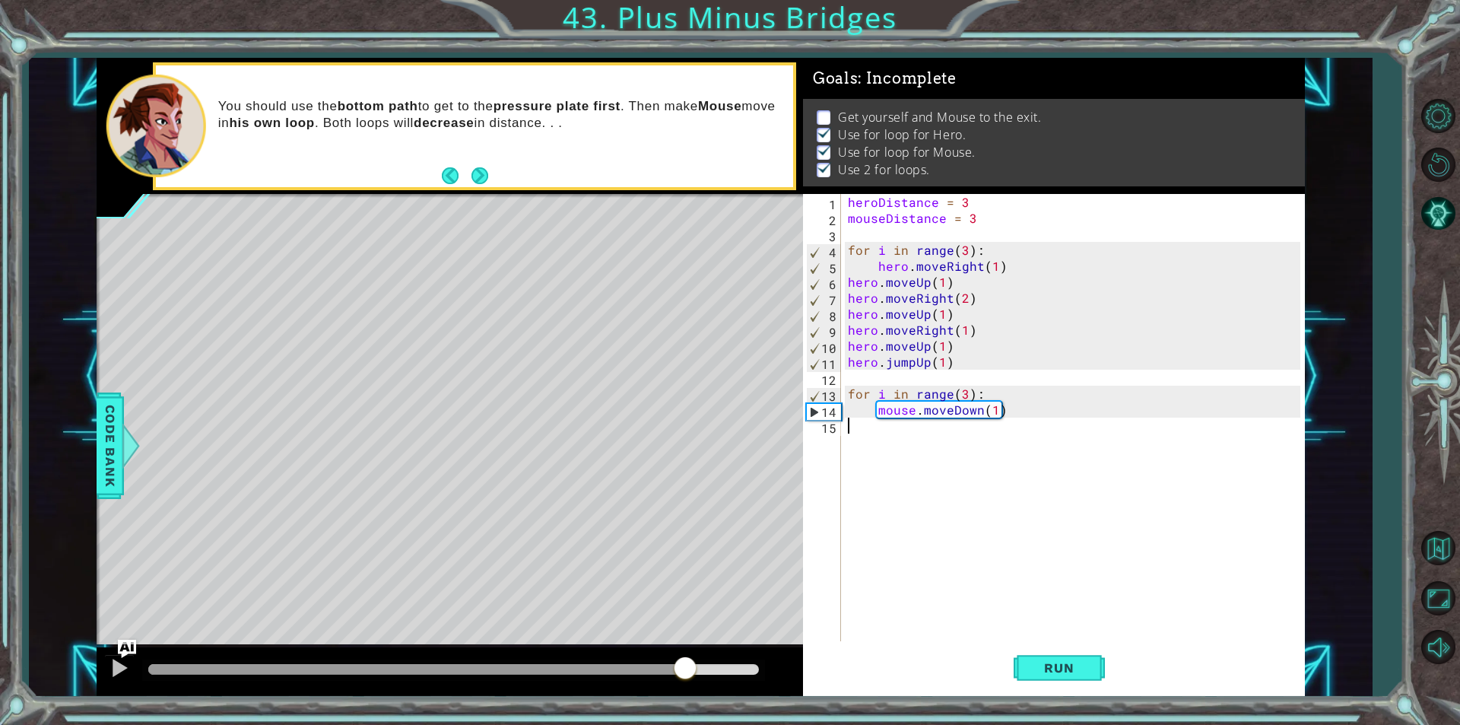
click at [875, 420] on div "heroDistance = 3 mouseDistance = 3 for i in range ( 3 ) : hero . moveRight ( 1 …" at bounding box center [1076, 433] width 463 height 479
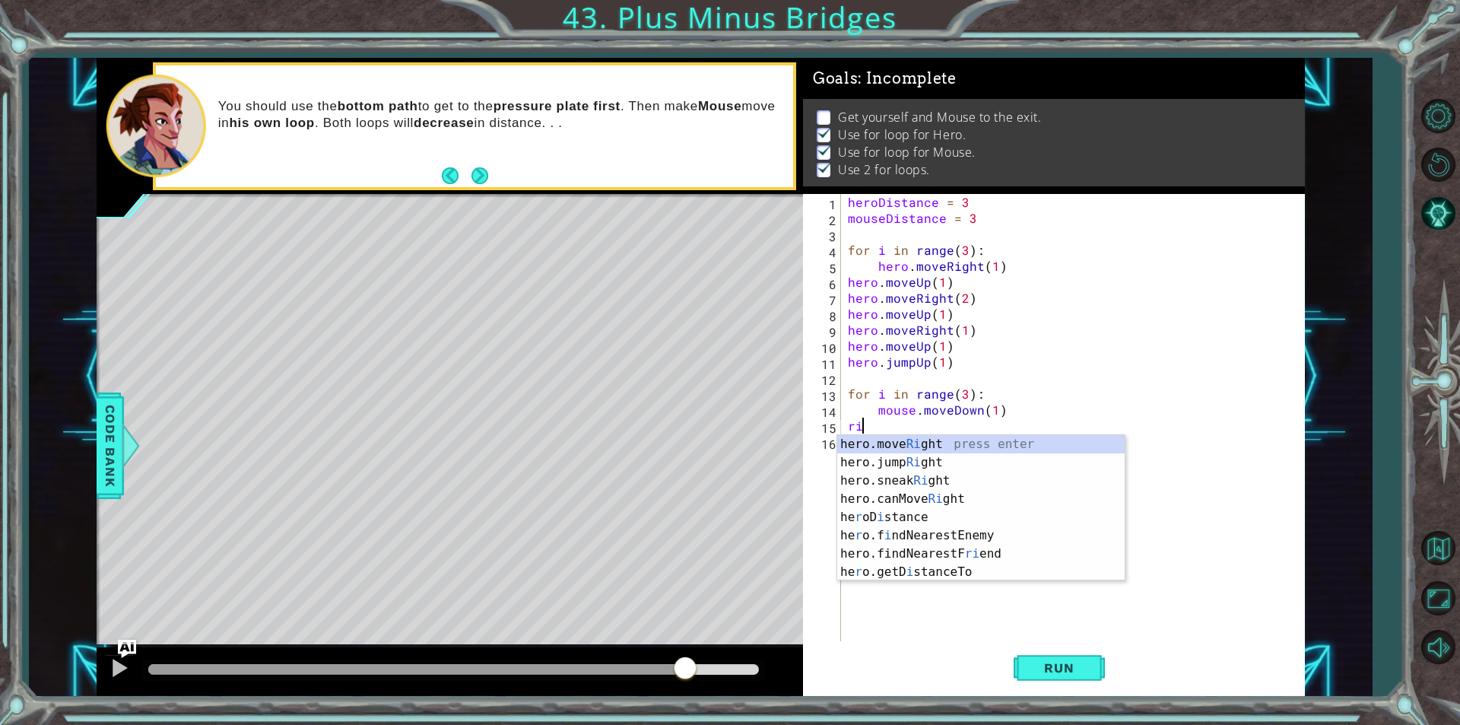
scroll to position [0, 0]
type textarea "r"
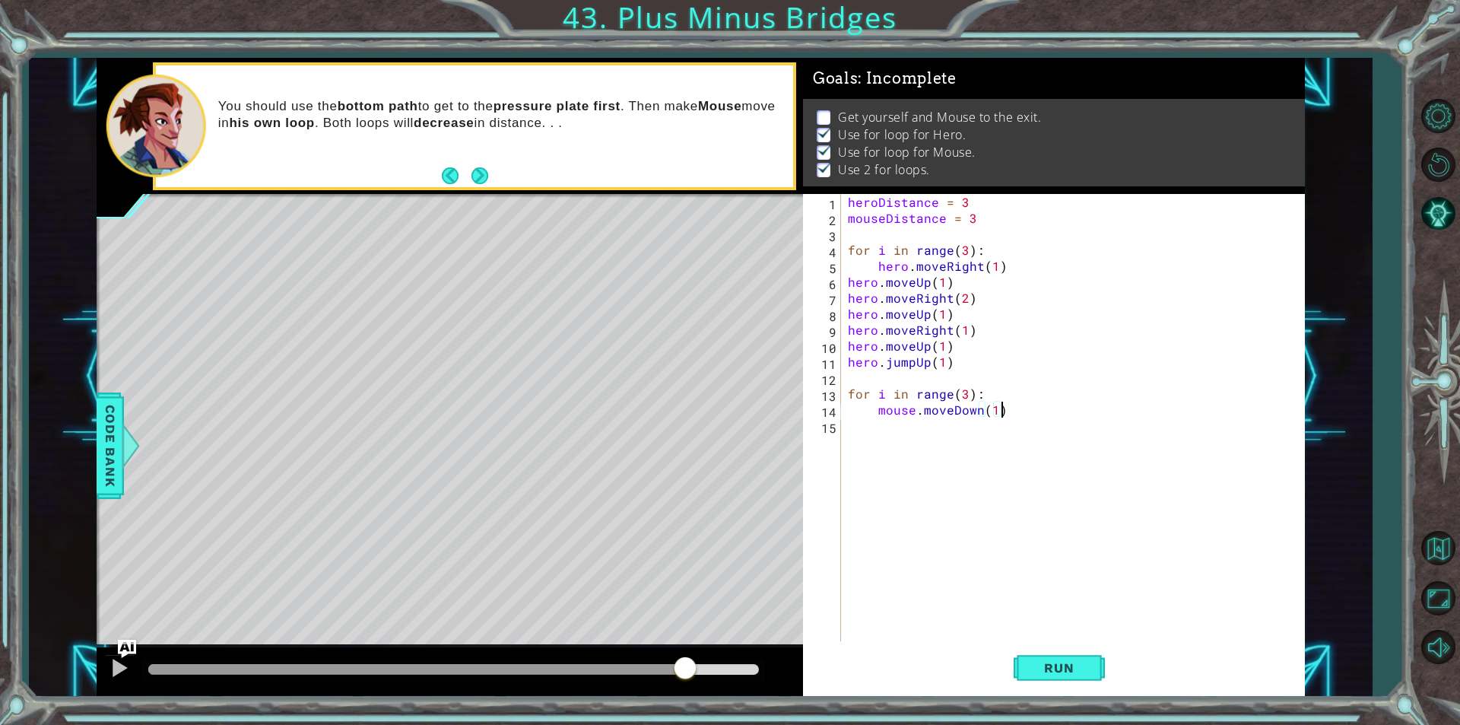
scroll to position [0, 9]
type textarea "mouse.moveDown(1)"
type textarea "mouse.moveRight(1)"
click at [1072, 670] on span "Run" at bounding box center [1059, 667] width 60 height 15
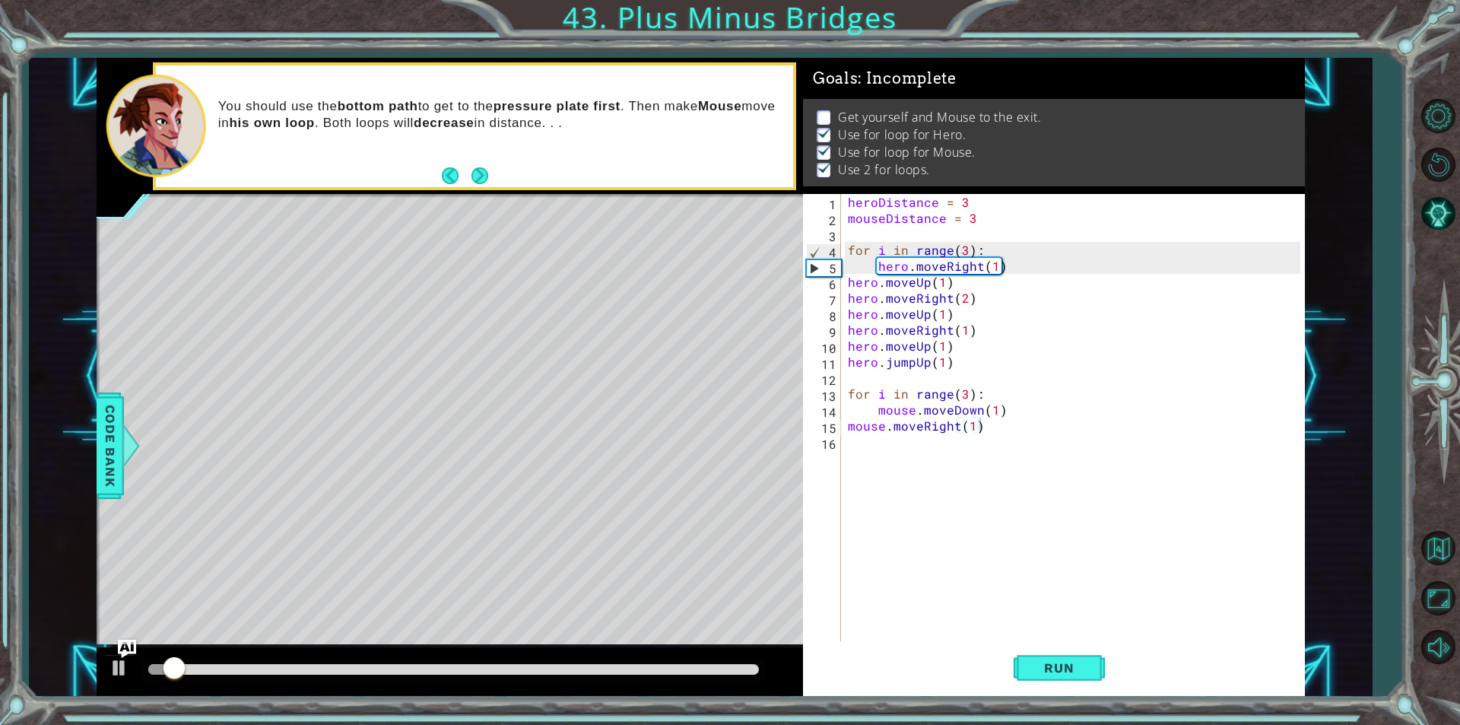
click at [728, 662] on div at bounding box center [453, 669] width 623 height 21
click at [732, 661] on div at bounding box center [453, 669] width 623 height 21
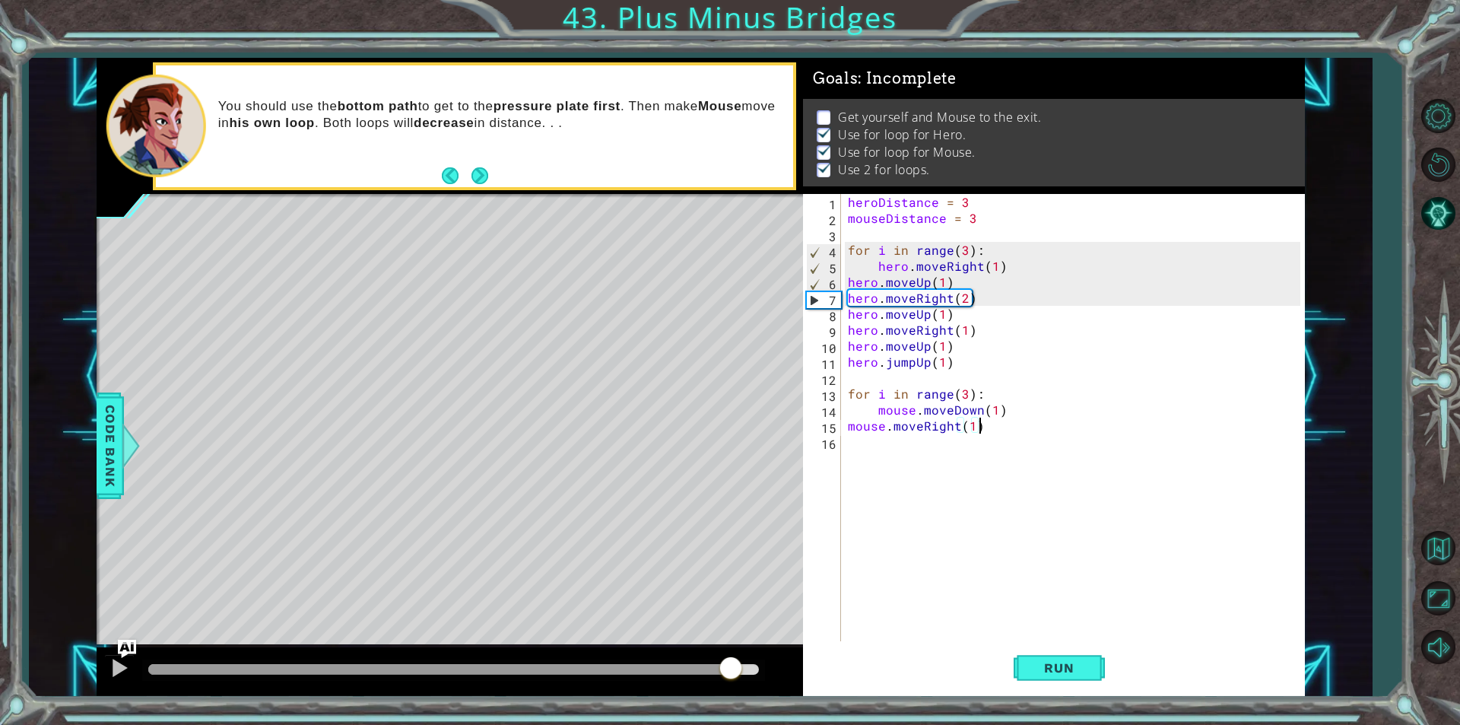
click at [729, 668] on div at bounding box center [453, 669] width 611 height 11
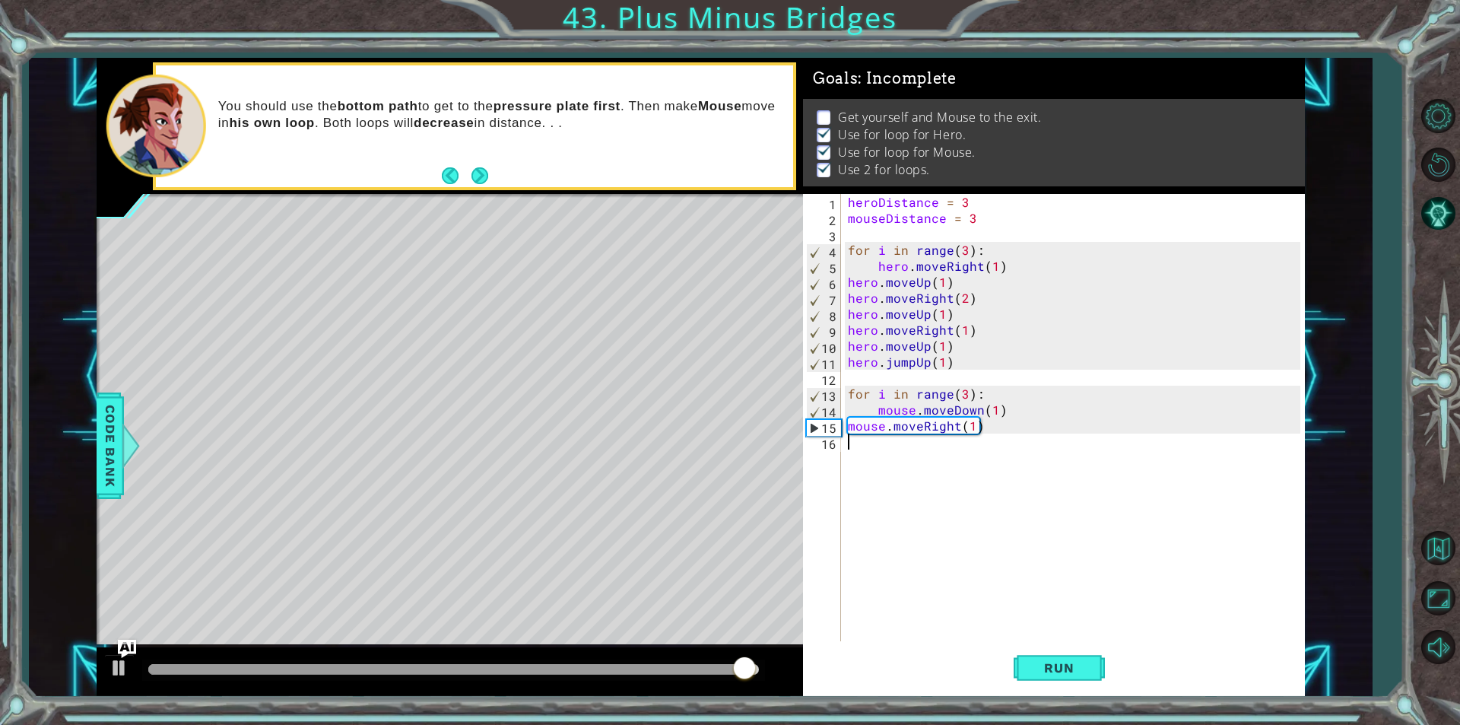
click at [871, 443] on div "heroDistance = 3 mouseDistance = 3 for i in range ( 3 ) : hero . moveRight ( 1 …" at bounding box center [1076, 433] width 463 height 479
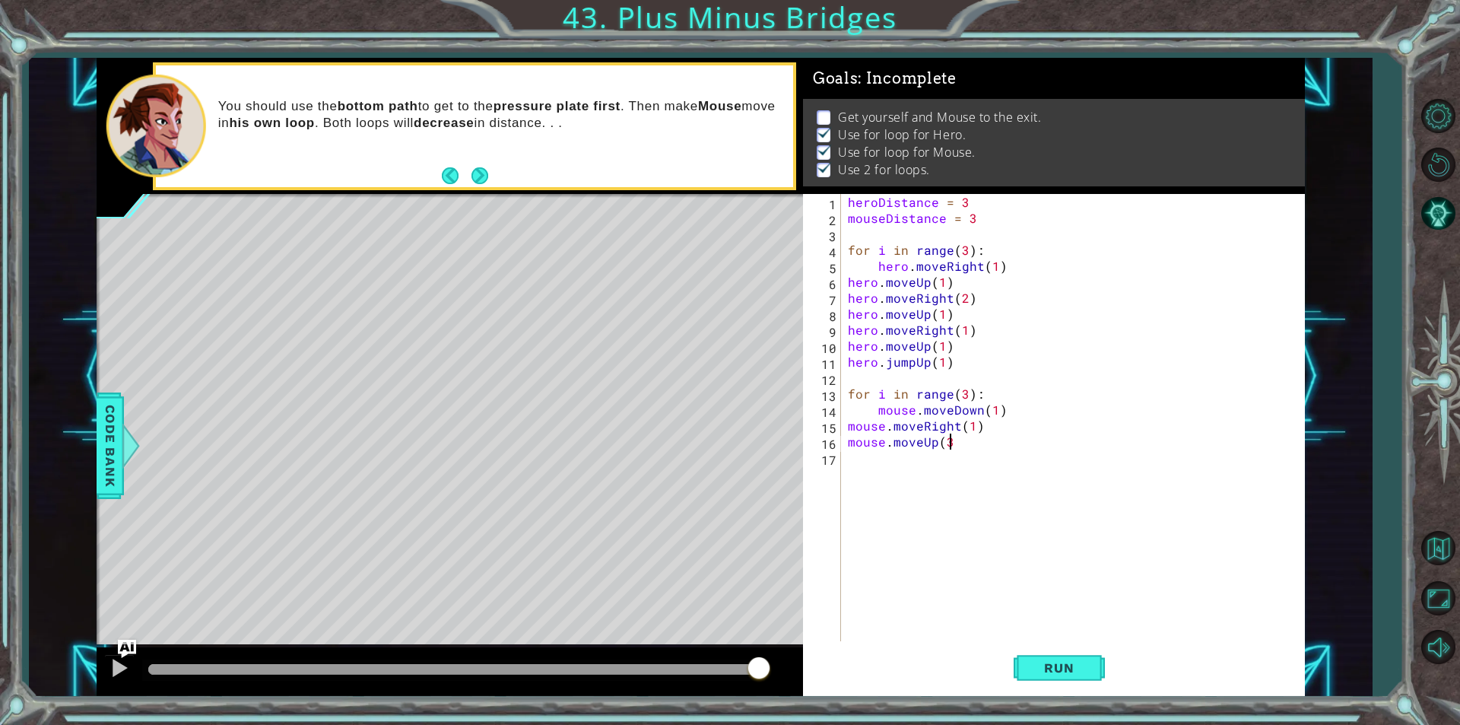
scroll to position [0, 6]
type textarea "mouse.moveUp(3)"
click at [1084, 685] on button "Run" at bounding box center [1059, 667] width 91 height 50
type textarea "mouse.moveRight(1)"
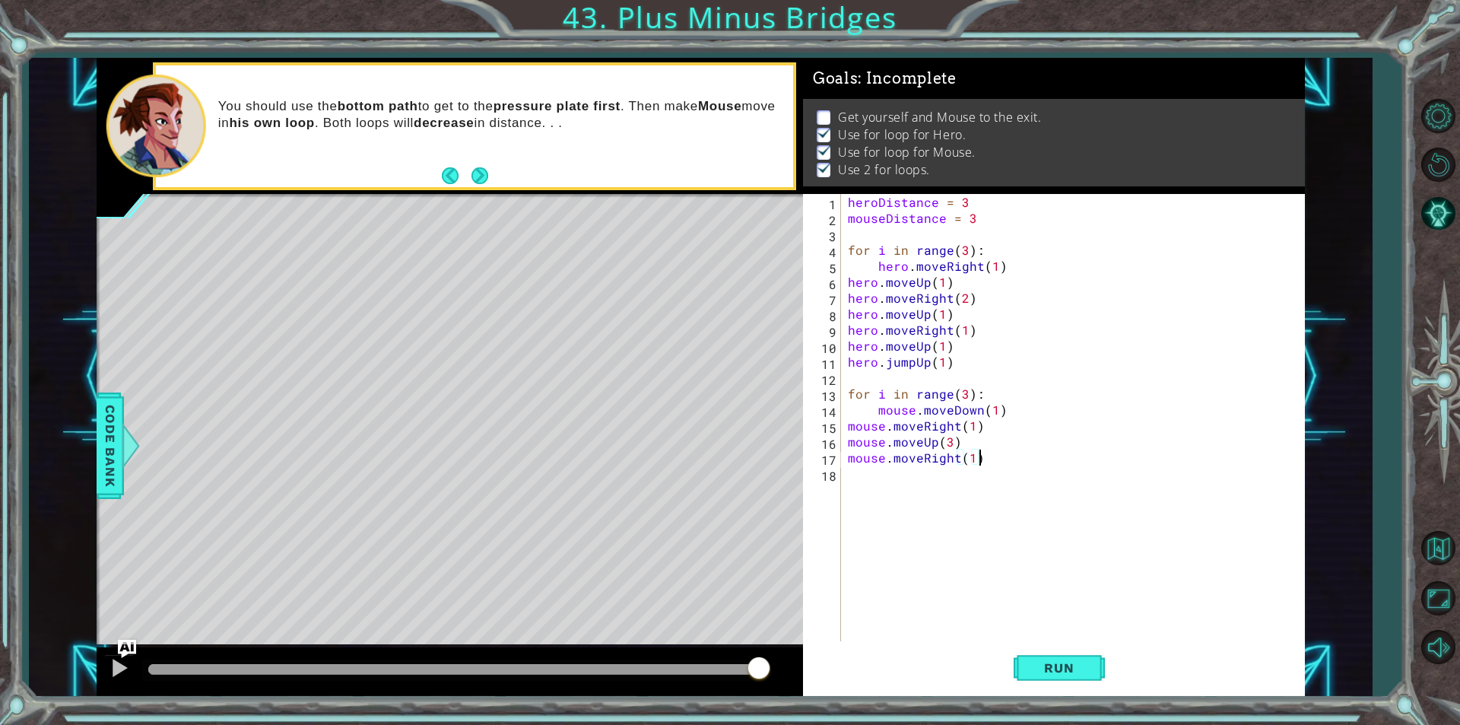
scroll to position [0, 0]
click at [1052, 651] on button "Run" at bounding box center [1059, 667] width 91 height 50
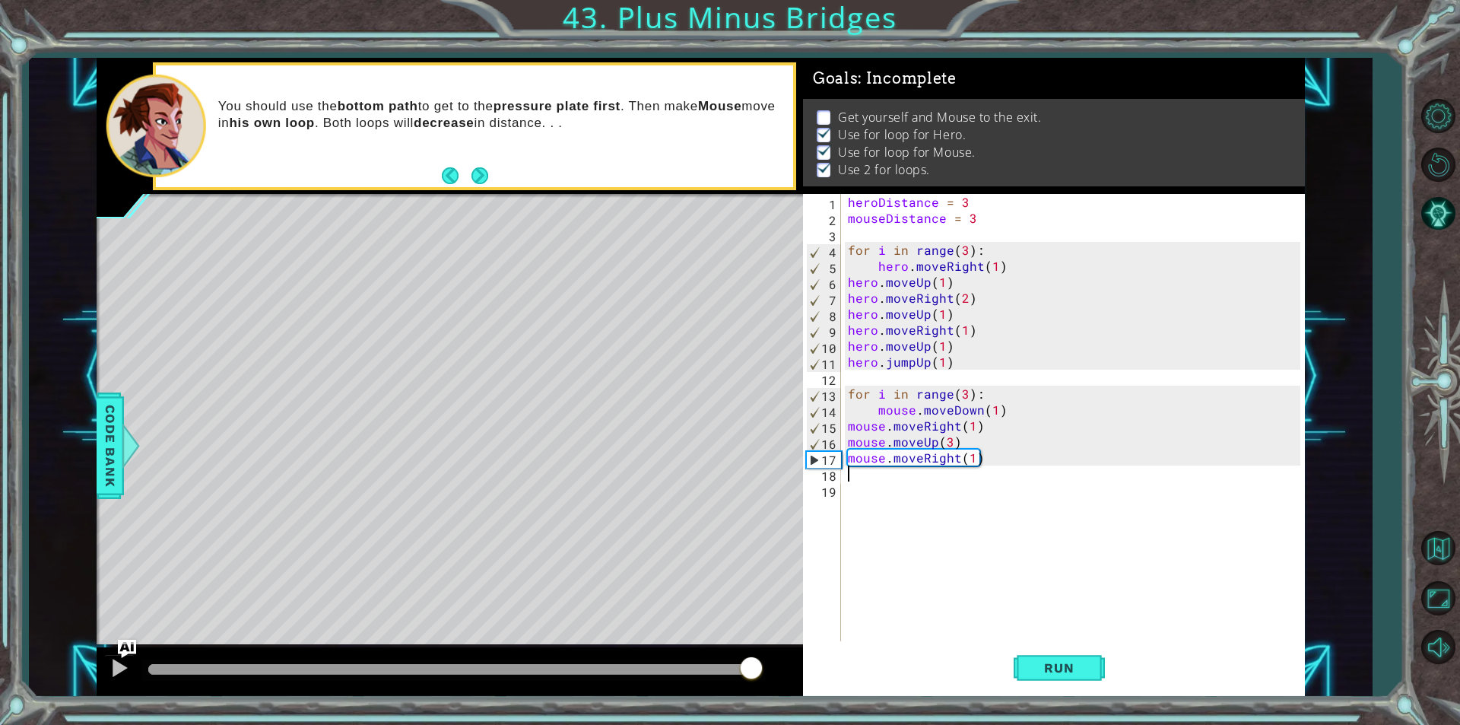
click at [752, 671] on div at bounding box center [453, 669] width 611 height 11
click at [876, 477] on div "heroDistance = 3 mouseDistance = 3 for i in range ( 3 ) : hero . moveRight ( 1 …" at bounding box center [1076, 433] width 463 height 479
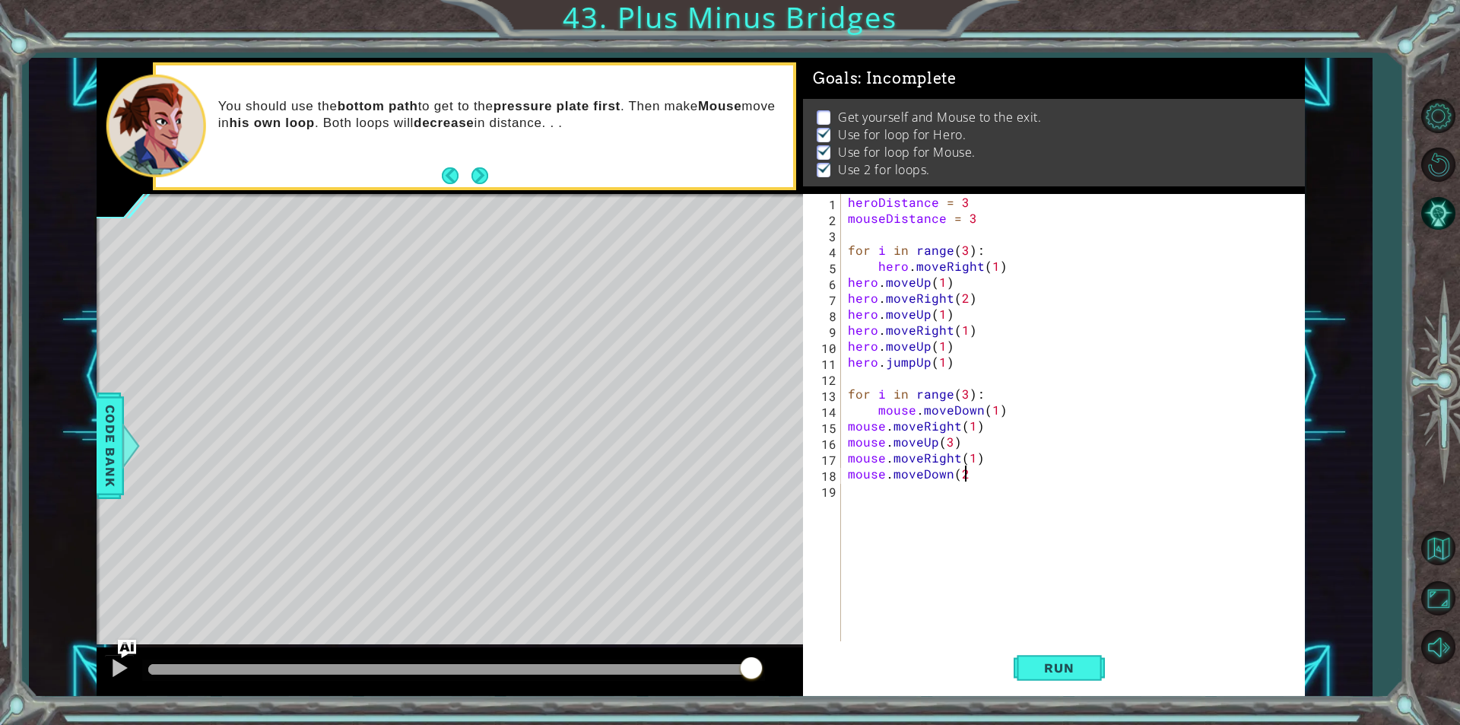
scroll to position [0, 7]
type textarea "mouse.moveDown(2)"
click at [1034, 670] on span "Run" at bounding box center [1059, 667] width 60 height 15
click at [689, 670] on div at bounding box center [453, 669] width 611 height 11
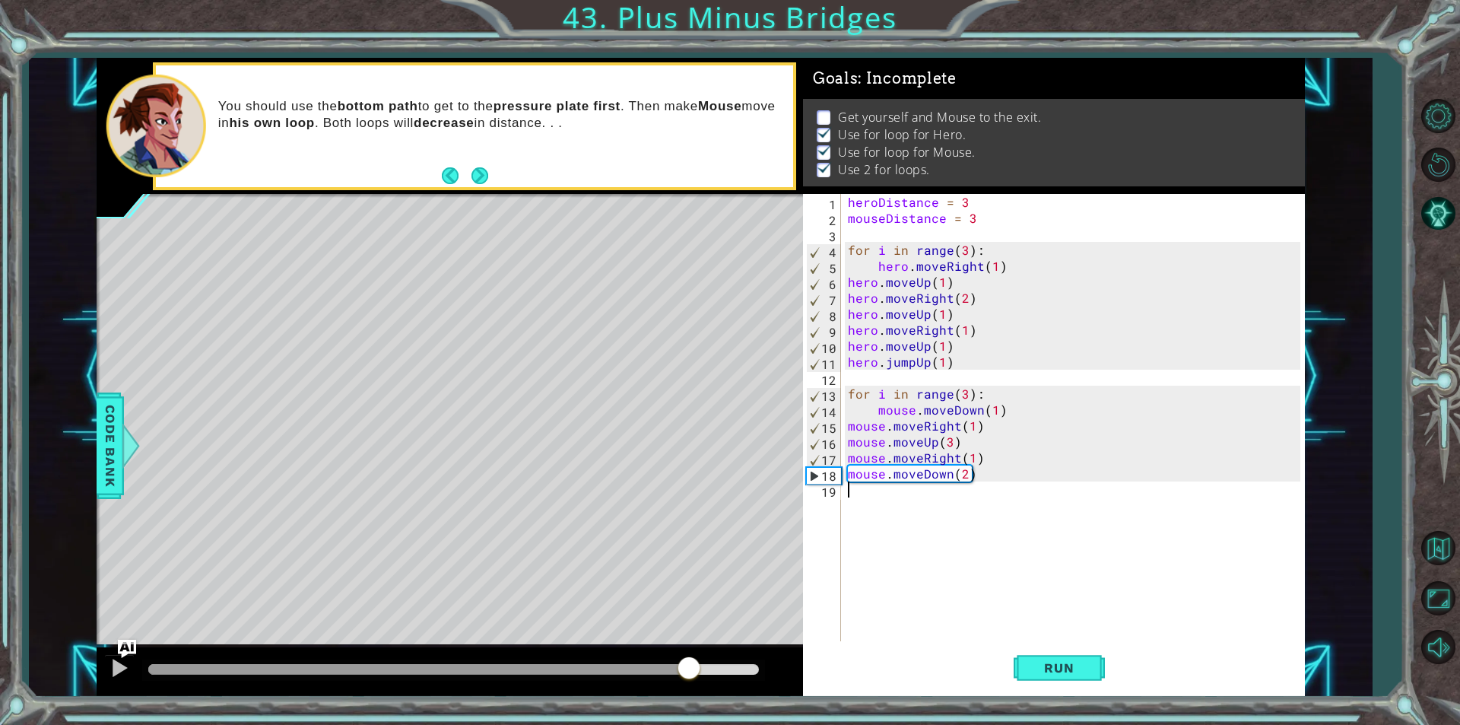
click at [893, 498] on div "heroDistance = 3 mouseDistance = 3 for i in range ( 3 ) : hero . moveRight ( 1 …" at bounding box center [1076, 433] width 463 height 479
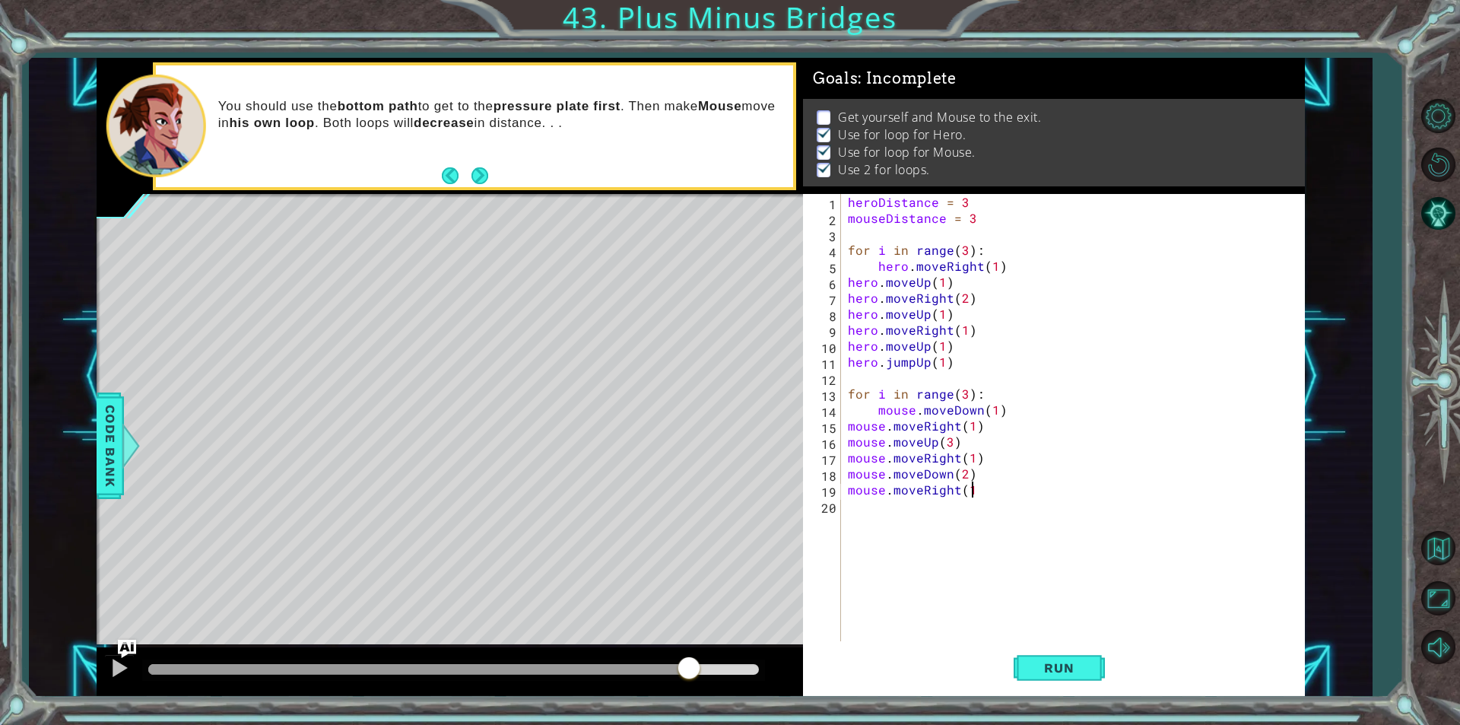
type textarea "mouse.moveRight(1)"
type textarea "mouse.moveUp(2)"
click at [1072, 672] on span "Run" at bounding box center [1059, 667] width 60 height 15
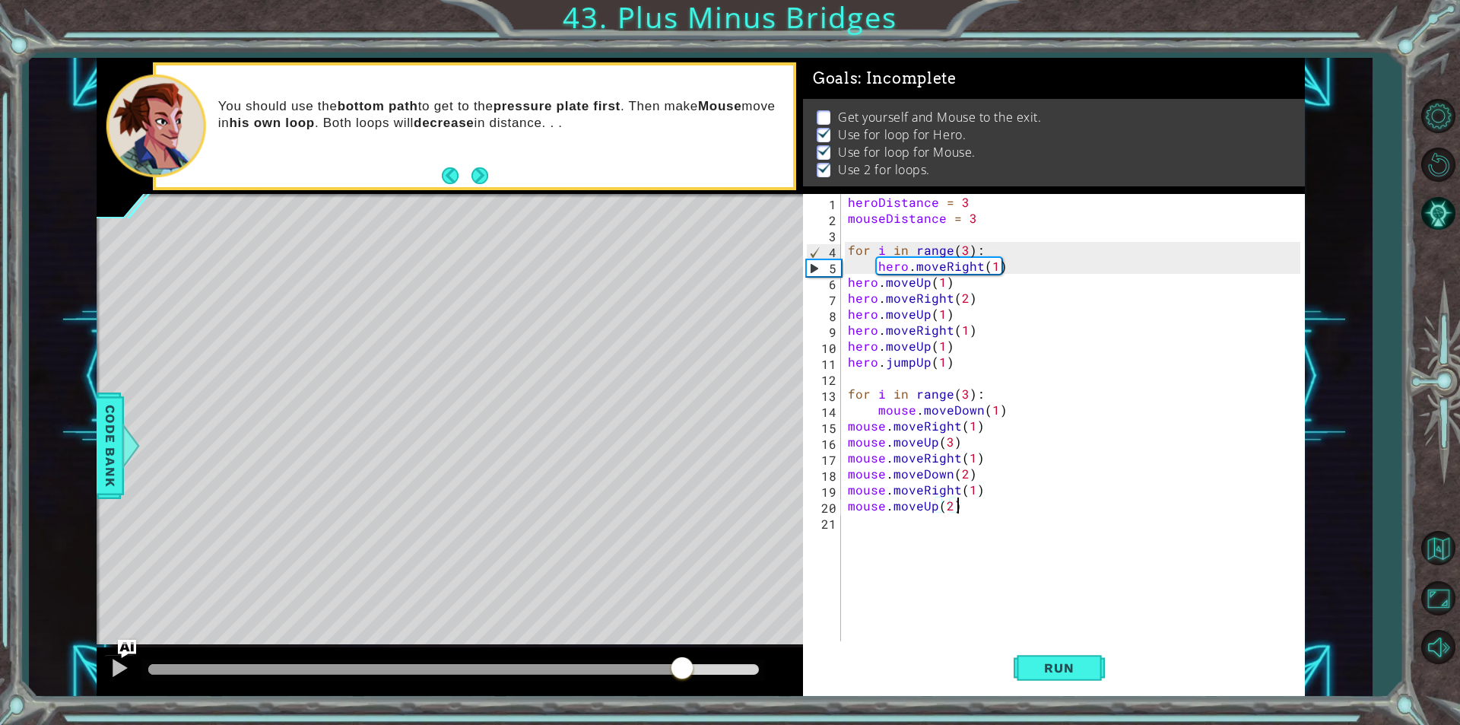
click at [682, 671] on div at bounding box center [453, 669] width 611 height 11
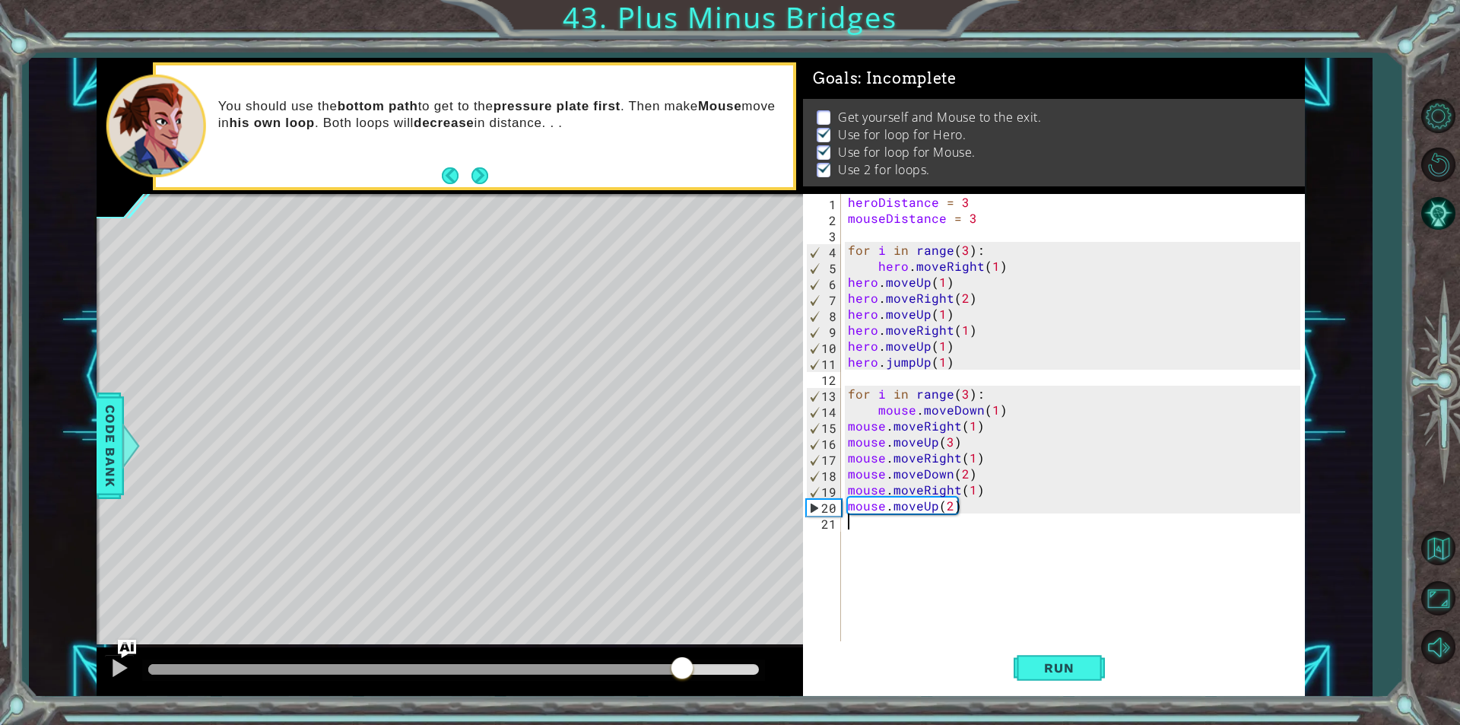
click at [887, 532] on div "heroDistance = 3 mouseDistance = 3 for i in range ( 3 ) : hero . moveRight ( 1 …" at bounding box center [1076, 433] width 463 height 479
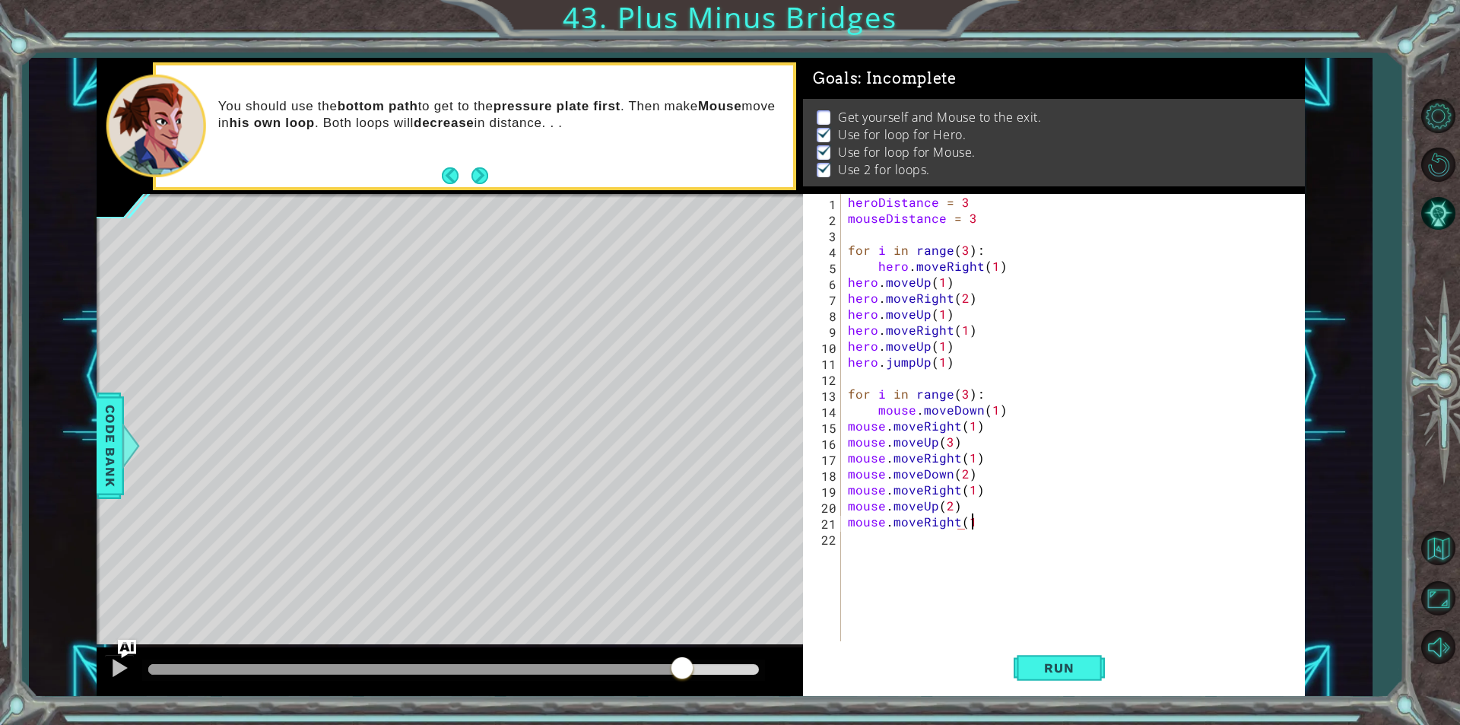
scroll to position [0, 7]
type textarea "mouse.moveRight(1)"
click at [893, 553] on div "heroDistance = 3 mouseDistance = 3 for i in range ( 3 ) : hero . moveRight ( 1 …" at bounding box center [1076, 433] width 463 height 479
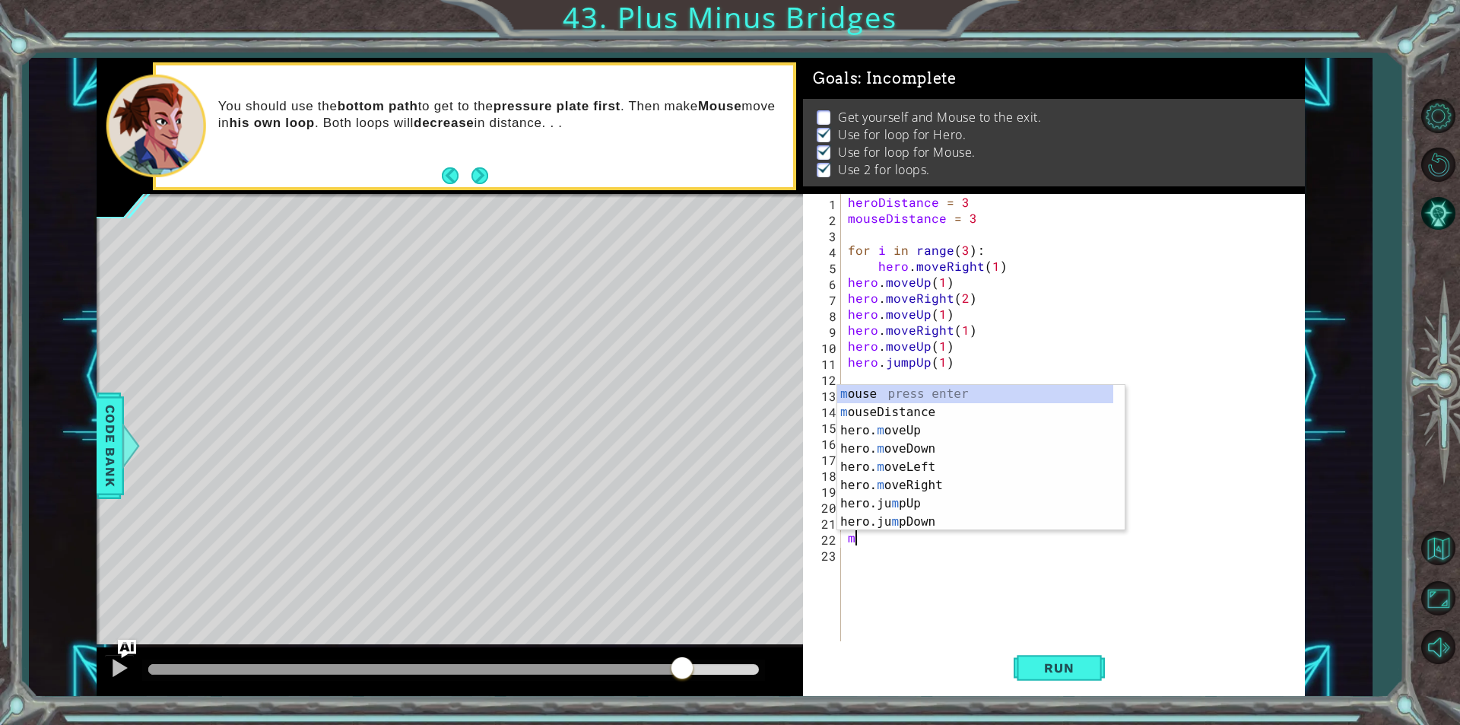
type textarea "mos"
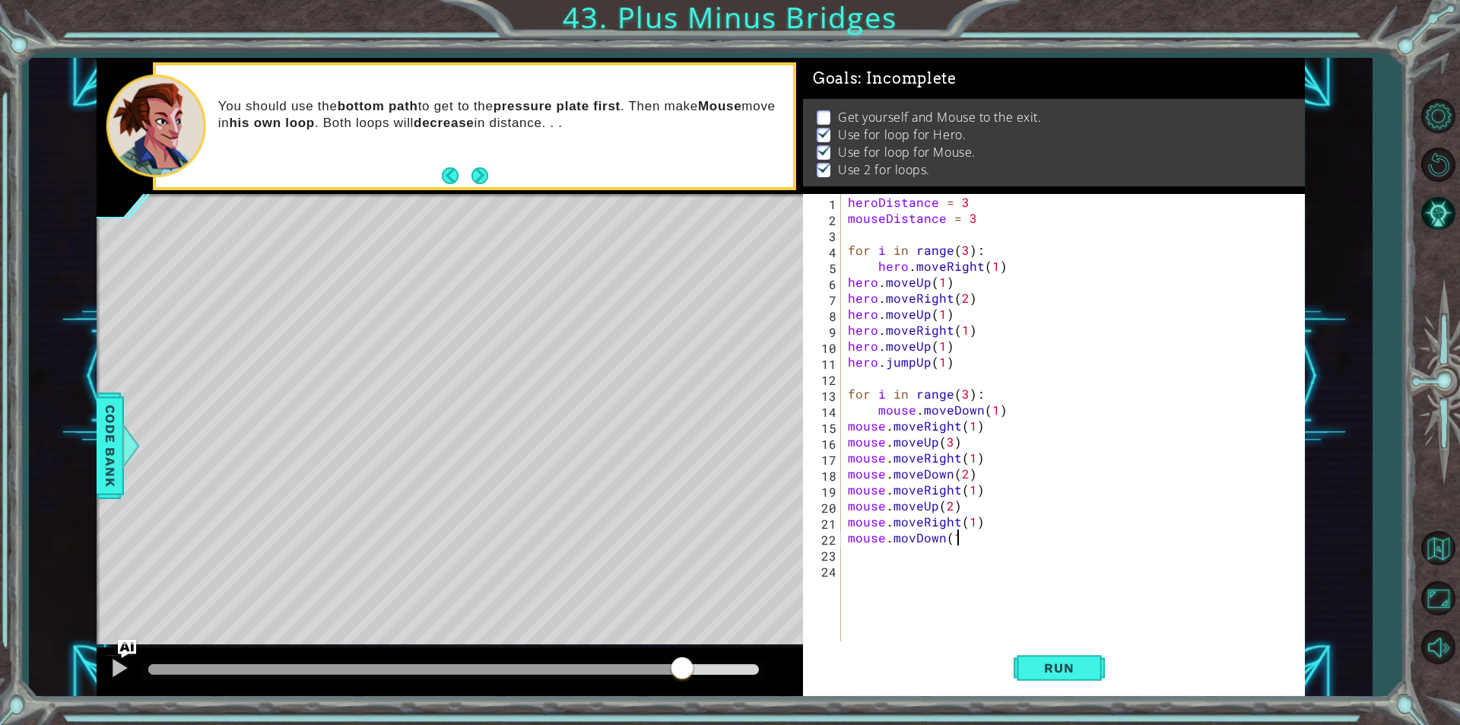
scroll to position [0, 6]
click at [918, 537] on div "heroDistance = 3 mouseDistance = 3 for i in range ( 3 ) : hero . moveRight ( 1 …" at bounding box center [1076, 433] width 463 height 479
type textarea "mouse.moveDown(1)"
click at [1037, 672] on span "Run" at bounding box center [1059, 667] width 60 height 15
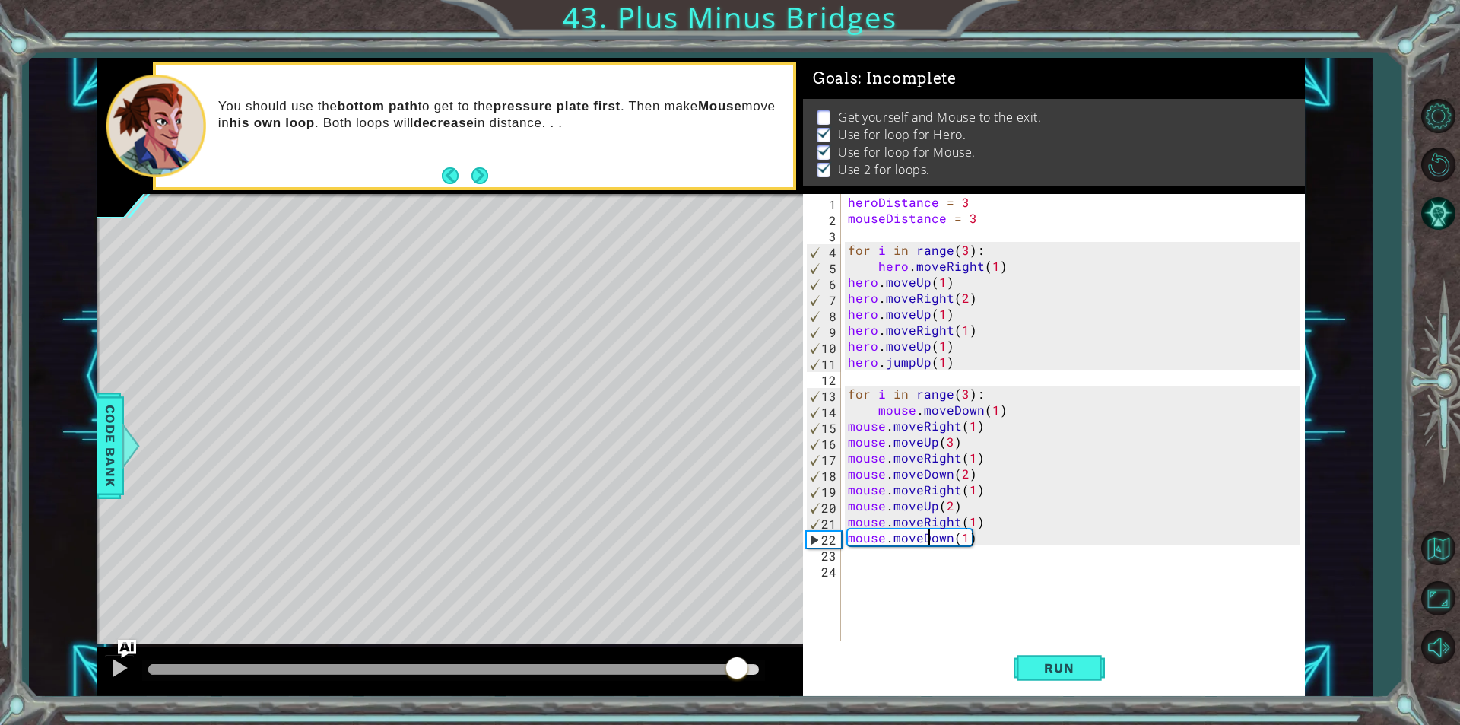
click at [737, 665] on div at bounding box center [453, 669] width 611 height 11
click at [870, 547] on div "heroDistance = 3 mouseDistance = 3 for i in range ( 3 ) : hero . moveRight ( 1 …" at bounding box center [1076, 433] width 463 height 479
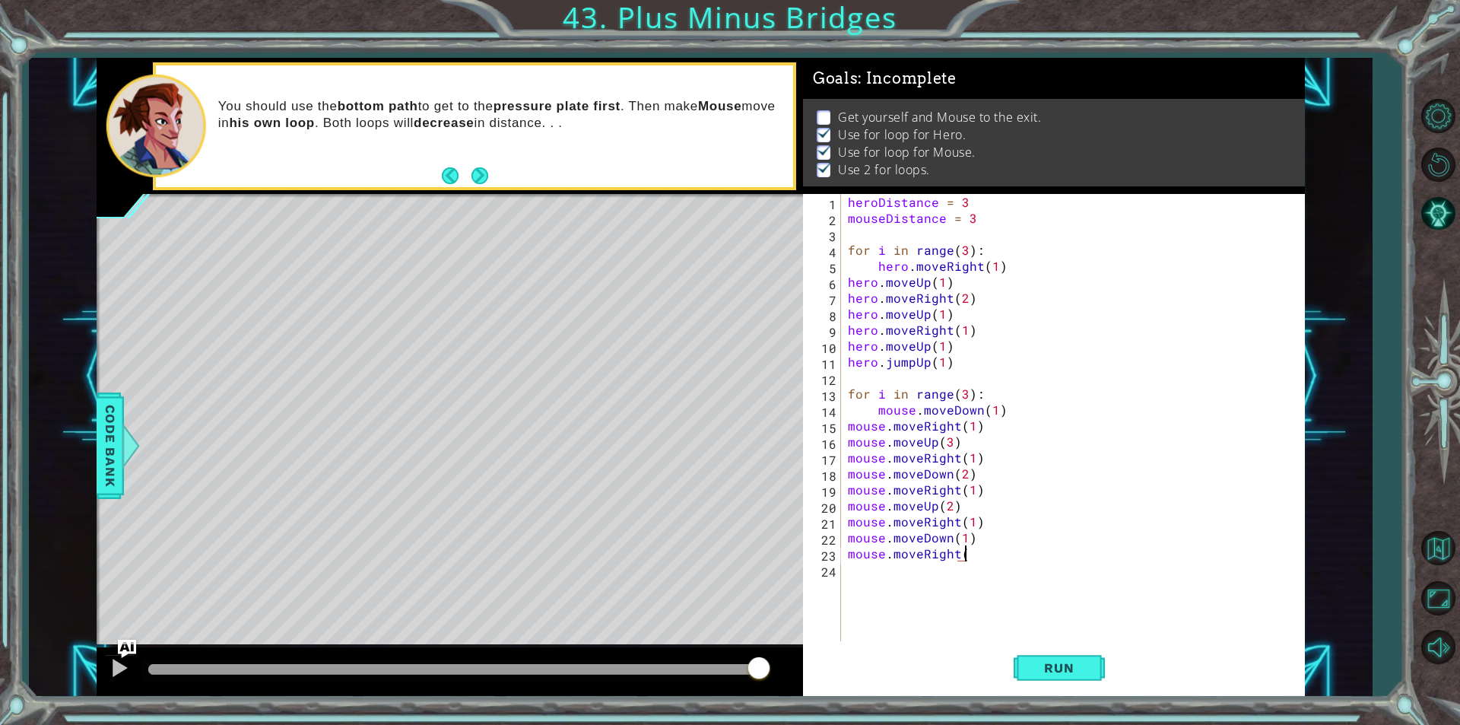
scroll to position [0, 7]
type textarea "mouse.moveRight(1)"
click at [1067, 675] on button "Run" at bounding box center [1059, 667] width 91 height 50
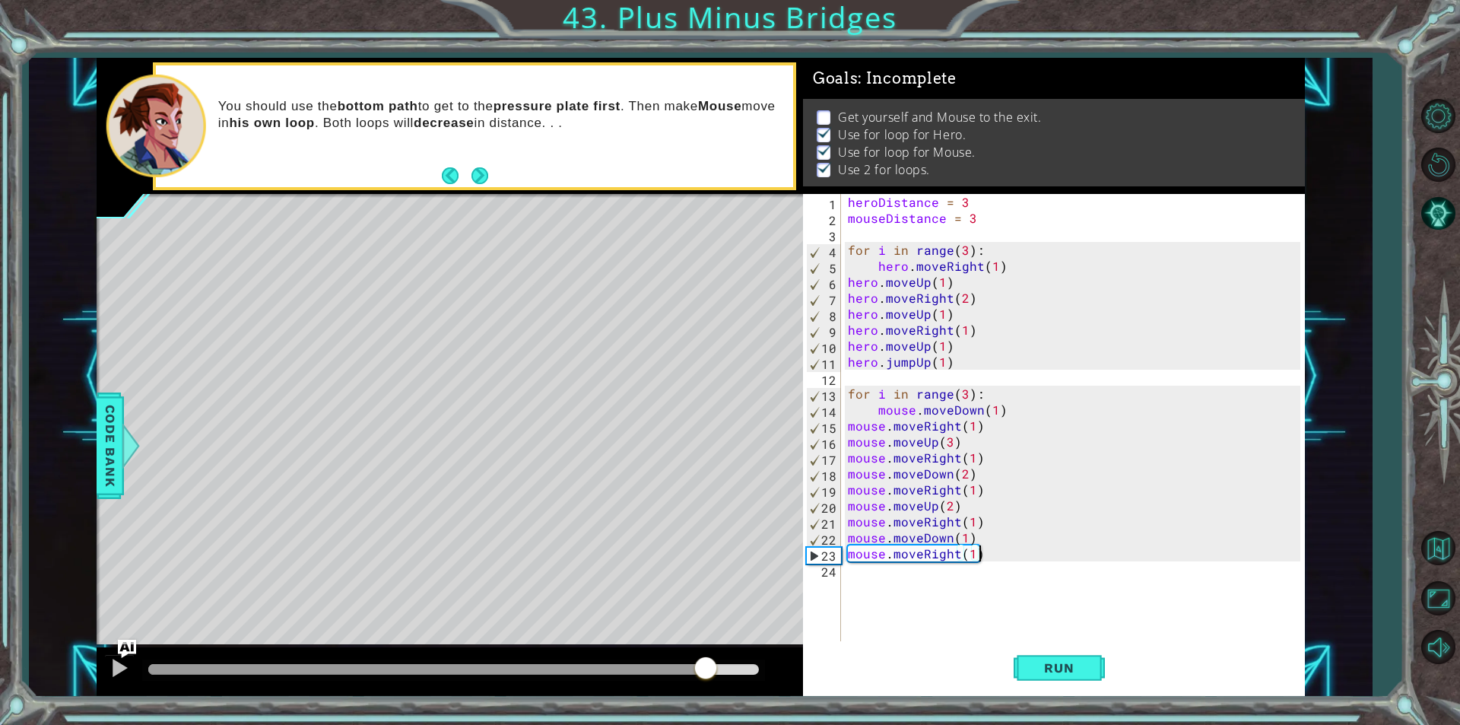
click at [705, 674] on div at bounding box center [453, 669] width 611 height 11
click at [895, 575] on div "heroDistance = 3 mouseDistance = 3 for i in range ( 3 ) : hero . moveRight ( 1 …" at bounding box center [1076, 433] width 463 height 479
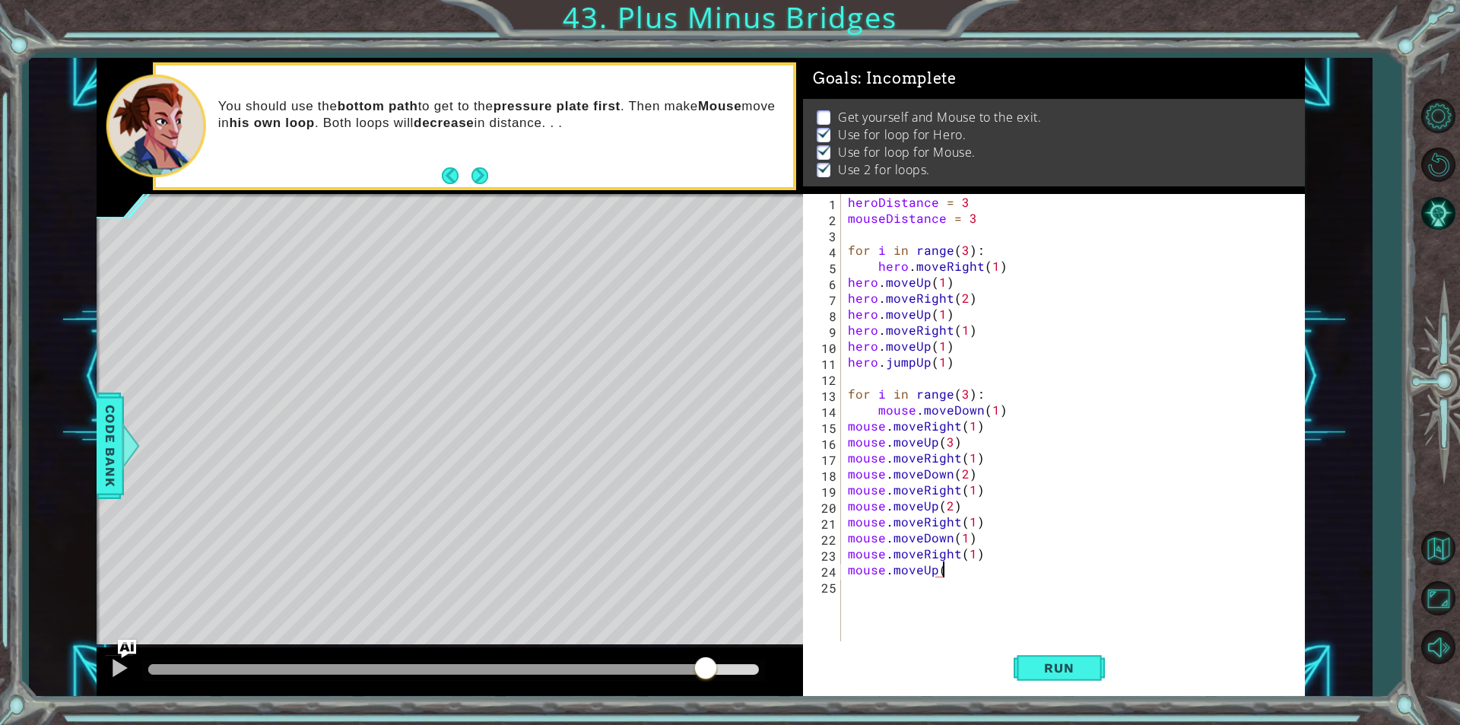
scroll to position [0, 5]
click at [943, 570] on div "heroDistance = 3 mouseDistance = 3 for i in range ( 3 ) : hero . moveRight ( 1 …" at bounding box center [1076, 433] width 463 height 479
type textarea "mouse.moveUp(1)"
click at [1081, 670] on span "Run" at bounding box center [1059, 667] width 60 height 15
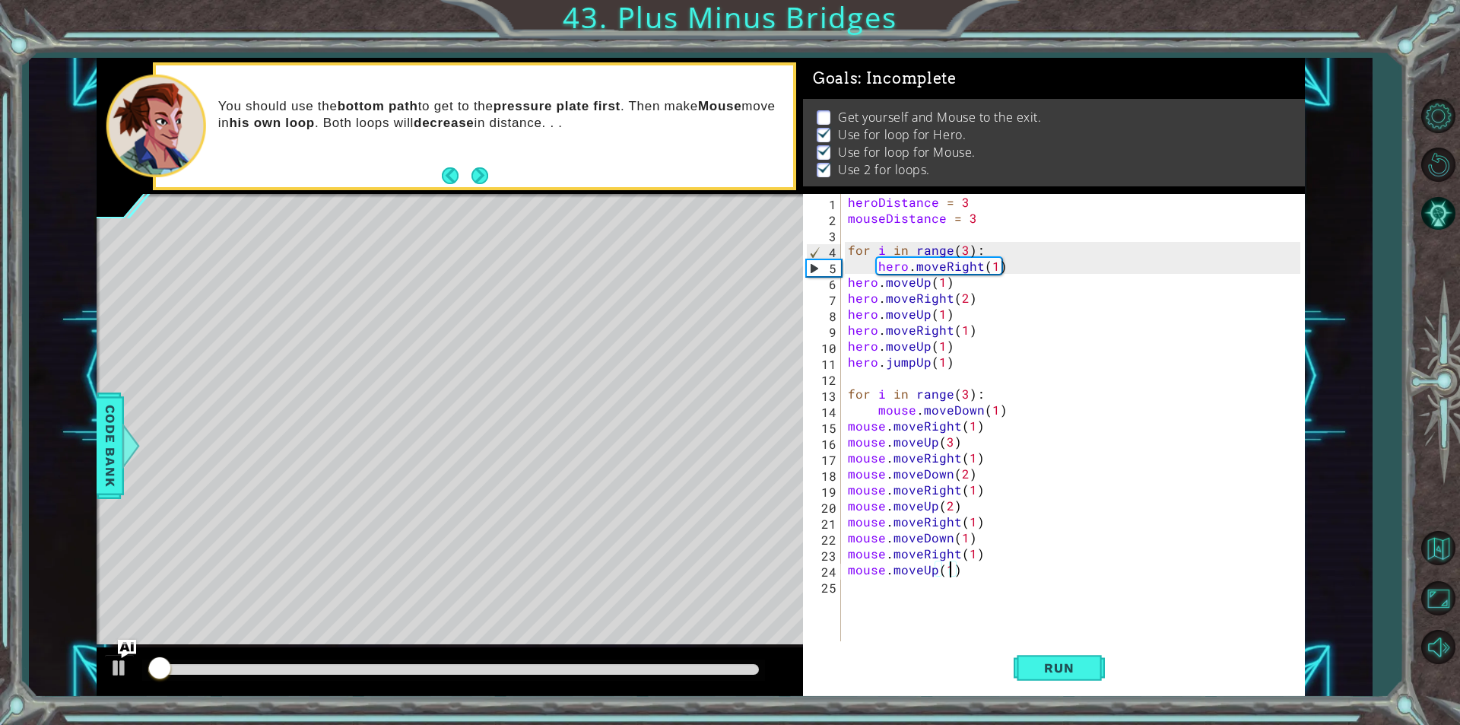
click at [959, 566] on div "heroDistance = 3 mouseDistance = 3 for i in range ( 3 ) : hero . moveRight ( 1 …" at bounding box center [1076, 433] width 463 height 479
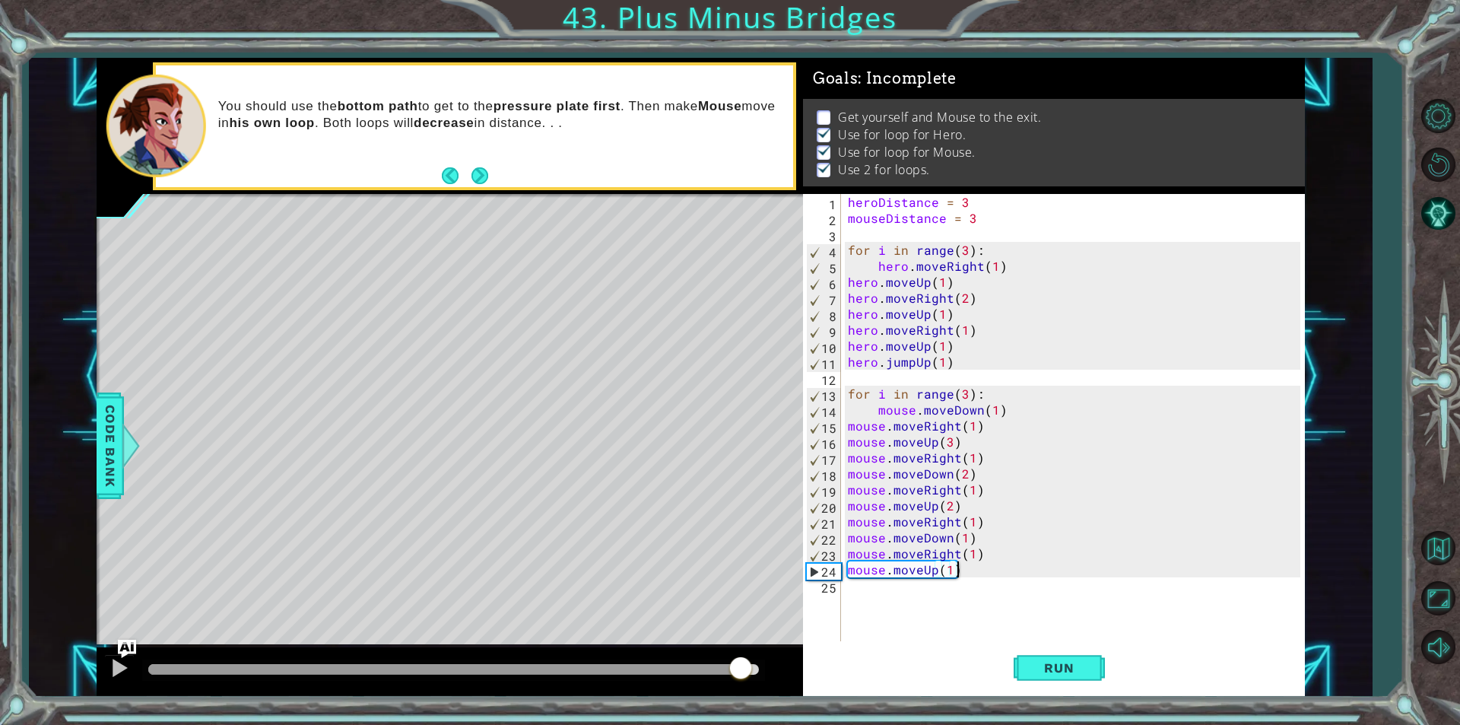
click at [740, 665] on div at bounding box center [453, 669] width 611 height 11
click at [899, 598] on div "heroDistance = 3 mouseDistance = 3 for i in range ( 3 ) : hero . moveRight ( 1 …" at bounding box center [1076, 433] width 463 height 479
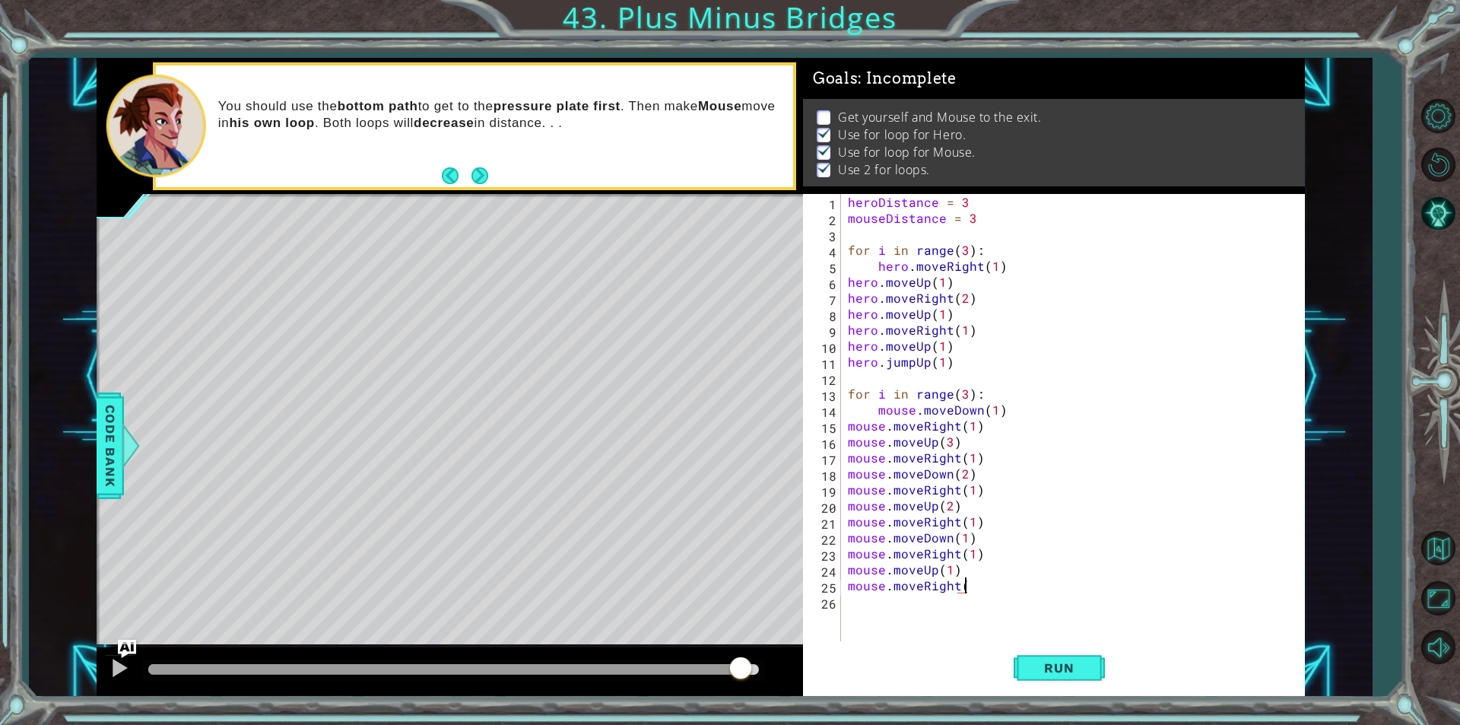
scroll to position [0, 7]
type textarea "mouse.moveRight(2)"
click at [899, 598] on div "heroDistance = 3 mouseDistance = 3 for i in range ( 3 ) : hero . moveRight ( 1 …" at bounding box center [1076, 433] width 463 height 479
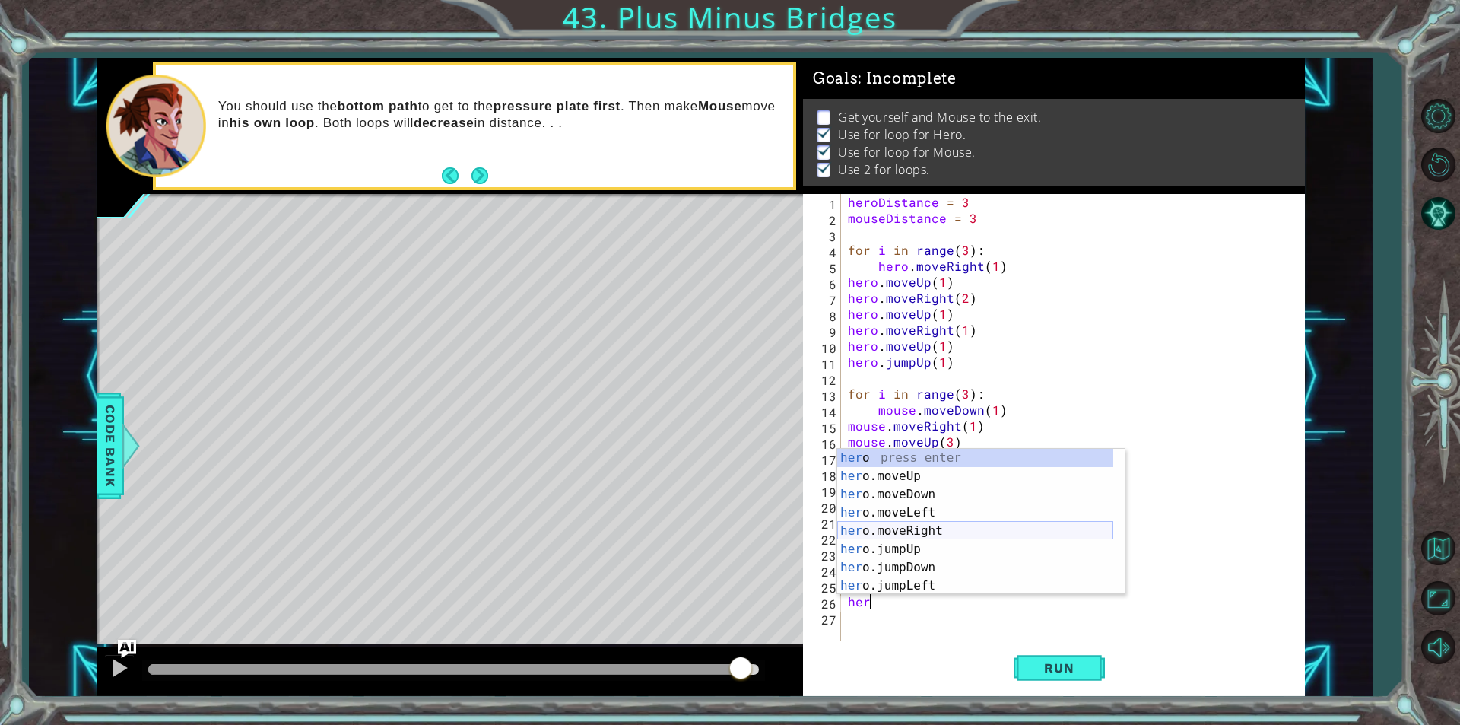
click at [940, 526] on div "her o press enter her o.moveUp press enter her o.moveDown press enter her o.mov…" at bounding box center [975, 540] width 276 height 182
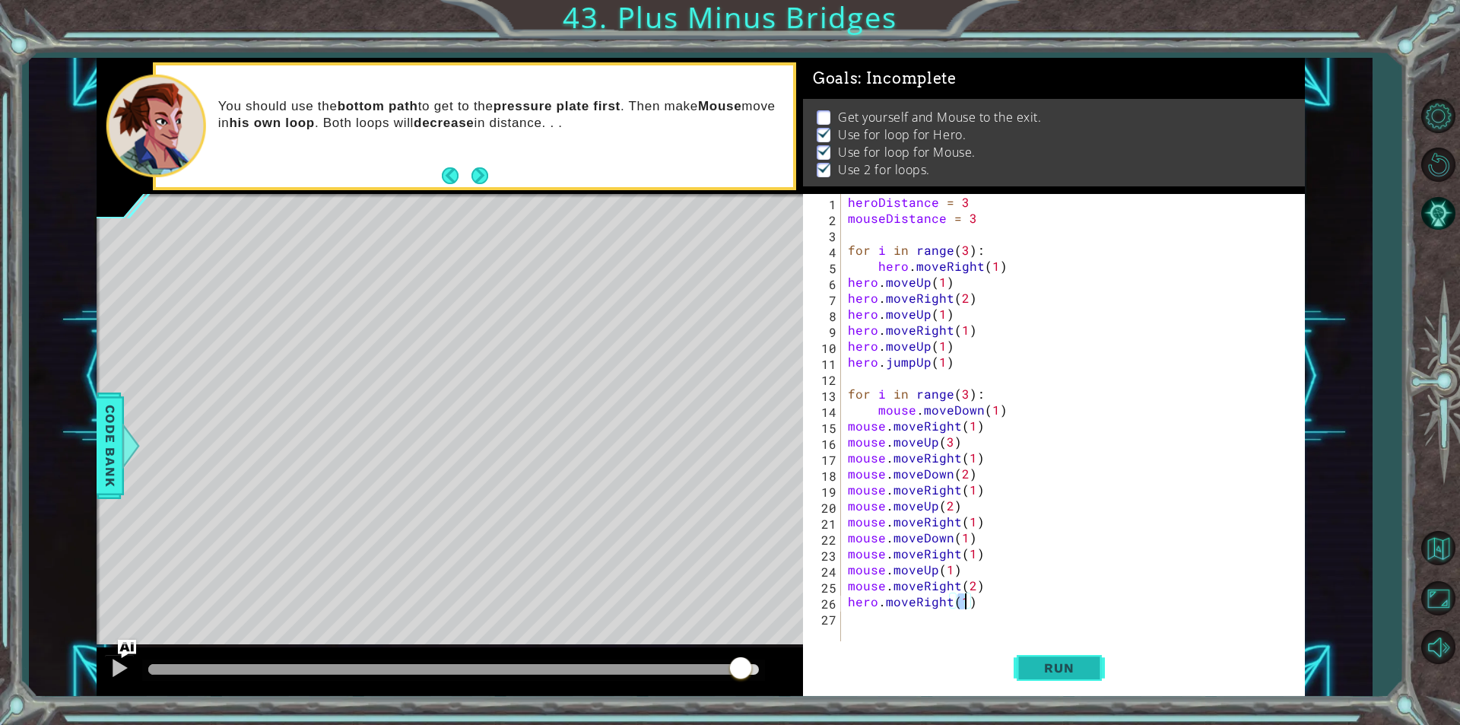
type textarea "hero.moveRight(1)"
click at [1039, 668] on span "Run" at bounding box center [1059, 667] width 60 height 15
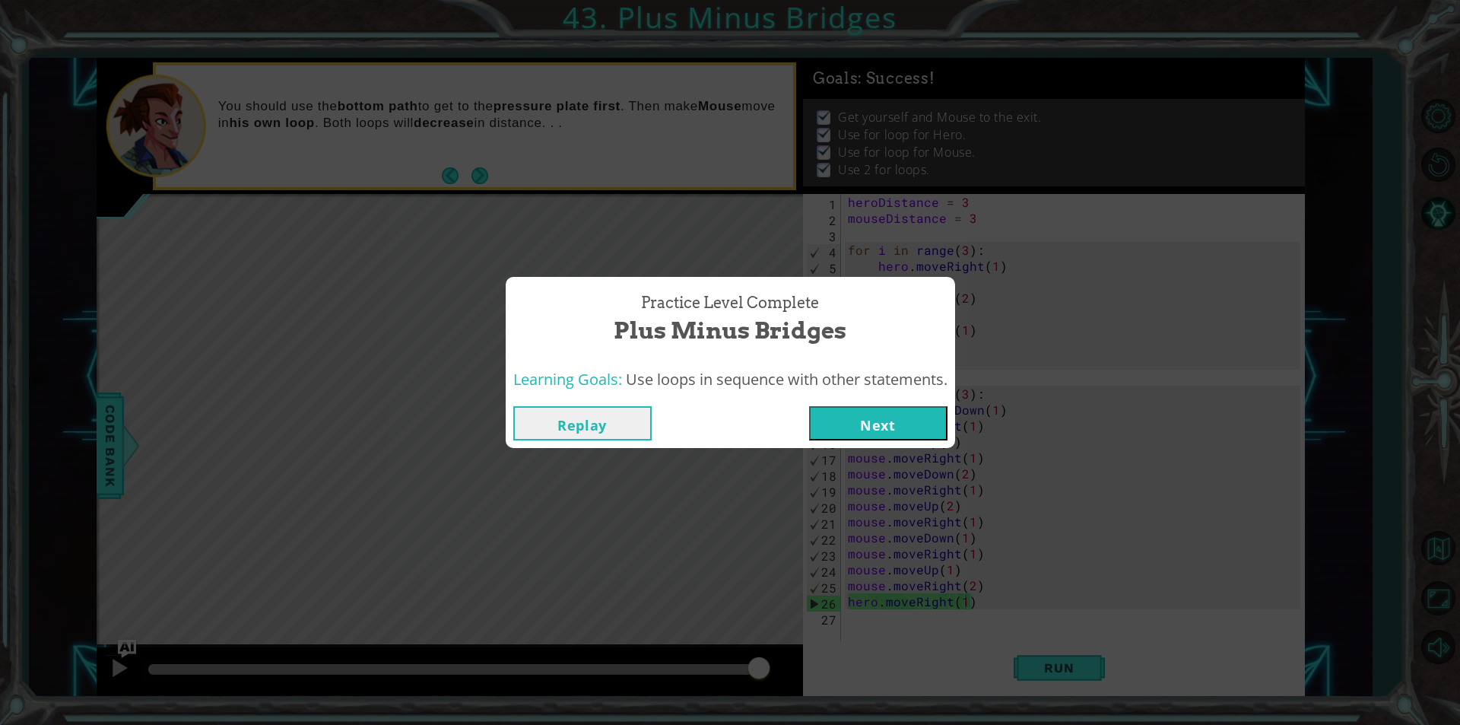
click at [855, 420] on button "Next" at bounding box center [878, 423] width 138 height 34
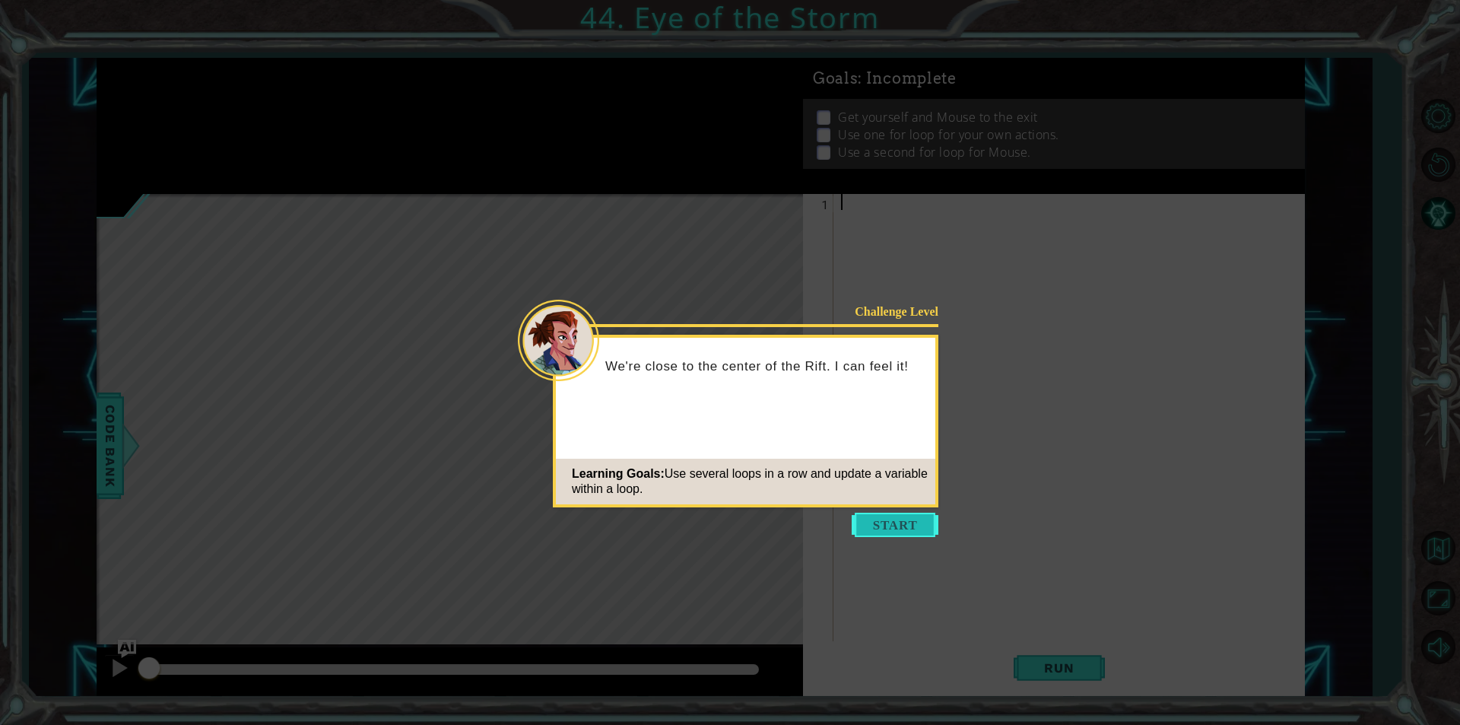
click at [892, 524] on button "Start" at bounding box center [895, 524] width 87 height 24
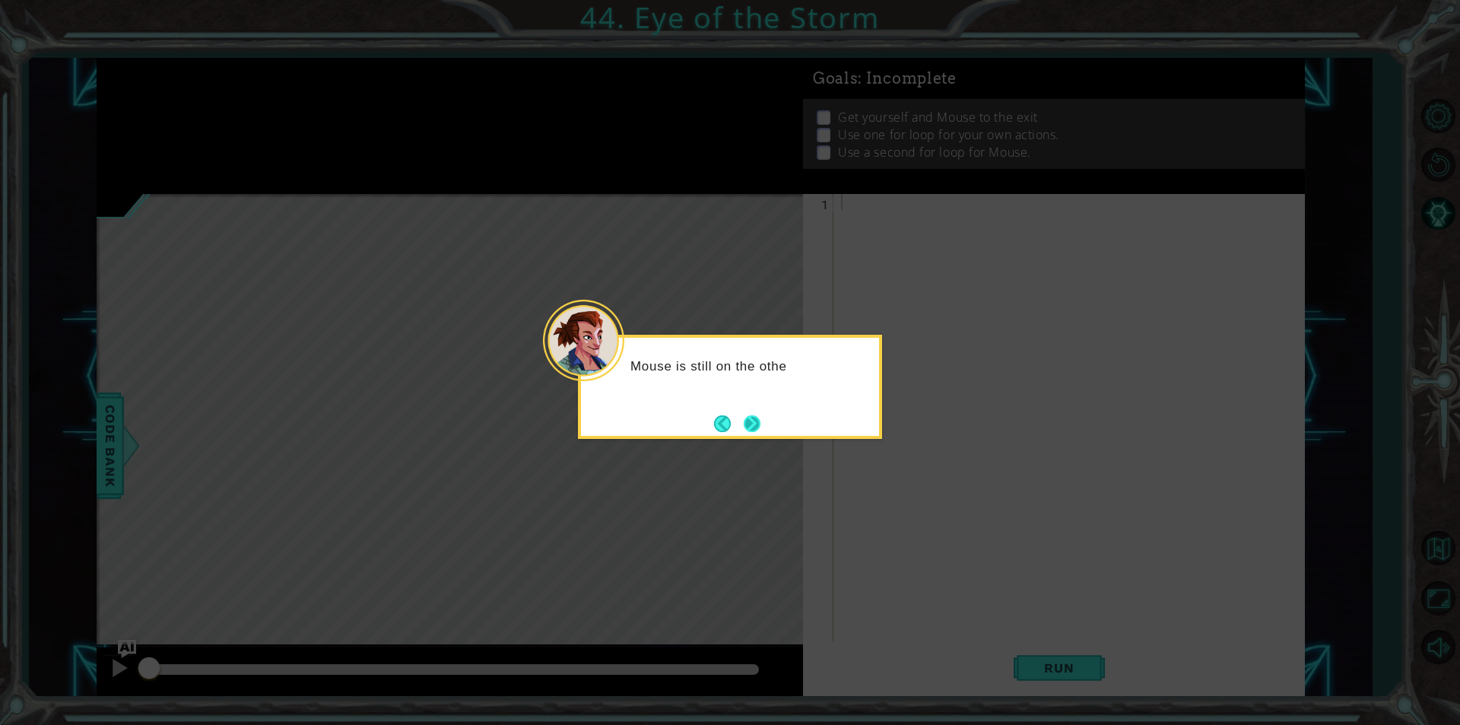
click at [750, 424] on button "Next" at bounding box center [752, 423] width 24 height 24
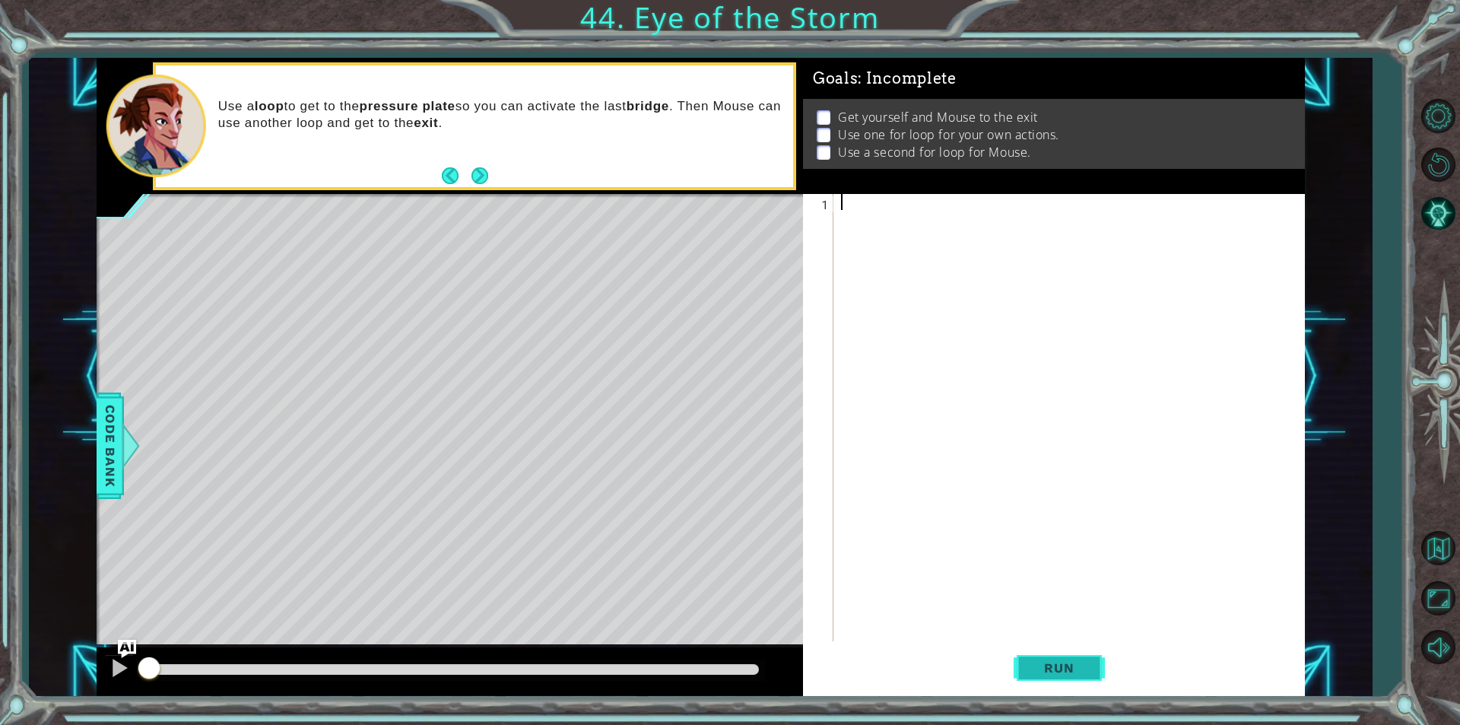
click at [1060, 689] on button "Run" at bounding box center [1059, 667] width 91 height 50
click at [1059, 671] on span "Run" at bounding box center [1059, 667] width 60 height 15
click at [122, 477] on span "Code Bank" at bounding box center [110, 445] width 24 height 93
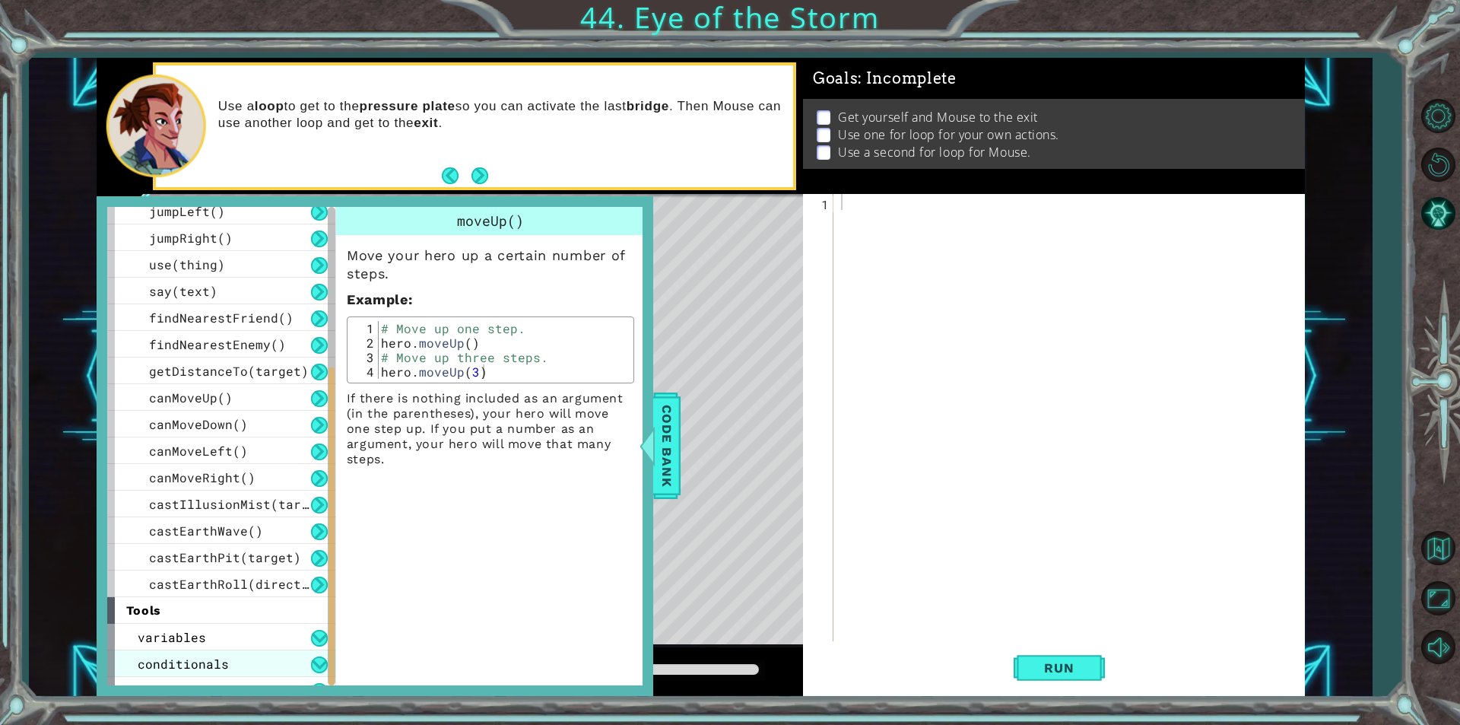
scroll to position [347, 0]
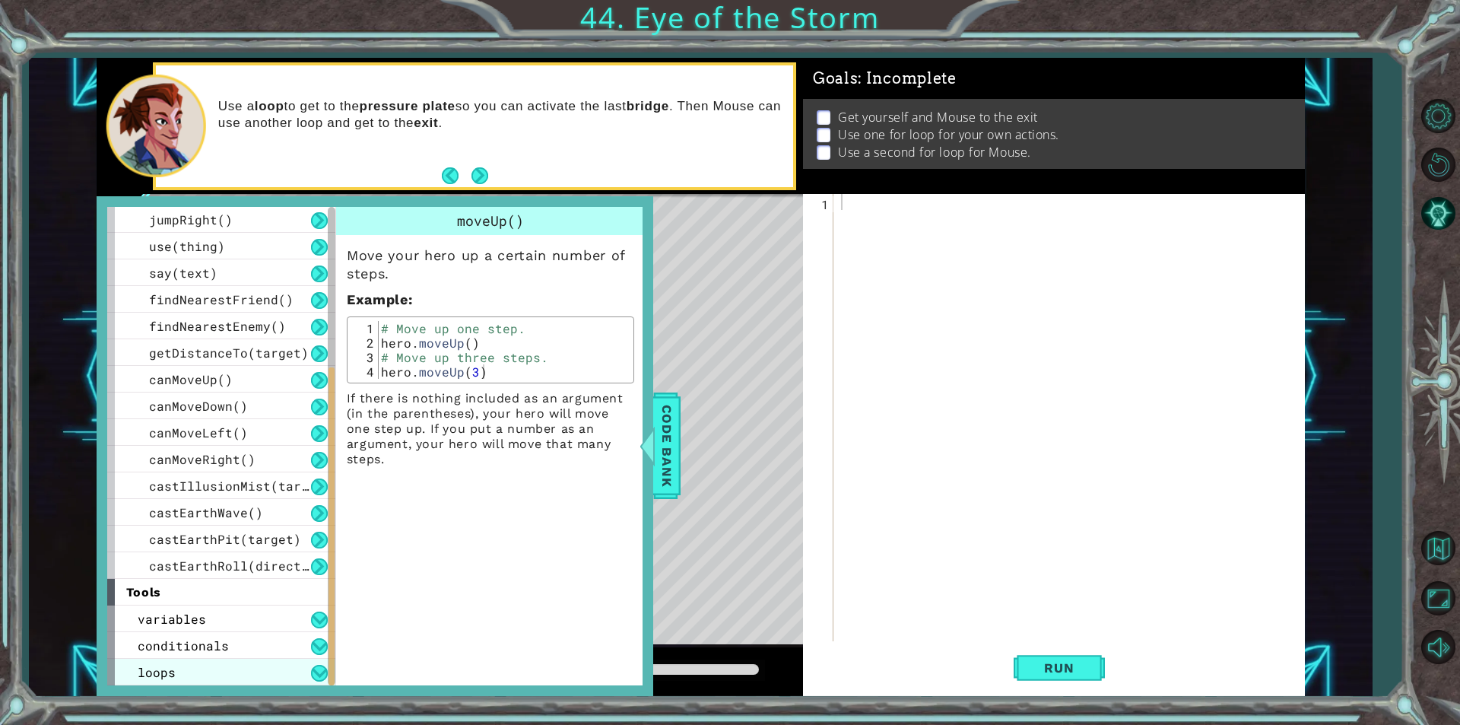
click at [206, 666] on div "loops" at bounding box center [221, 671] width 228 height 27
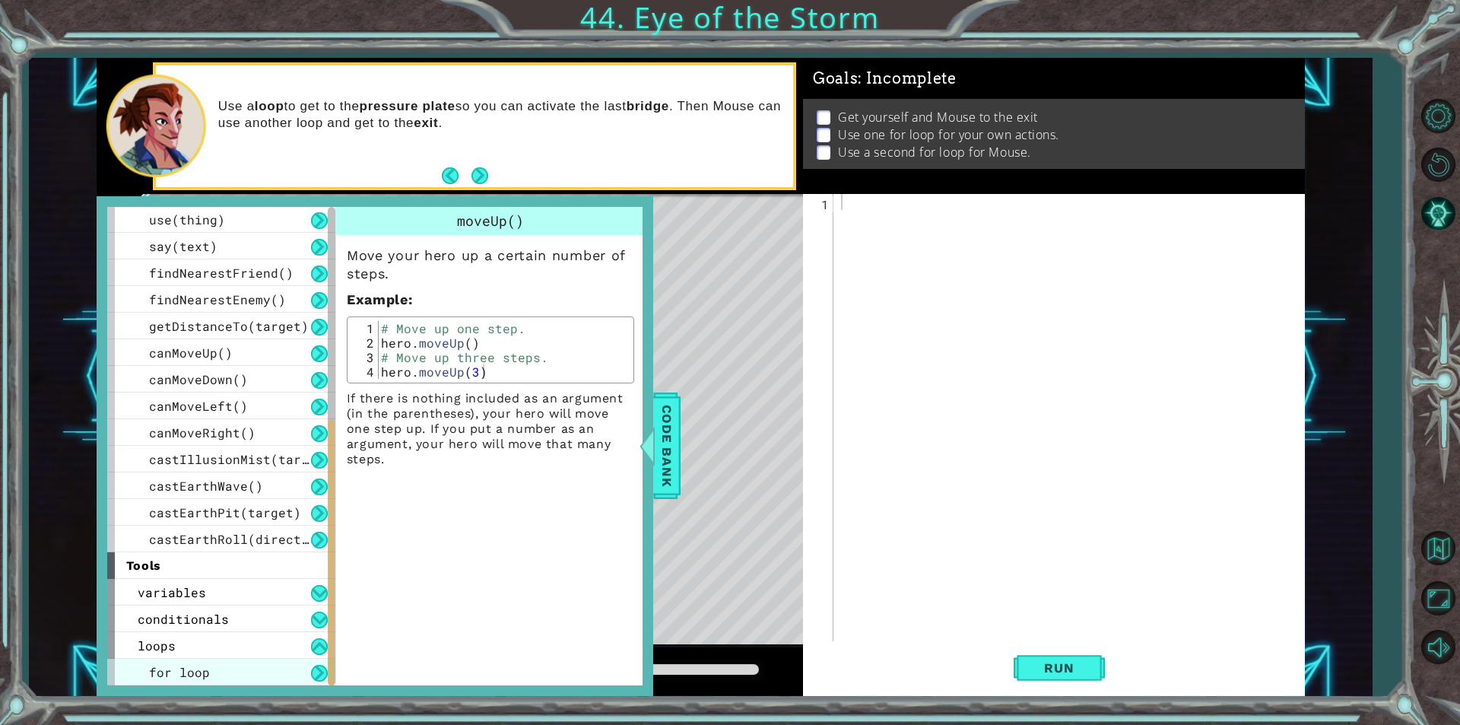
click at [209, 668] on div "for loop" at bounding box center [221, 671] width 228 height 27
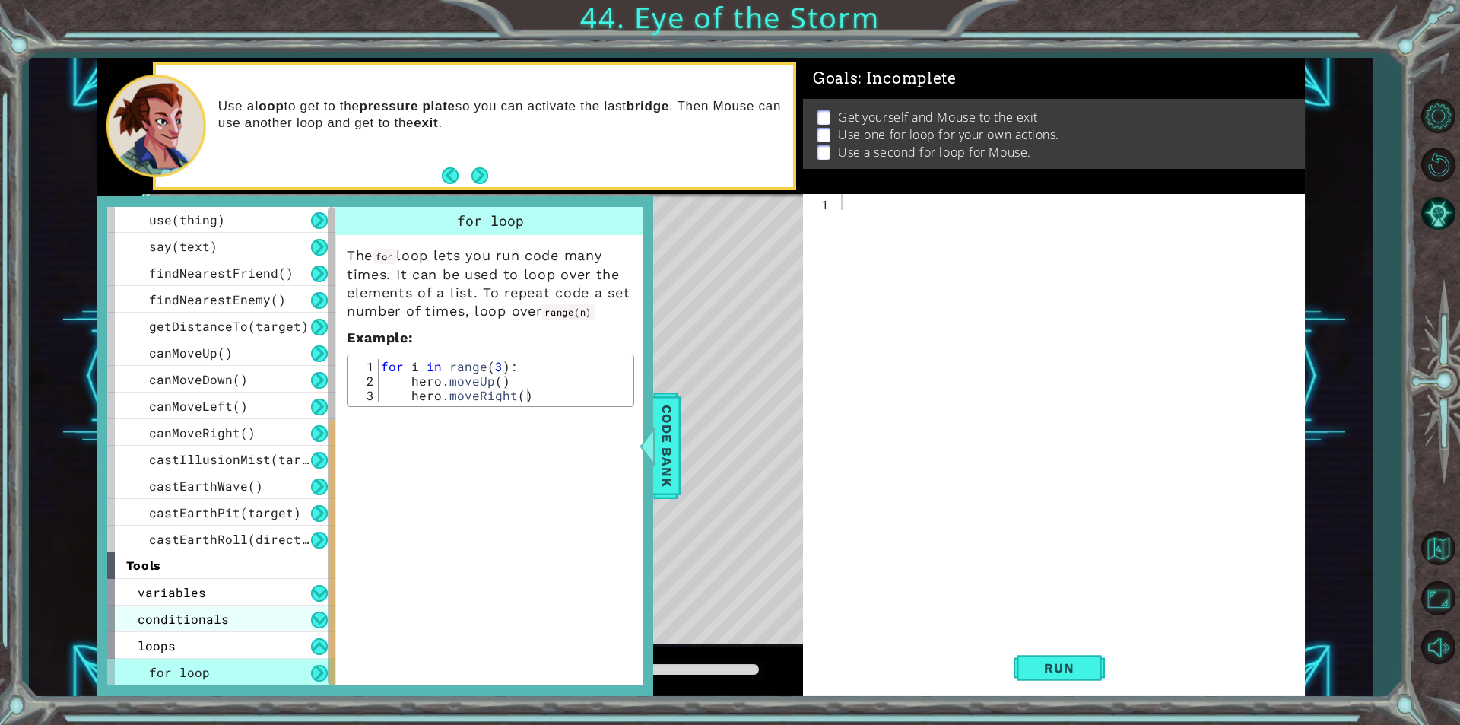
click at [209, 613] on span "conditionals" at bounding box center [183, 619] width 91 height 16
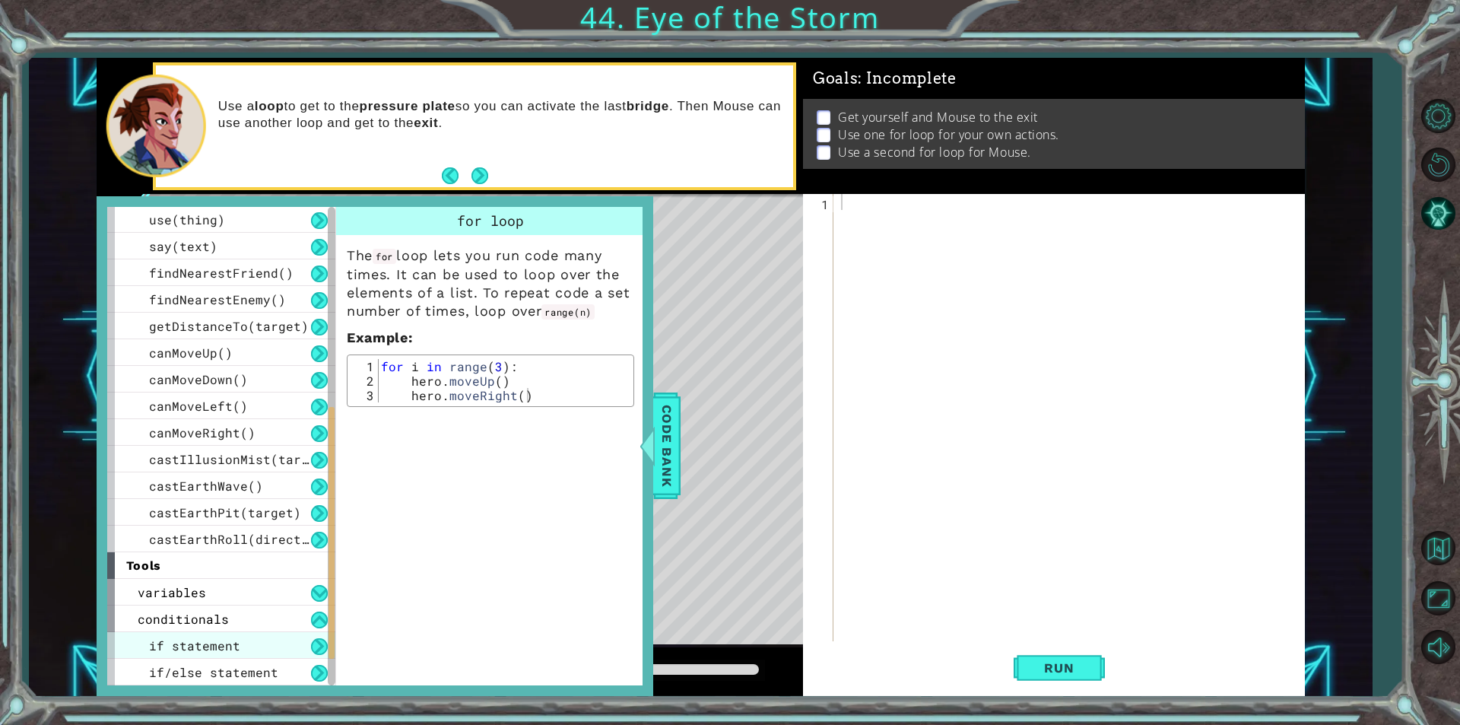
scroll to position [427, 0]
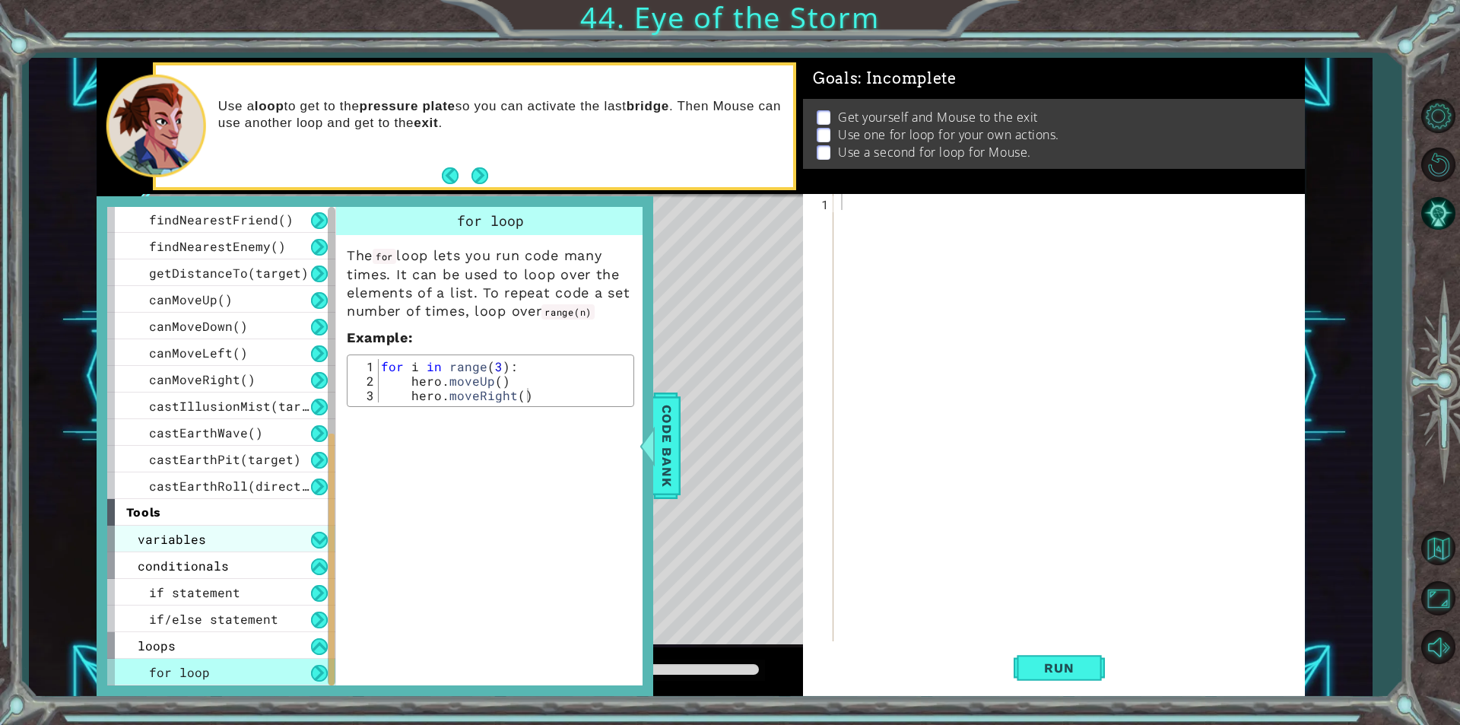
click at [198, 538] on span "variables" at bounding box center [172, 539] width 68 height 16
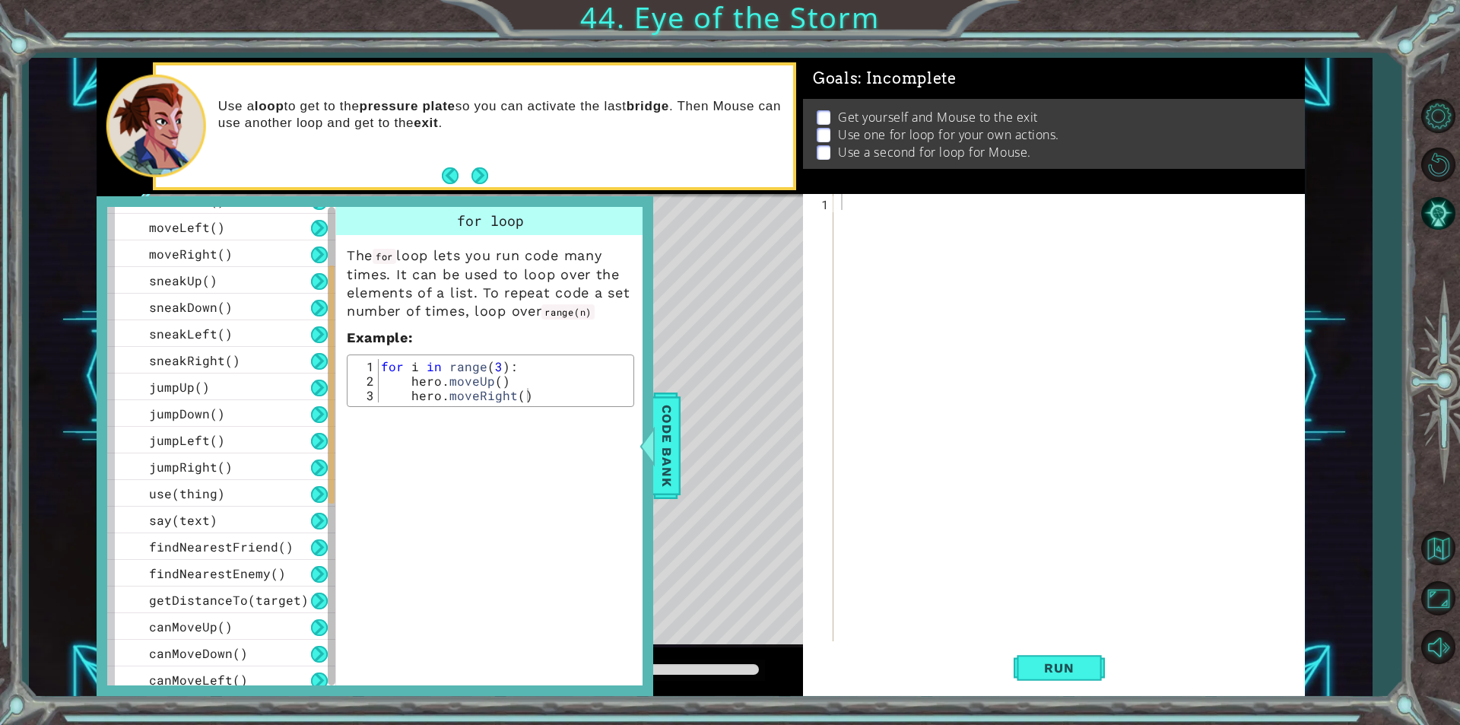
scroll to position [176, 0]
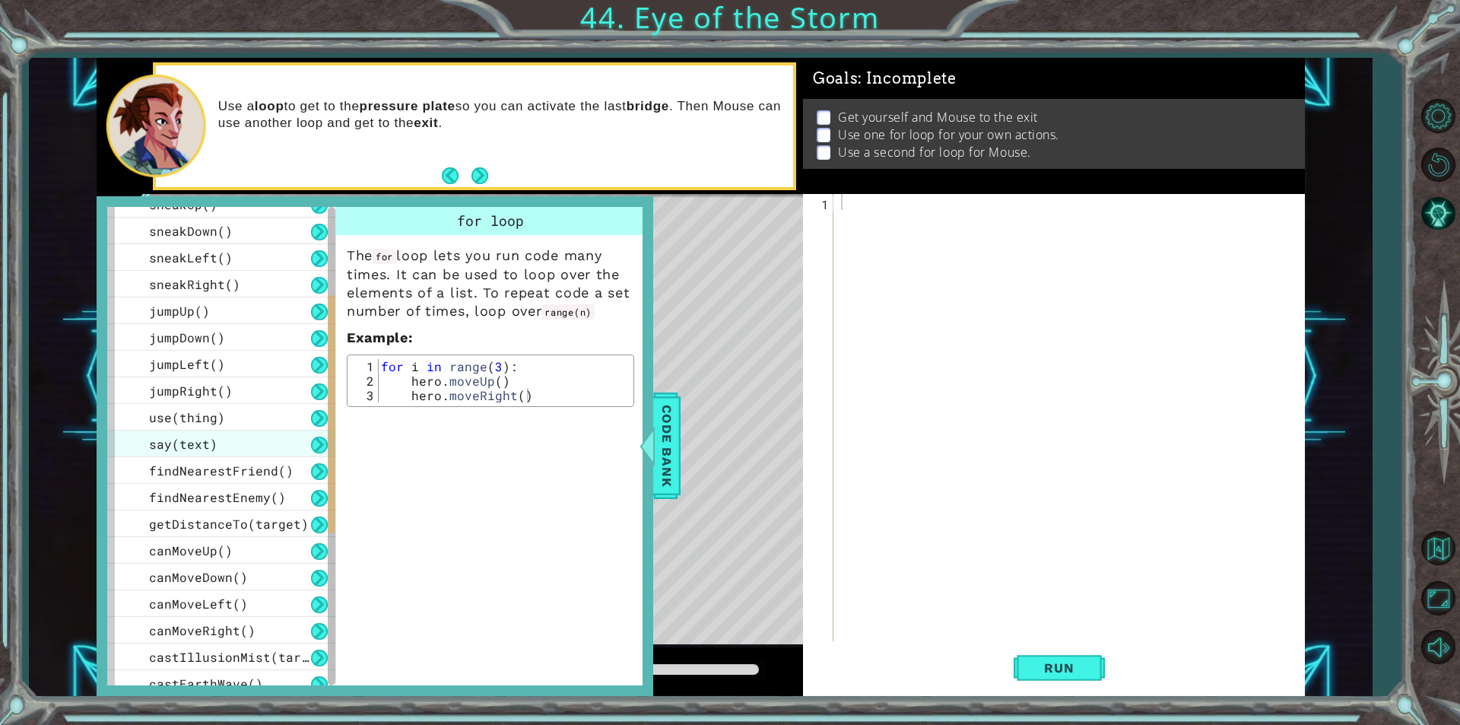
click at [220, 452] on div "say(text)" at bounding box center [221, 443] width 228 height 27
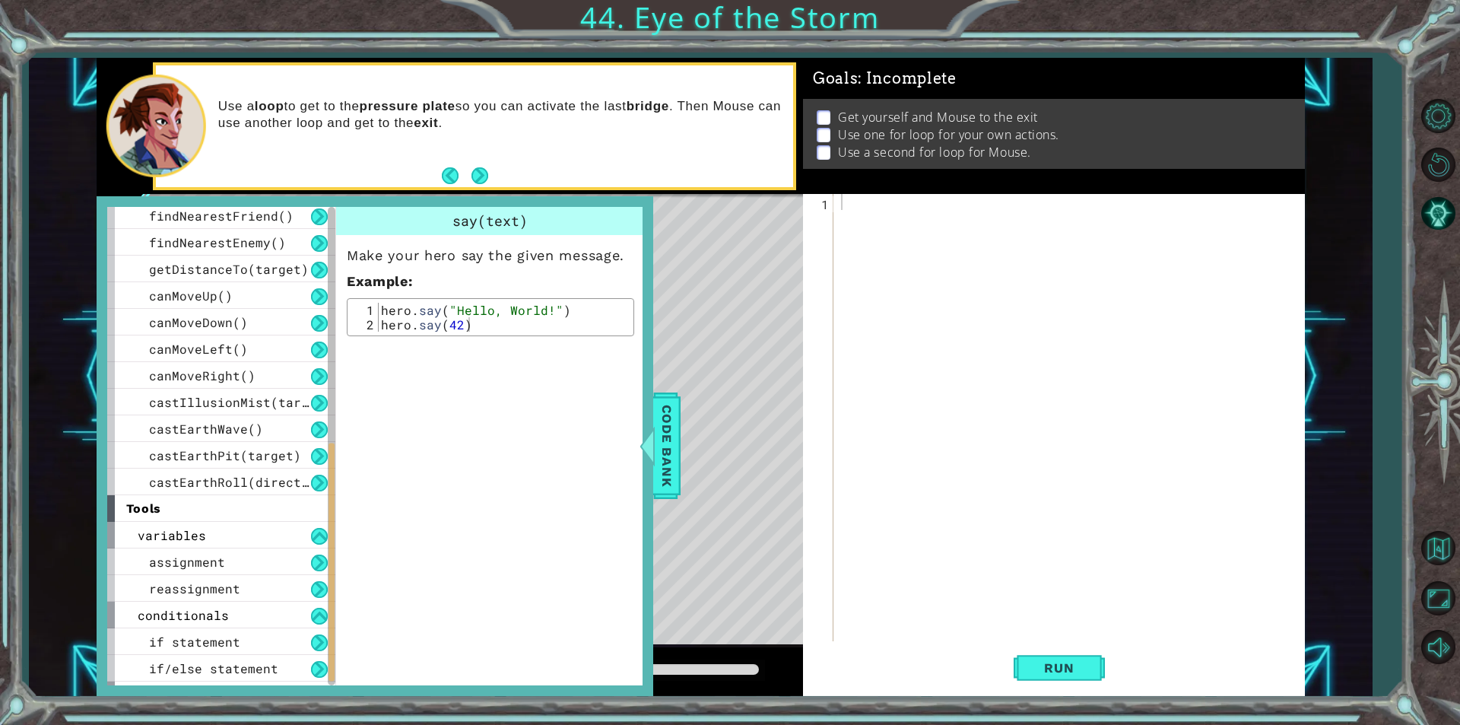
scroll to position [480, 0]
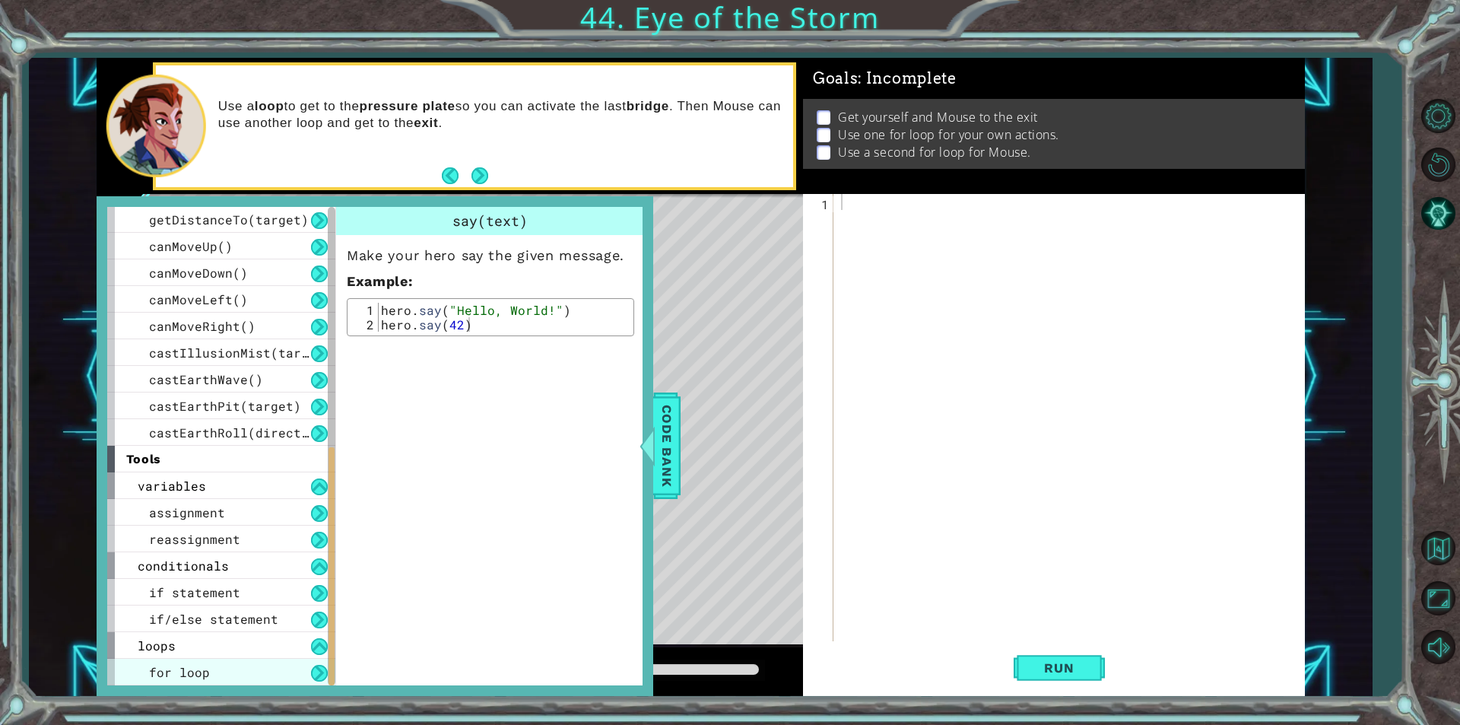
click at [239, 668] on div "for loop" at bounding box center [221, 671] width 228 height 27
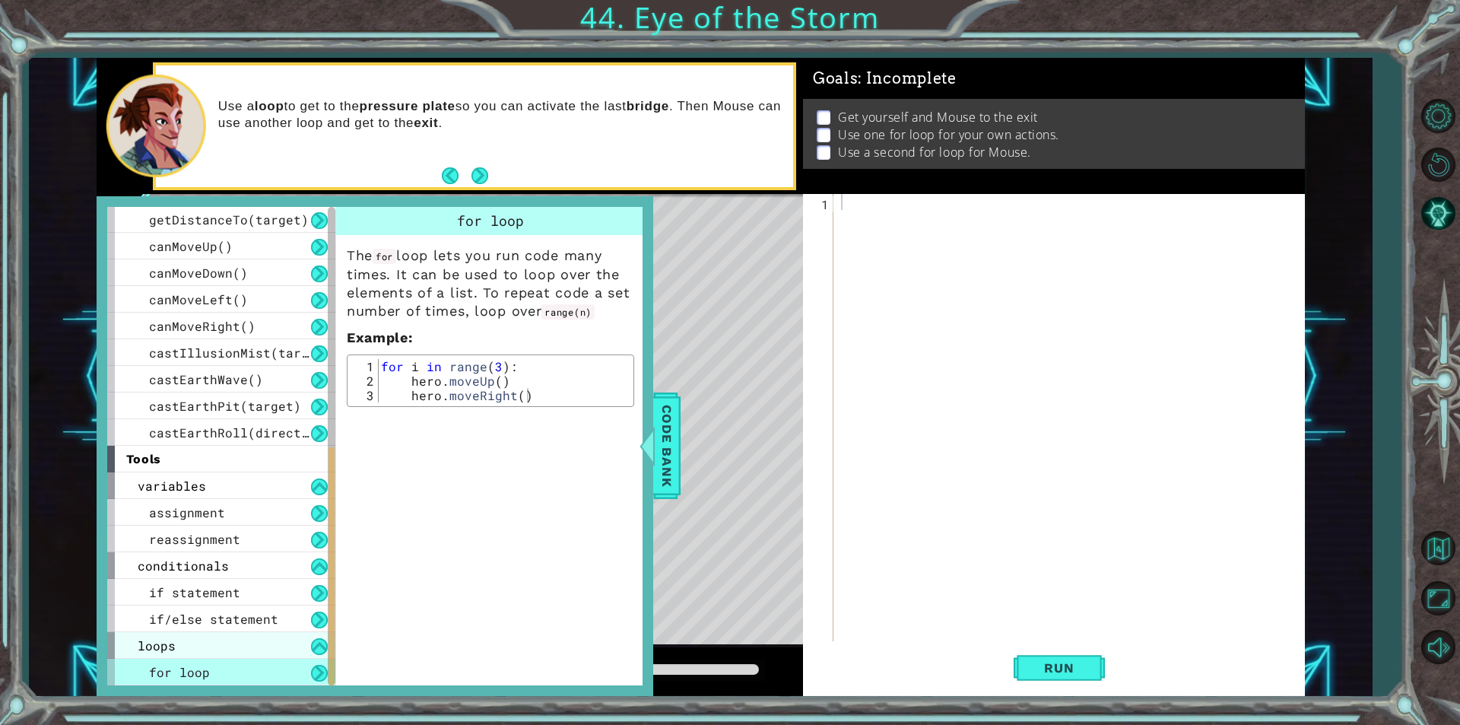
click at [252, 638] on div "loops" at bounding box center [221, 645] width 228 height 27
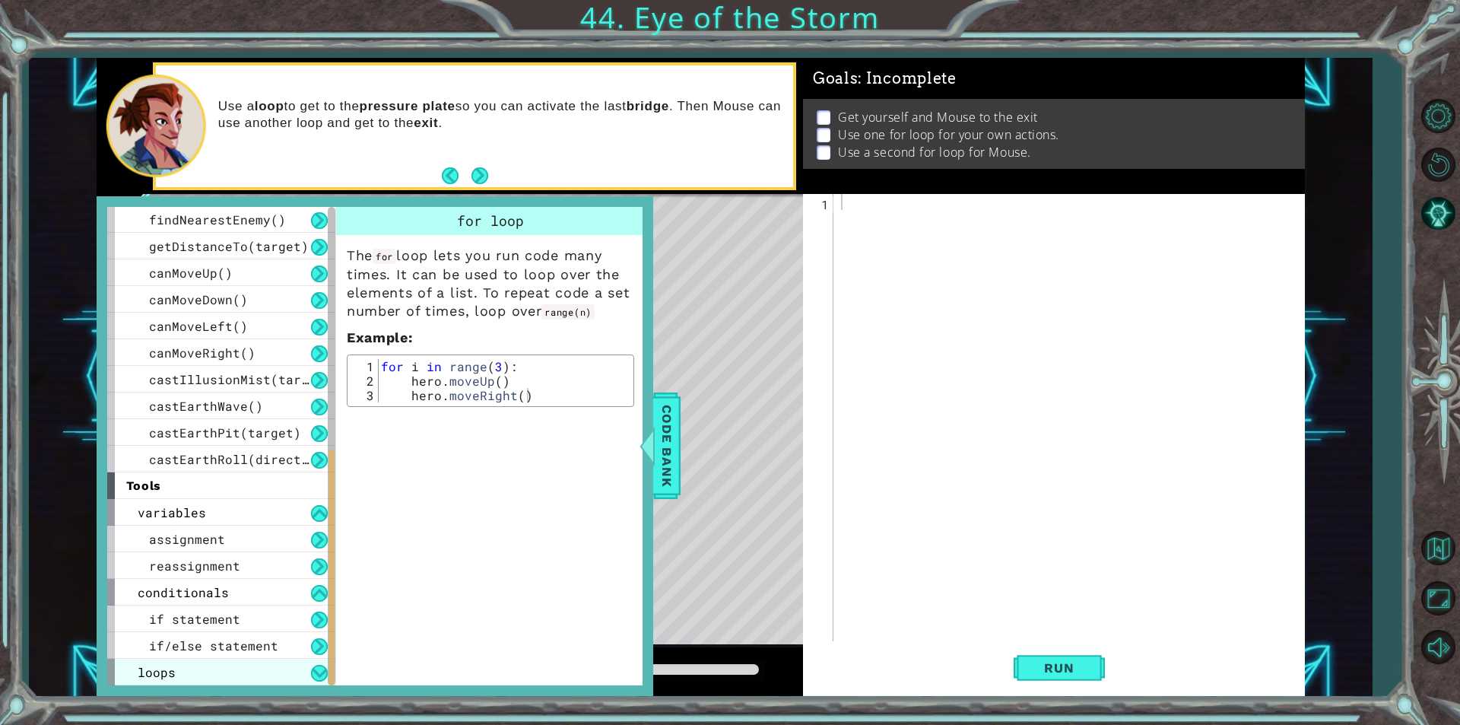
scroll to position [453, 0]
click at [252, 638] on span "if/else statement" at bounding box center [213, 645] width 129 height 16
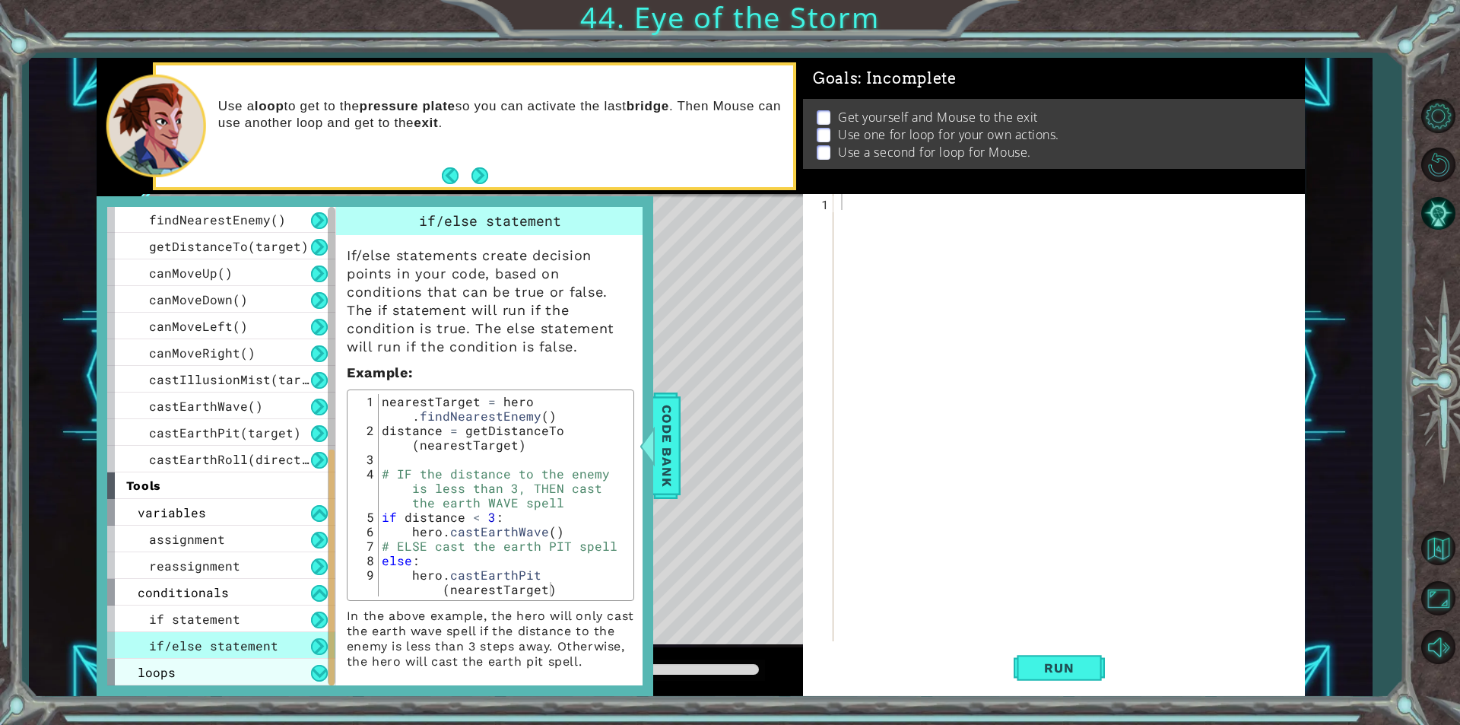
click at [240, 668] on div "loops" at bounding box center [221, 671] width 228 height 27
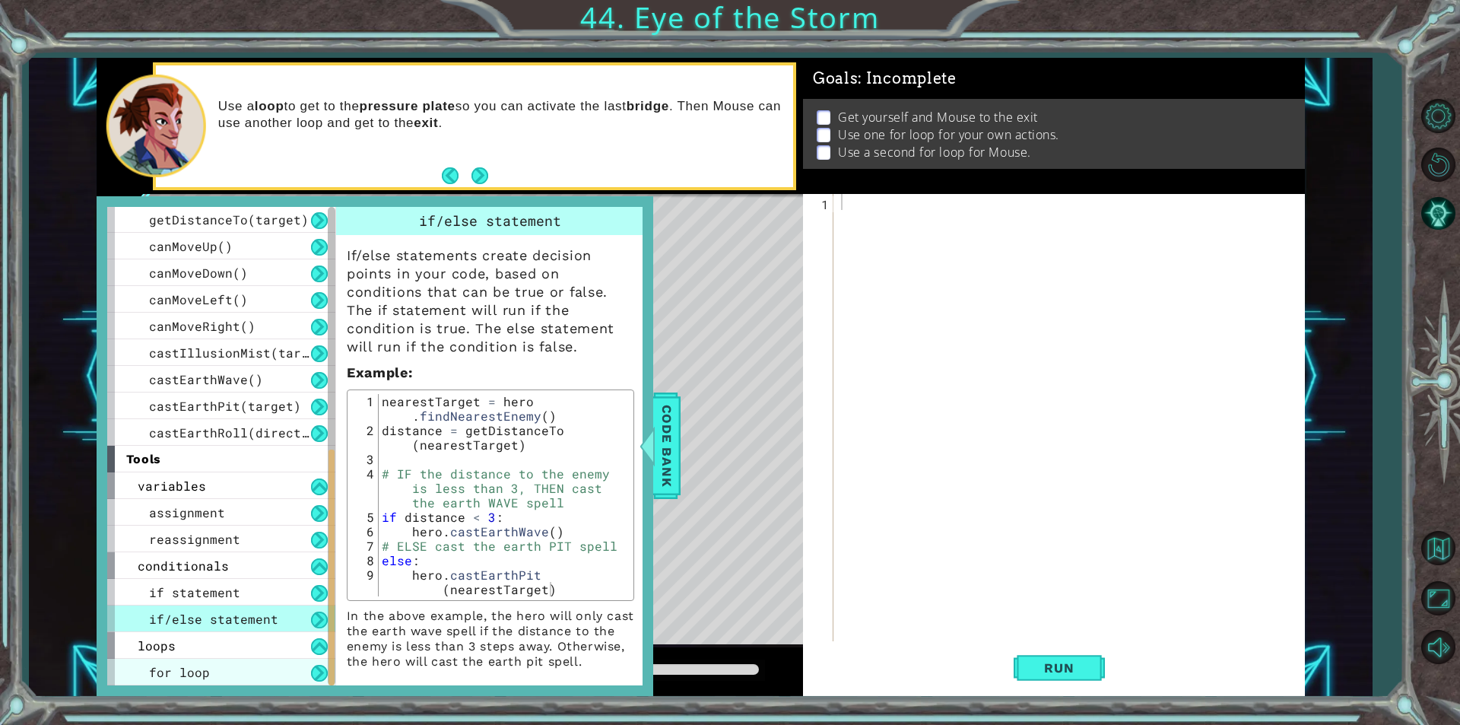
click at [240, 664] on div "for loop" at bounding box center [221, 671] width 228 height 27
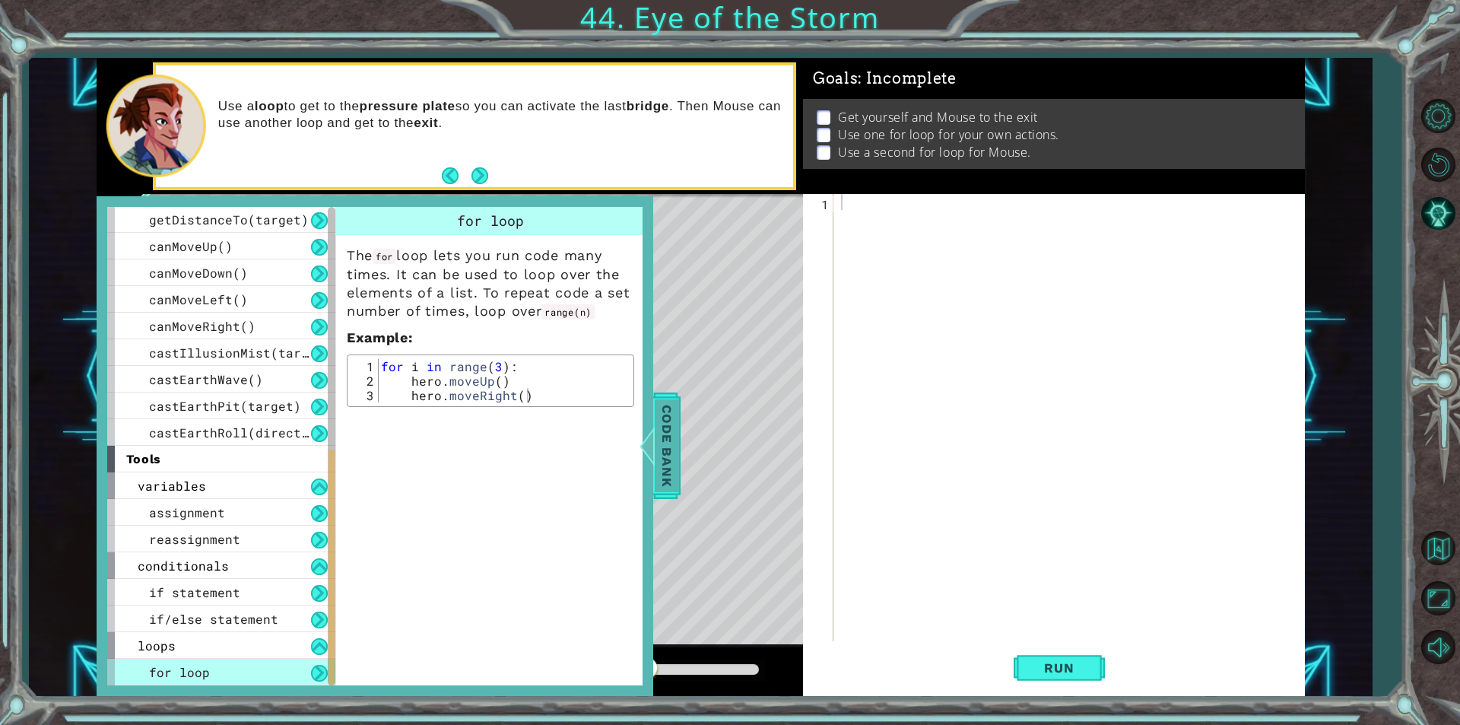
click at [670, 404] on span "Code Bank" at bounding box center [667, 445] width 24 height 93
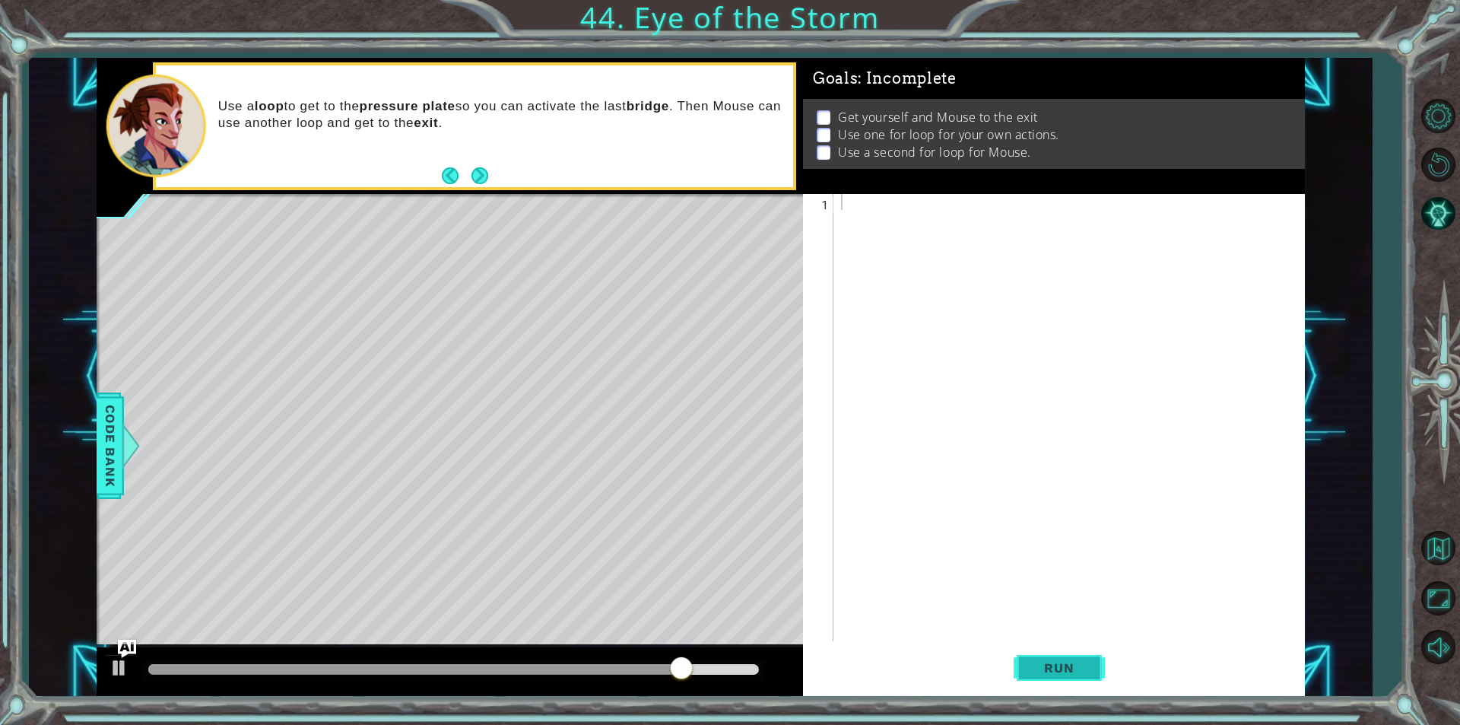
click at [1099, 674] on button "Run" at bounding box center [1059, 667] width 91 height 50
click at [477, 176] on button "Next" at bounding box center [480, 175] width 24 height 24
